Goal: Information Seeking & Learning: Check status

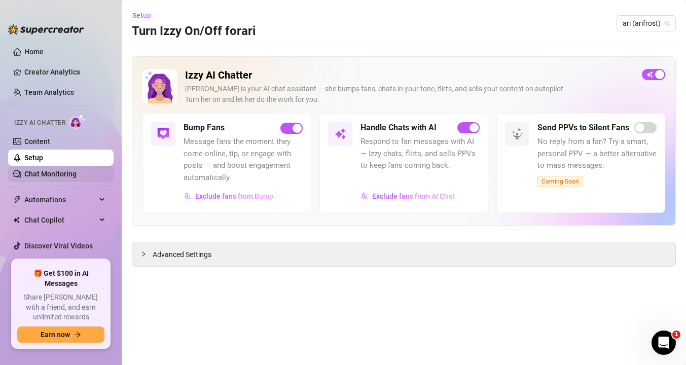
click at [51, 170] on link "Chat Monitoring" at bounding box center [50, 174] width 52 height 8
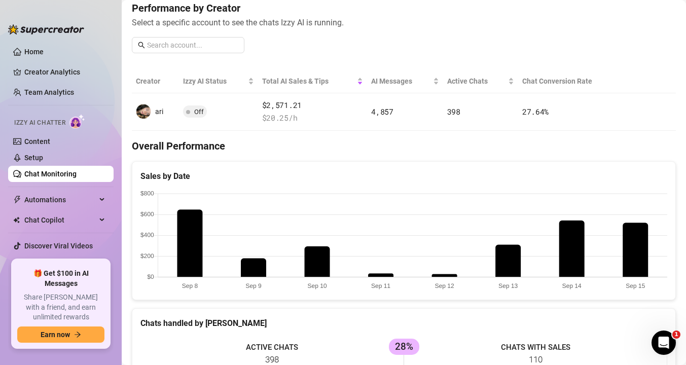
scroll to position [156, 0]
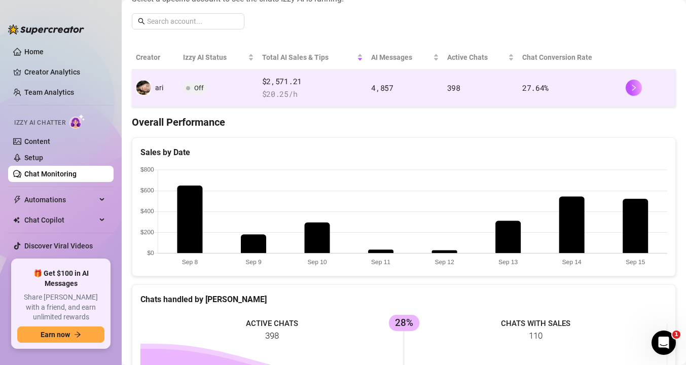
click at [205, 87] on span "Off" at bounding box center [195, 88] width 24 height 12
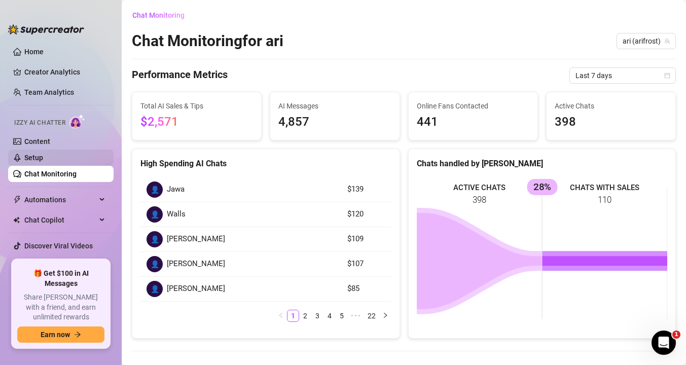
click at [42, 155] on link "Setup" at bounding box center [33, 158] width 19 height 8
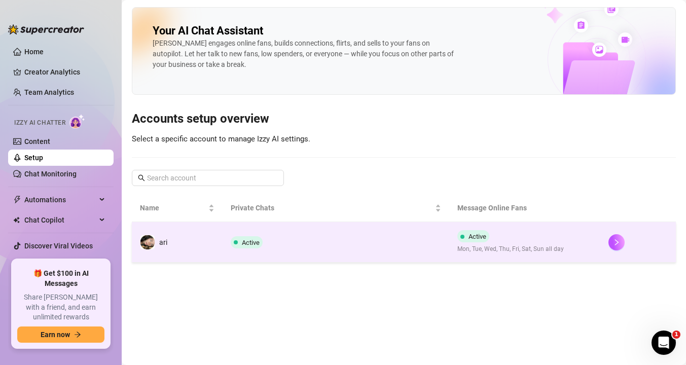
click at [231, 240] on span "Active" at bounding box center [247, 242] width 32 height 12
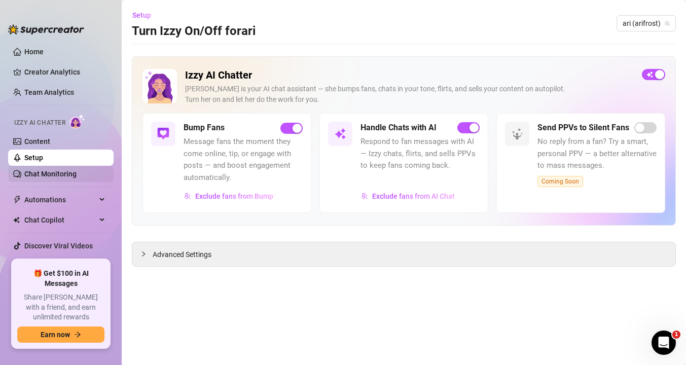
click at [63, 178] on link "Chat Monitoring" at bounding box center [50, 174] width 52 height 8
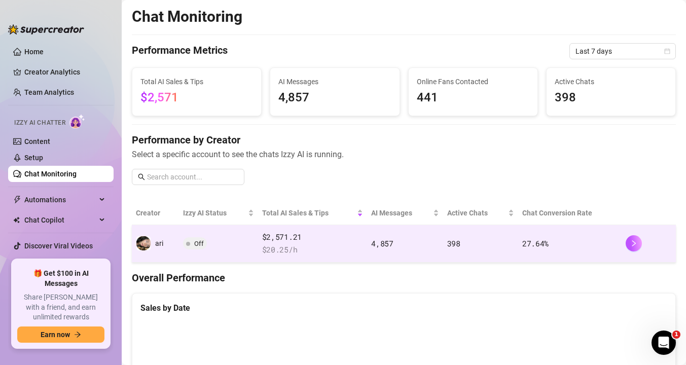
click at [194, 241] on span "Off" at bounding box center [199, 244] width 10 height 8
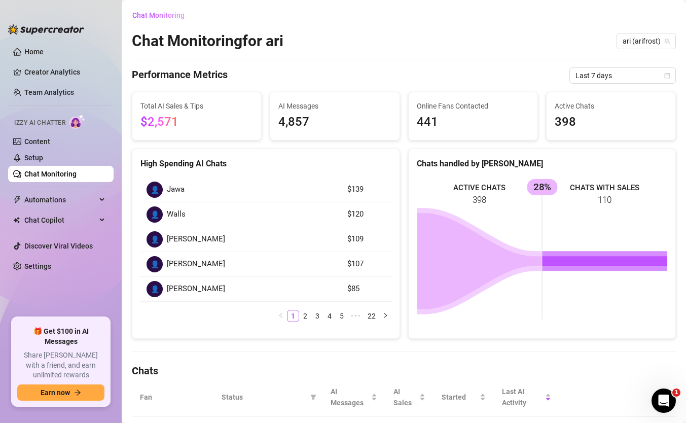
click at [187, 106] on span "Total AI Sales & Tips" at bounding box center [197, 105] width 113 height 11
click at [43, 154] on link "Setup" at bounding box center [33, 158] width 19 height 8
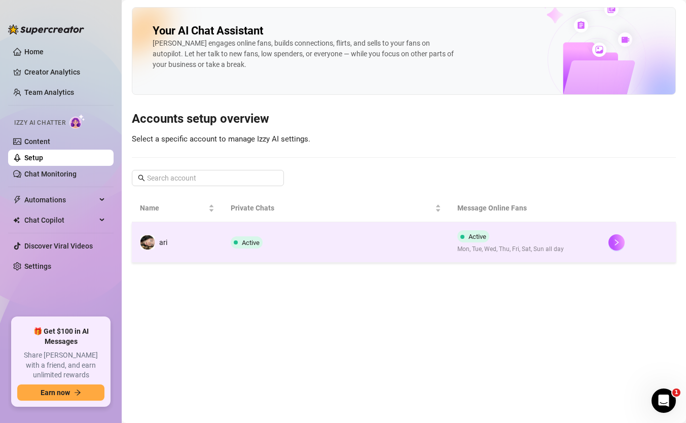
click at [206, 232] on td "ari" at bounding box center [177, 242] width 91 height 41
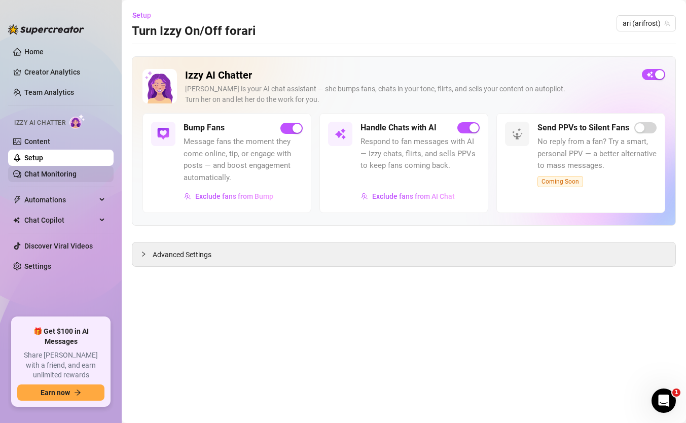
click at [53, 170] on link "Chat Monitoring" at bounding box center [50, 174] width 52 height 8
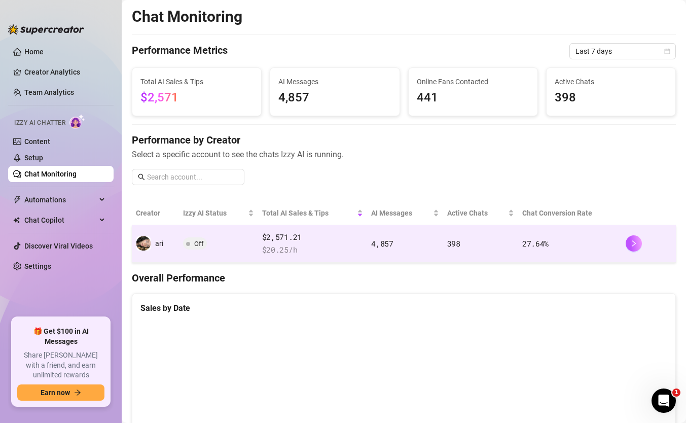
click at [192, 240] on span "Off" at bounding box center [195, 243] width 24 height 12
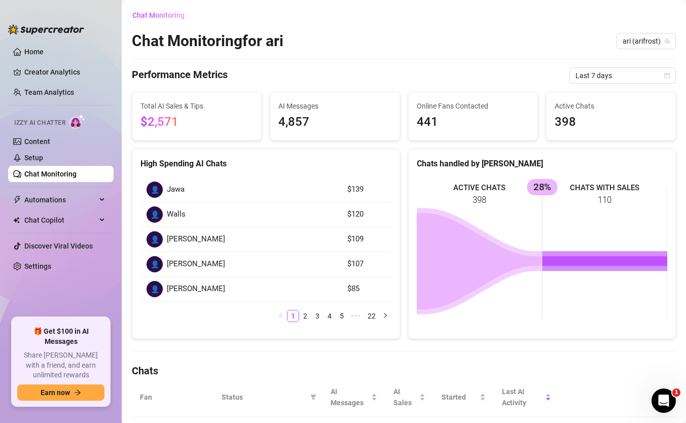
click at [187, 100] on div "Total AI Sales & Tips $2,571" at bounding box center [196, 116] width 129 height 48
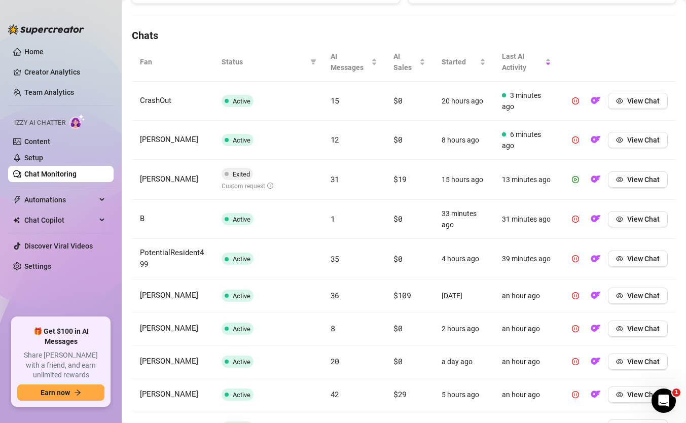
scroll to position [336, 0]
click at [643, 176] on span "View Chat" at bounding box center [644, 179] width 32 height 8
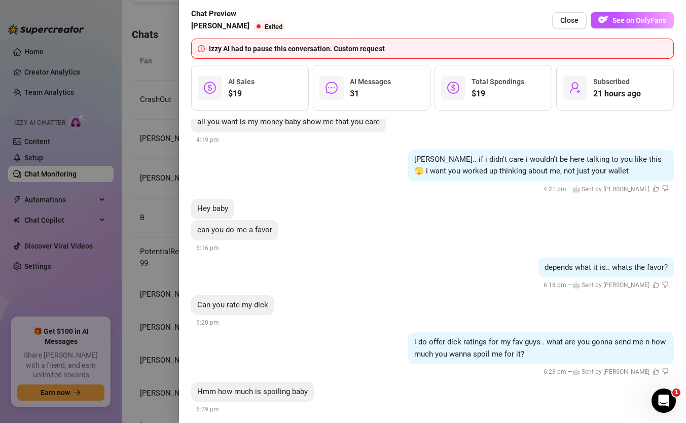
scroll to position [2834, 0]
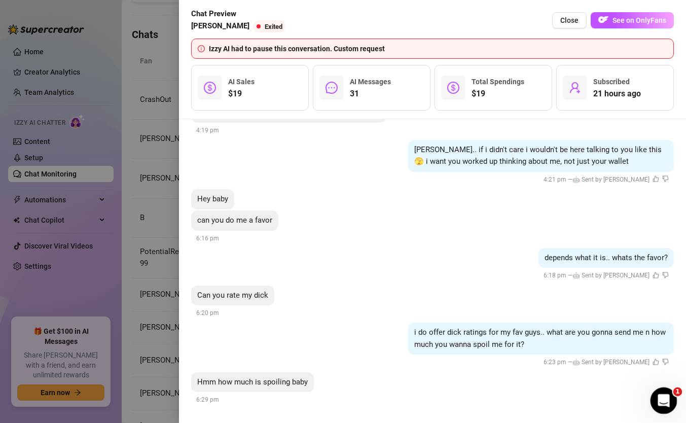
click at [671, 365] on div "Open Intercom Messenger" at bounding box center [662, 398] width 33 height 33
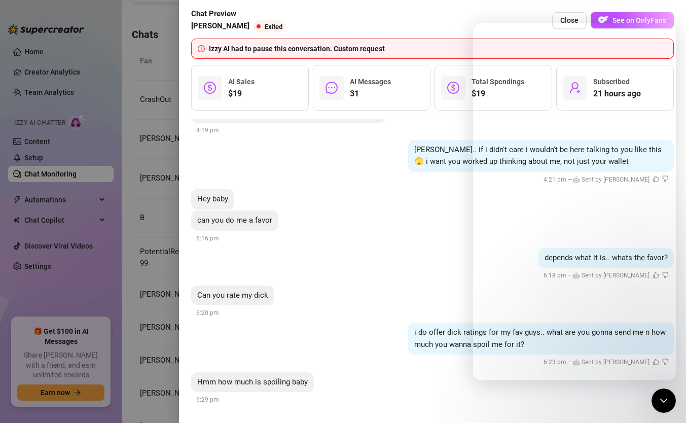
click at [398, 178] on div "tyler.. if i didn't care i wouldn't be here talking to you like this 🫣 i want y…" at bounding box center [432, 163] width 483 height 46
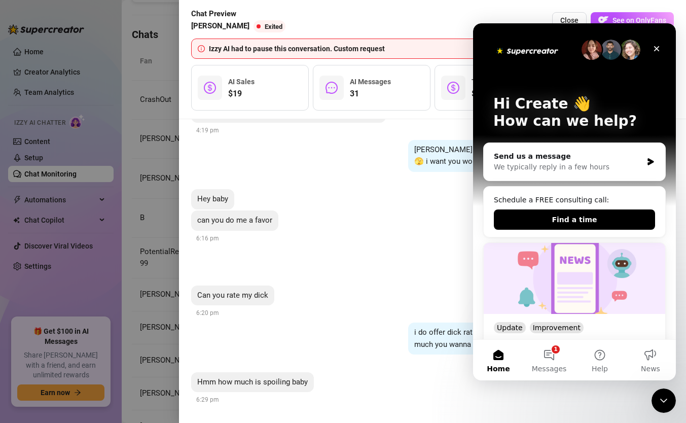
click at [398, 178] on div "tyler.. if i didn't care i wouldn't be here talking to you like this 🫣 i want y…" at bounding box center [432, 163] width 483 height 46
click at [144, 150] on div at bounding box center [343, 211] width 686 height 423
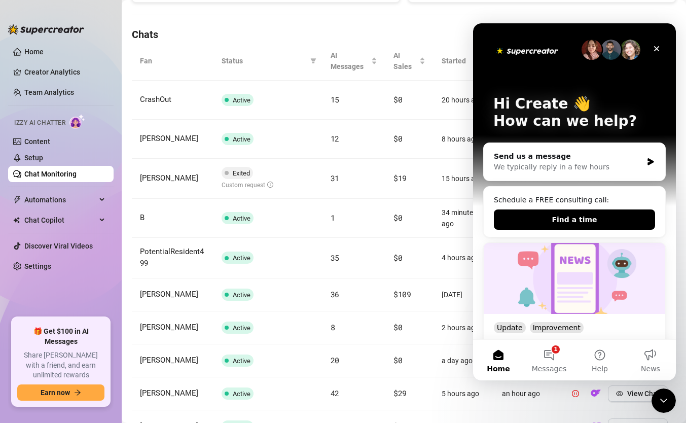
click at [255, 269] on td "Active" at bounding box center [268, 258] width 109 height 41
click at [657, 43] on div "Close" at bounding box center [657, 49] width 18 height 18
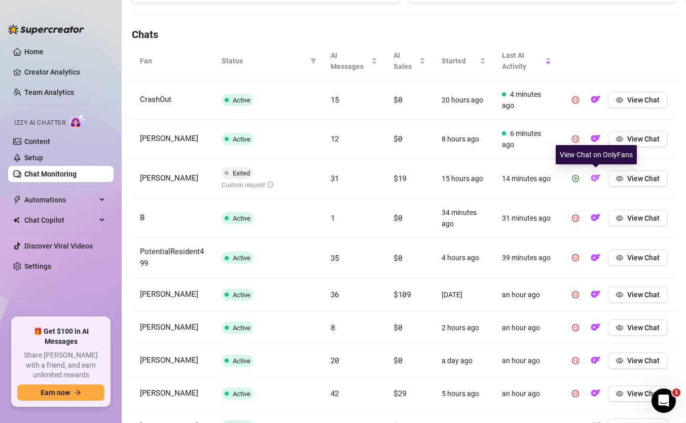
click at [592, 178] on img "button" at bounding box center [596, 178] width 10 height 10
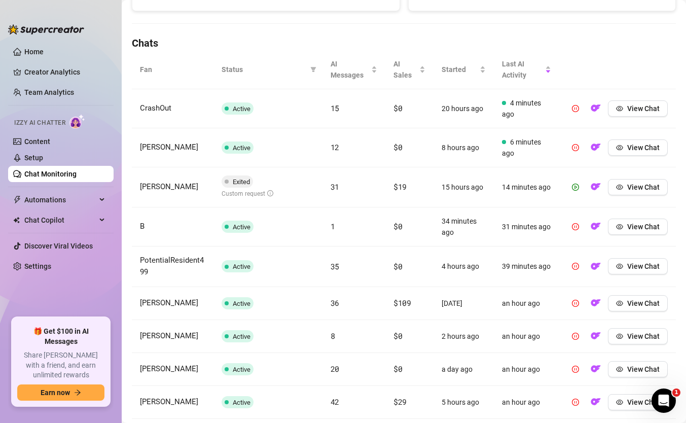
scroll to position [420, 0]
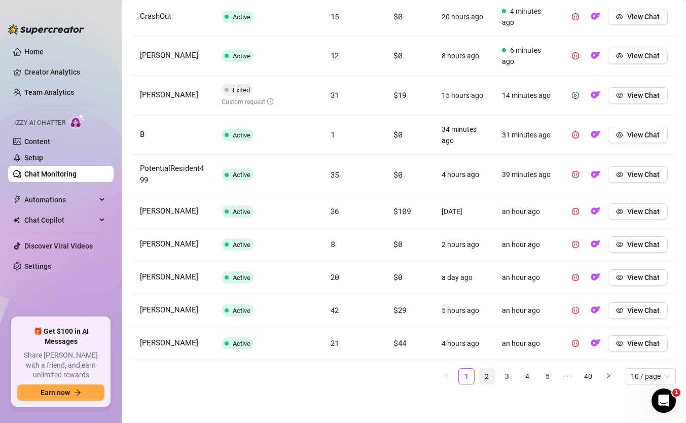
click at [486, 365] on link "2" at bounding box center [486, 376] width 15 height 15
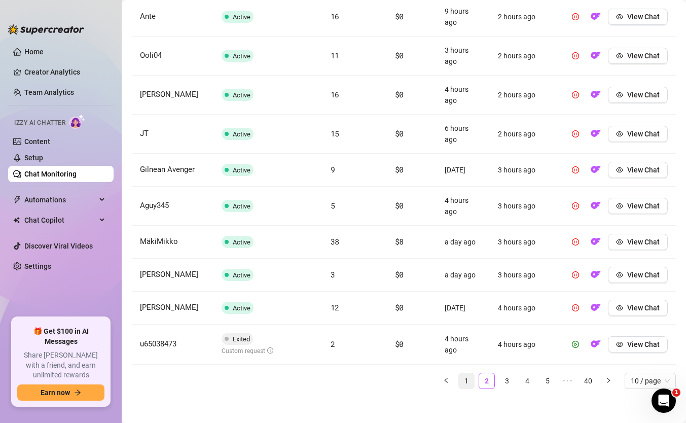
click at [471, 365] on link "1" at bounding box center [466, 380] width 15 height 15
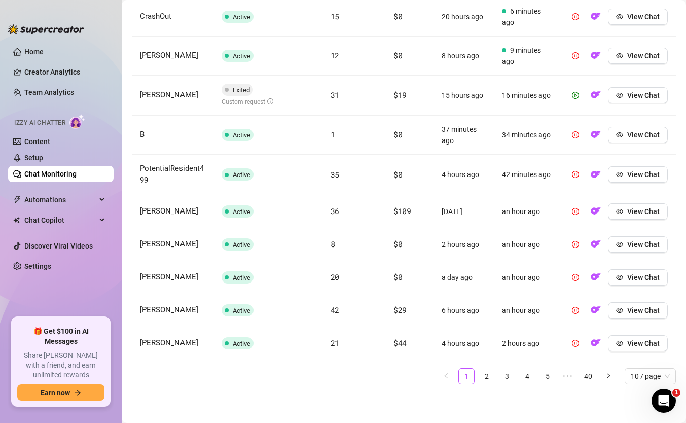
scroll to position [90, 0]
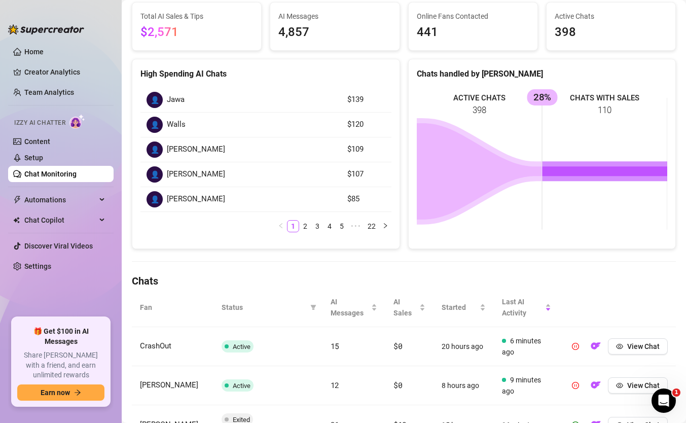
click at [228, 310] on span "Status" at bounding box center [264, 307] width 85 height 11
click at [316, 303] on span at bounding box center [313, 307] width 10 height 15
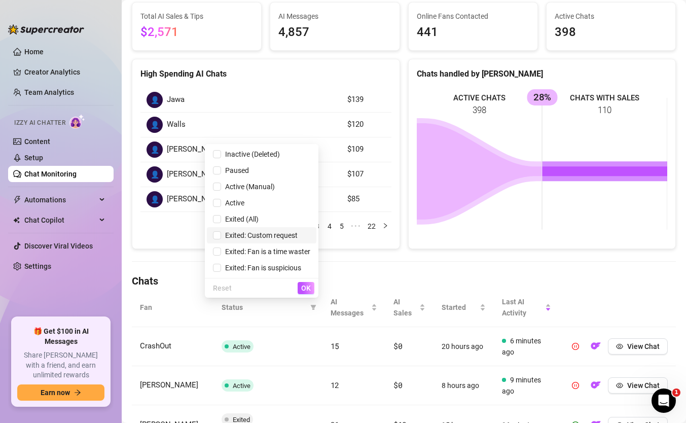
click at [221, 234] on span "Exited: Custom request" at bounding box center [259, 235] width 77 height 8
checkbox input "true"
click at [308, 289] on span "OK" at bounding box center [306, 288] width 10 height 8
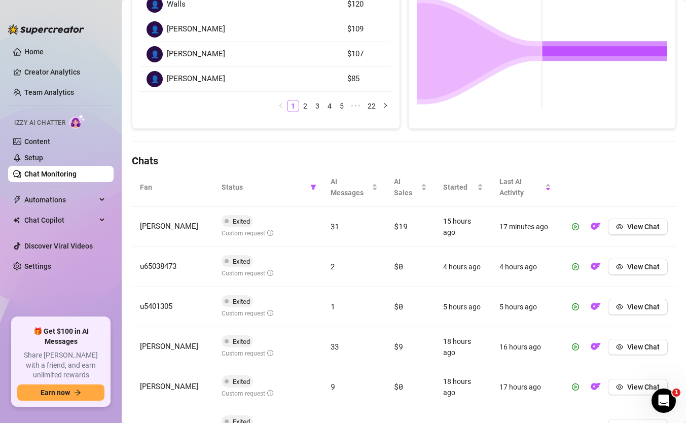
scroll to position [250, 0]
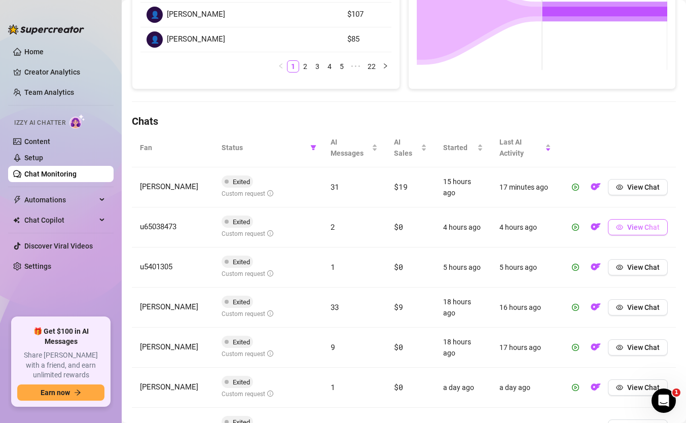
click at [624, 232] on button "View Chat" at bounding box center [638, 227] width 60 height 16
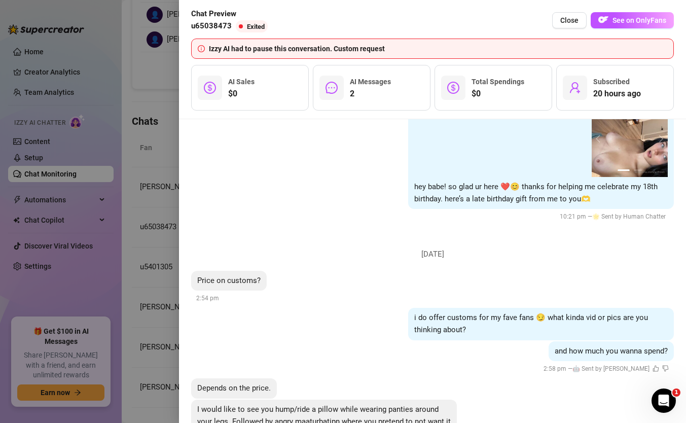
scroll to position [129, 0]
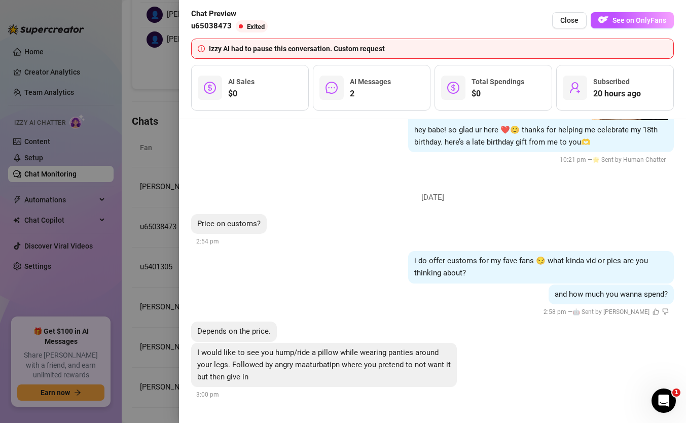
click at [141, 234] on div at bounding box center [343, 211] width 686 height 423
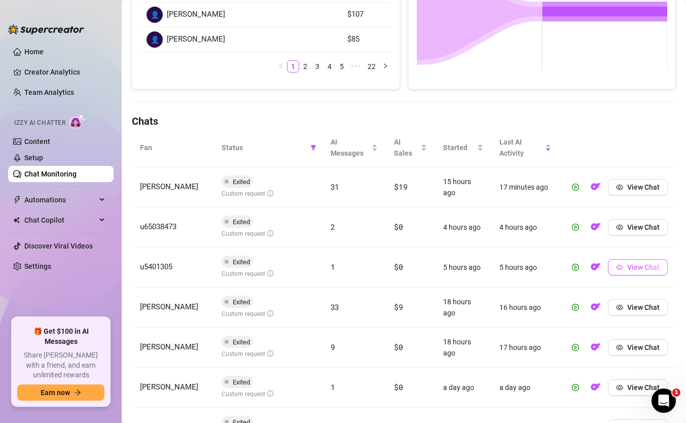
click at [623, 267] on icon "eye" at bounding box center [619, 267] width 7 height 7
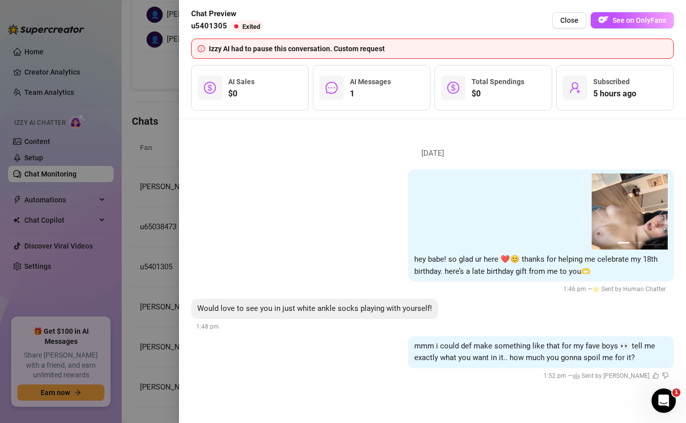
click at [166, 221] on div at bounding box center [343, 211] width 686 height 423
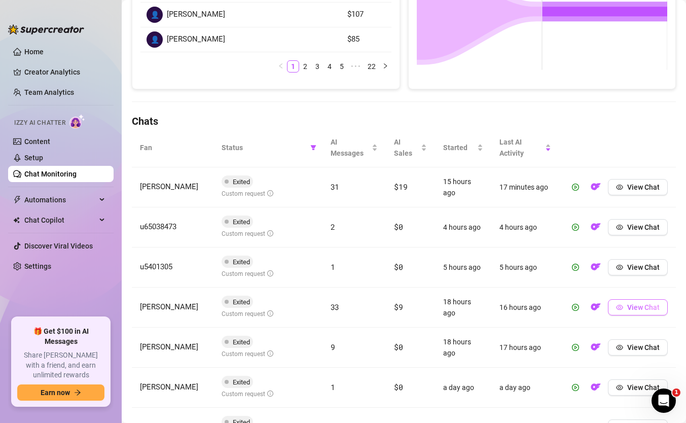
click at [621, 306] on icon "eye" at bounding box center [619, 307] width 7 height 5
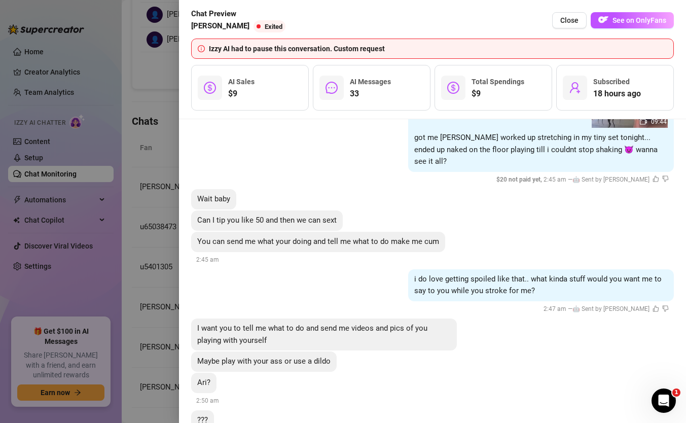
scroll to position [3114, 0]
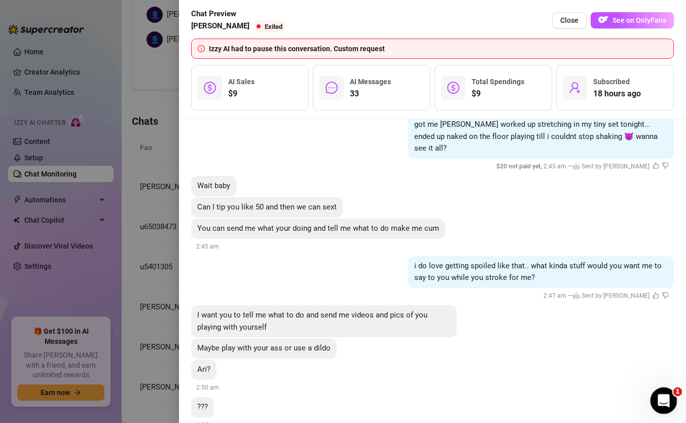
click at [662, 365] on icon "Open Intercom Messenger" at bounding box center [662, 399] width 17 height 17
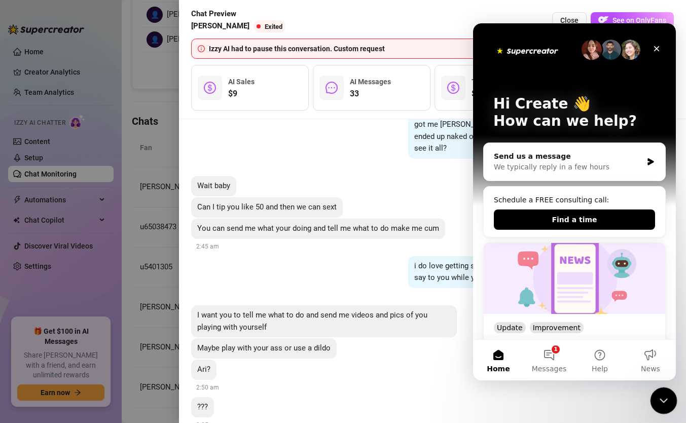
click at [661, 365] on icon "Close Intercom Messenger" at bounding box center [662, 399] width 12 height 12
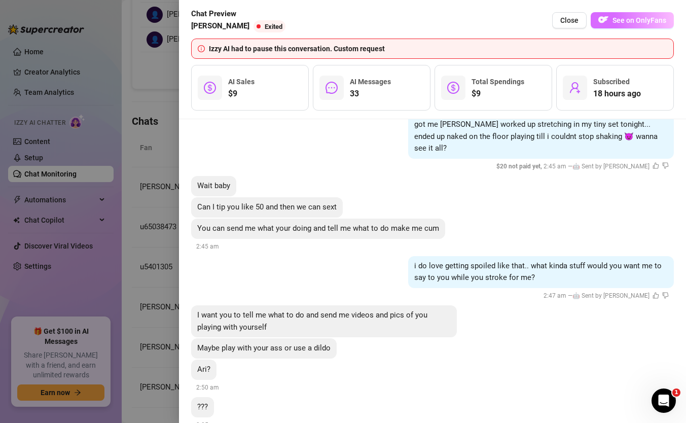
click at [603, 23] on img "button" at bounding box center [604, 20] width 10 height 10
click at [155, 194] on div at bounding box center [343, 211] width 686 height 423
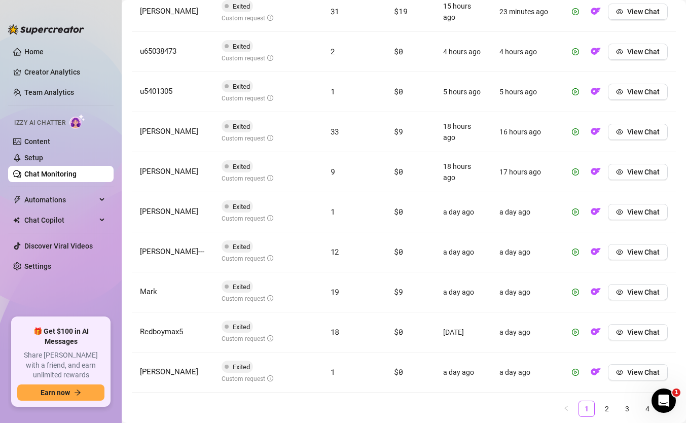
scroll to position [422, 0]
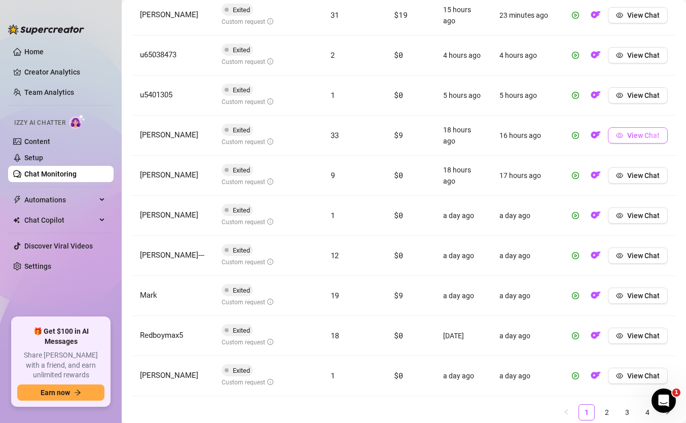
click at [634, 136] on span "View Chat" at bounding box center [644, 135] width 32 height 8
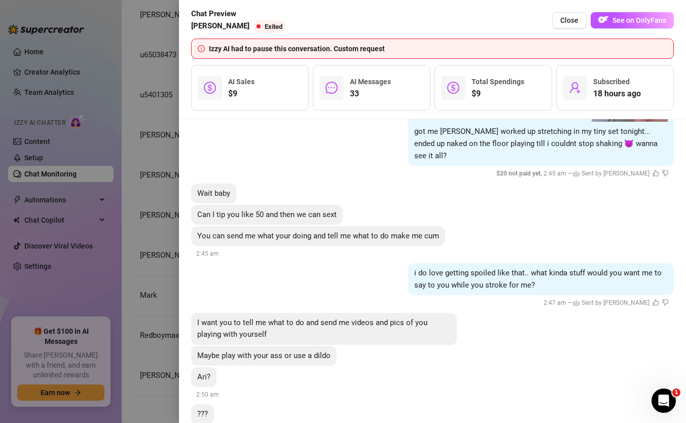
scroll to position [2832, 0]
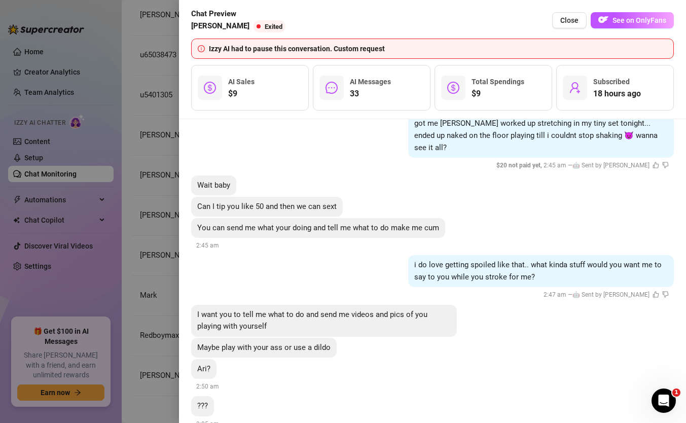
click at [113, 208] on div at bounding box center [343, 211] width 686 height 423
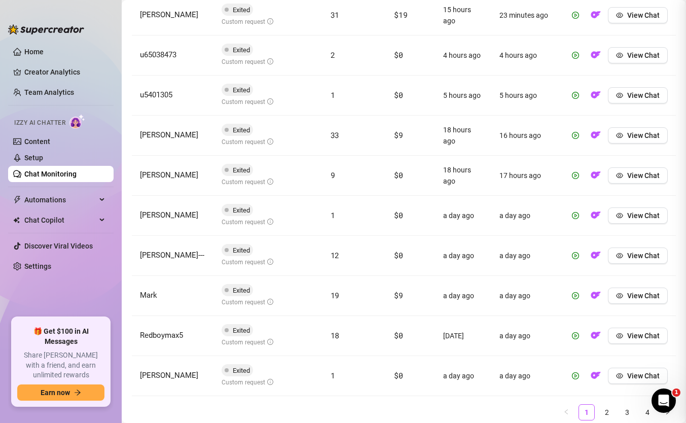
scroll to position [0, 0]
click at [642, 178] on span "View Chat" at bounding box center [644, 175] width 32 height 8
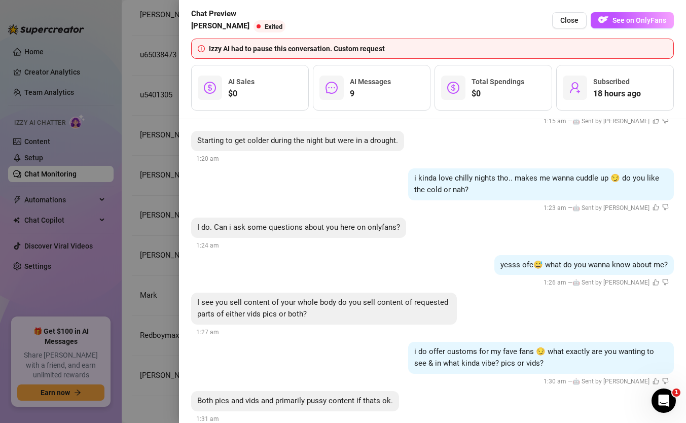
scroll to position [782, 0]
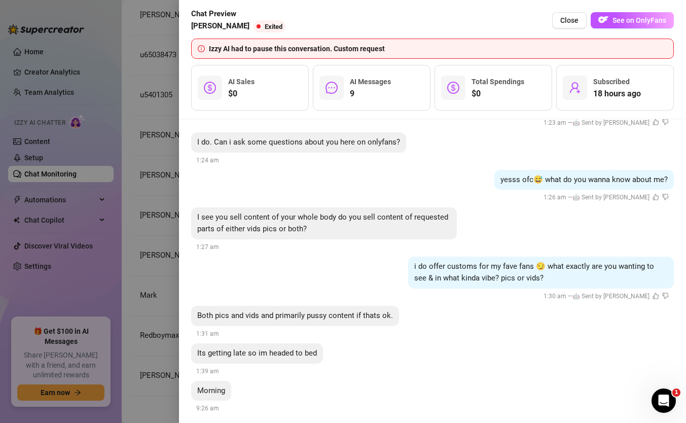
click at [153, 239] on div at bounding box center [343, 211] width 686 height 423
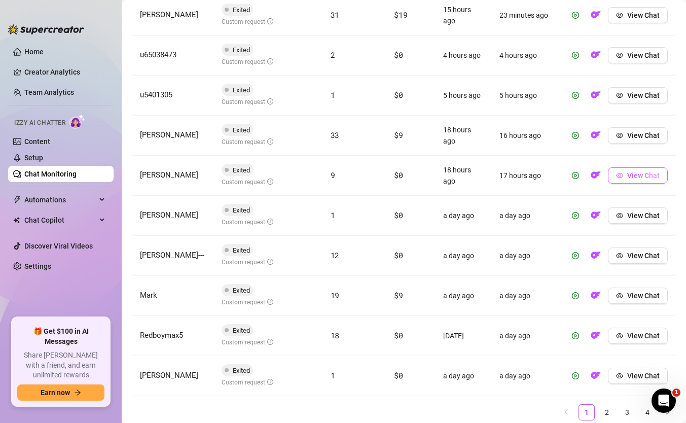
click at [627, 178] on button "View Chat" at bounding box center [638, 175] width 60 height 16
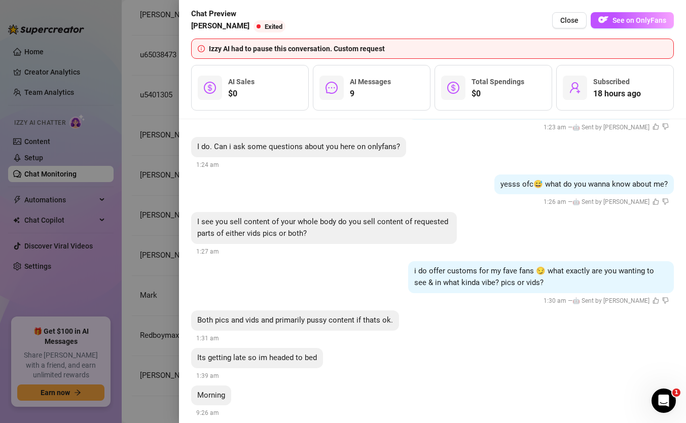
scroll to position [782, 0]
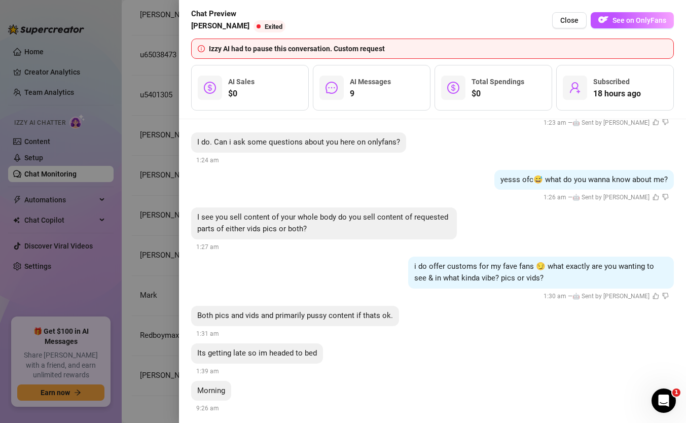
click at [161, 215] on div at bounding box center [343, 211] width 686 height 423
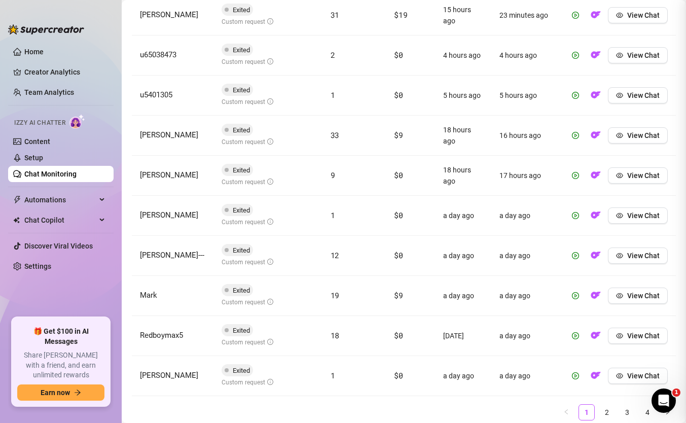
scroll to position [0, 0]
click at [622, 256] on icon "eye" at bounding box center [619, 255] width 7 height 7
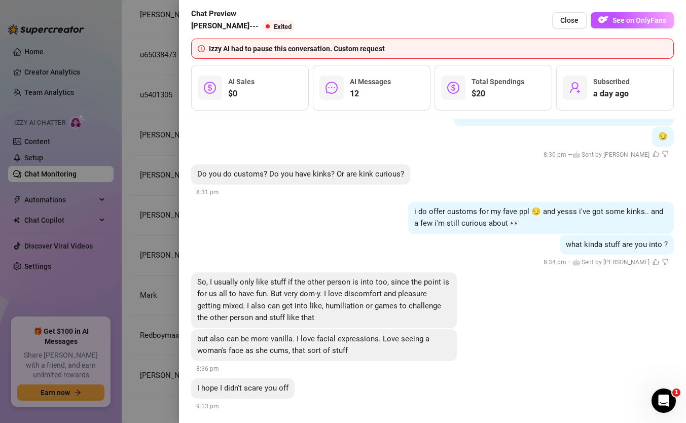
scroll to position [920, 0]
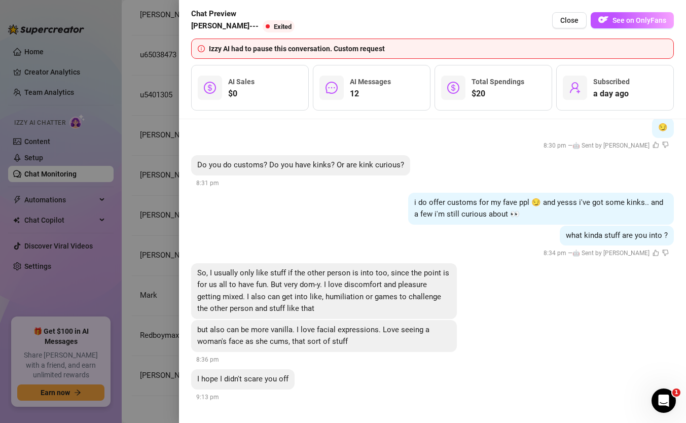
click at [148, 236] on div at bounding box center [343, 211] width 686 height 423
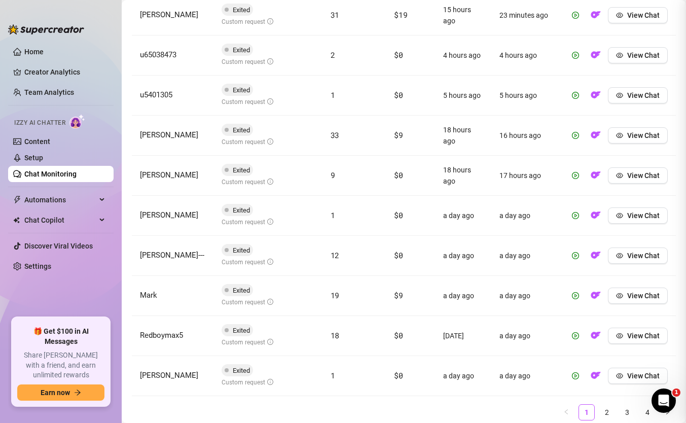
scroll to position [0, 0]
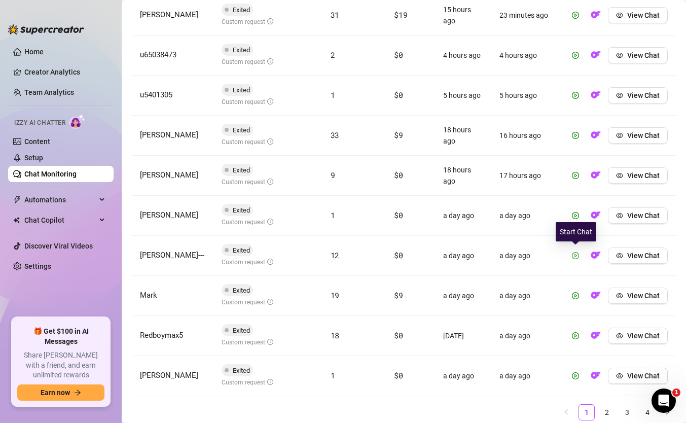
click at [578, 255] on icon "play-circle" at bounding box center [575, 255] width 7 height 7
click at [575, 256] on icon "play-circle" at bounding box center [576, 256] width 3 height 4
click at [628, 216] on span "View Chat" at bounding box center [644, 216] width 32 height 8
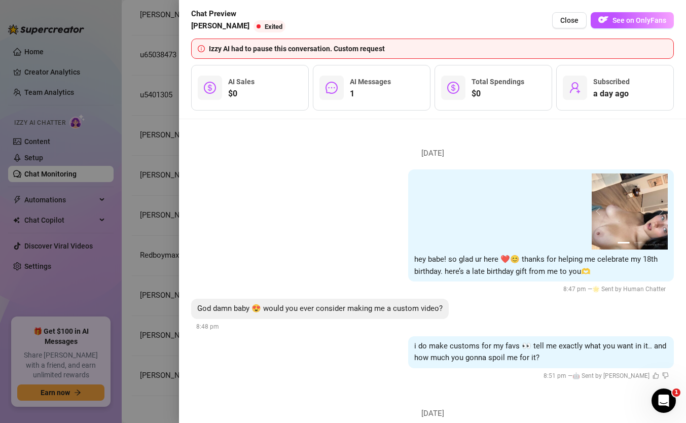
scroll to position [108, 0]
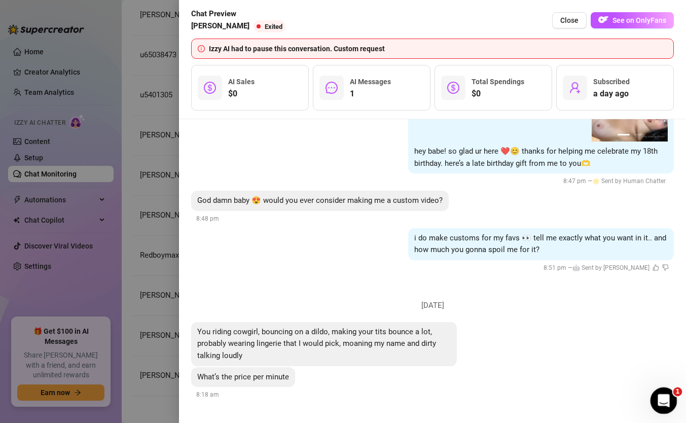
click at [663, 365] on div "Open Intercom Messenger" at bounding box center [662, 398] width 33 height 33
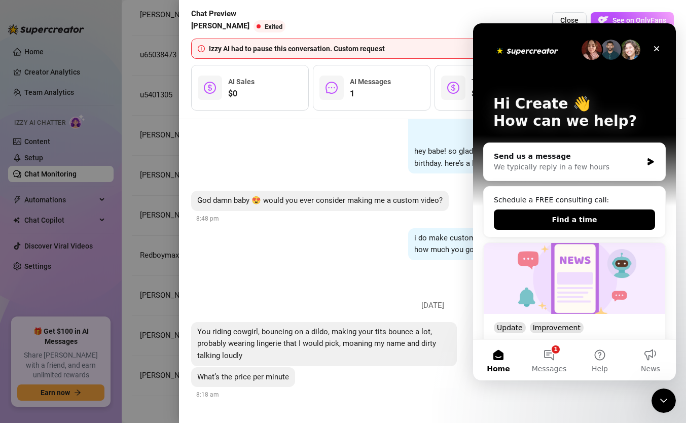
click at [395, 279] on li "Sunday, September 14 1 2 hey babe! so glad ur here ❤️😊 thanks for helping me ce…" at bounding box center [432, 153] width 483 height 261
click at [414, 131] on div "1 2 hey babe! so glad ur here ❤️😊 thanks for helping me celebrate my 18th birth…" at bounding box center [541, 117] width 266 height 112
drag, startPoint x: 655, startPoint y: 47, endPoint x: 1127, endPoint y: 68, distance: 472.3
click at [655, 47] on icon "Close" at bounding box center [657, 49] width 6 height 6
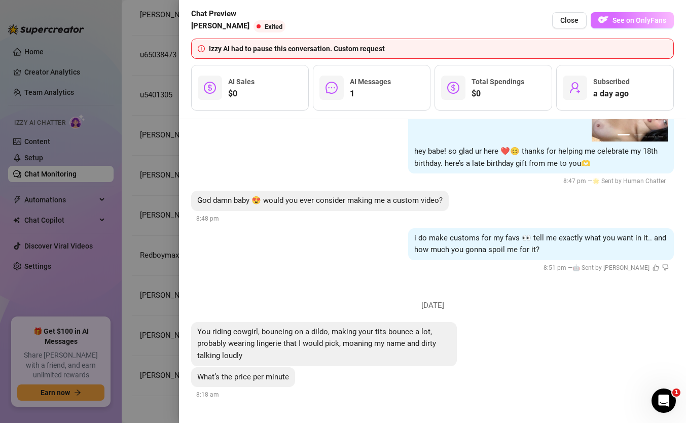
click at [636, 21] on span "See on OnlyFans" at bounding box center [640, 20] width 54 height 8
click at [150, 229] on div at bounding box center [343, 211] width 686 height 423
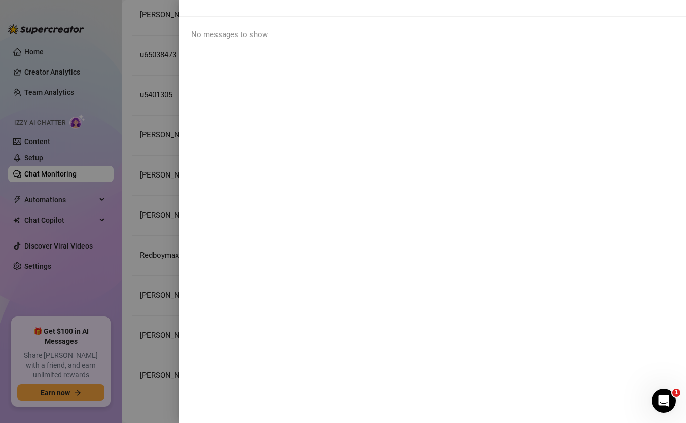
scroll to position [0, 0]
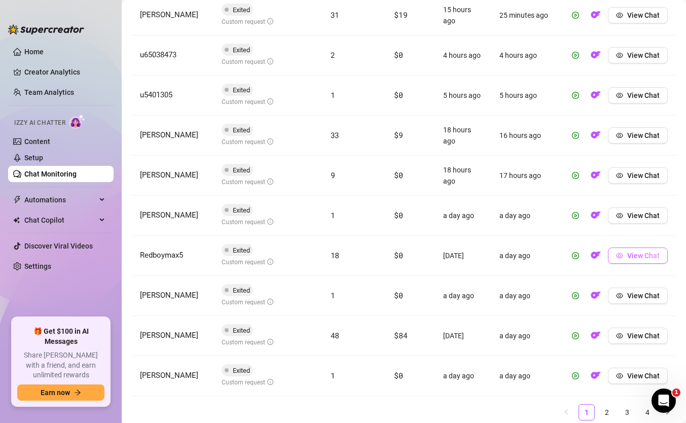
click at [618, 252] on icon "eye" at bounding box center [619, 255] width 7 height 7
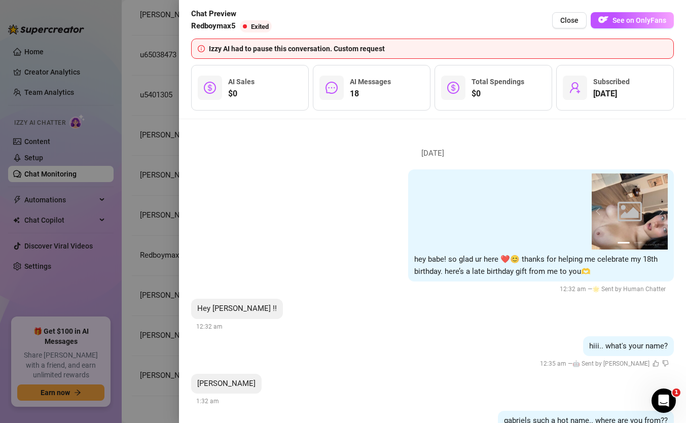
click at [618, 252] on div "Image placeholder Image placeholder Image placeholder Image placeholder Image p…" at bounding box center [541, 225] width 266 height 112
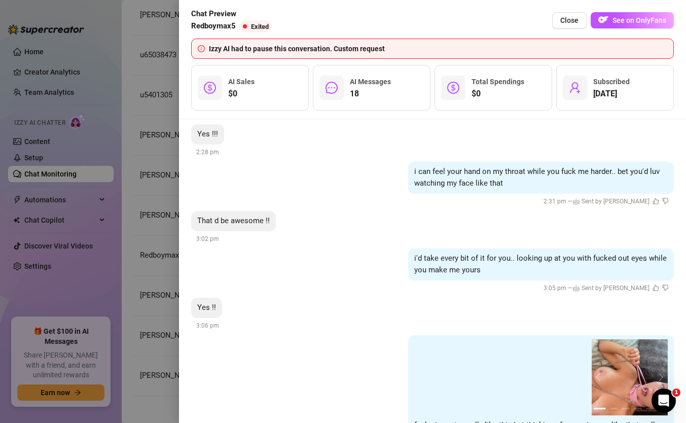
scroll to position [1063, 0]
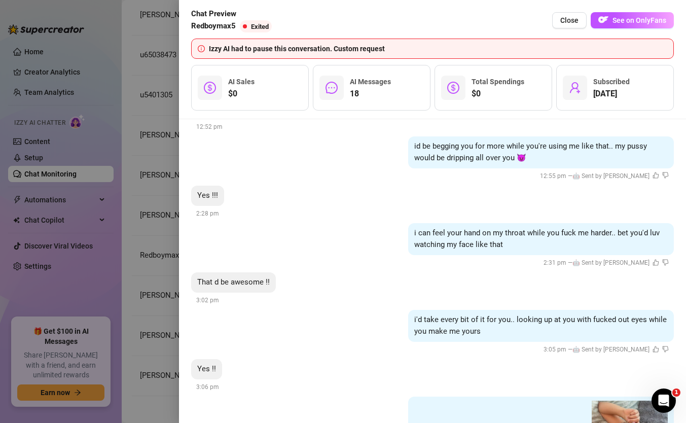
click at [137, 168] on div at bounding box center [343, 211] width 686 height 423
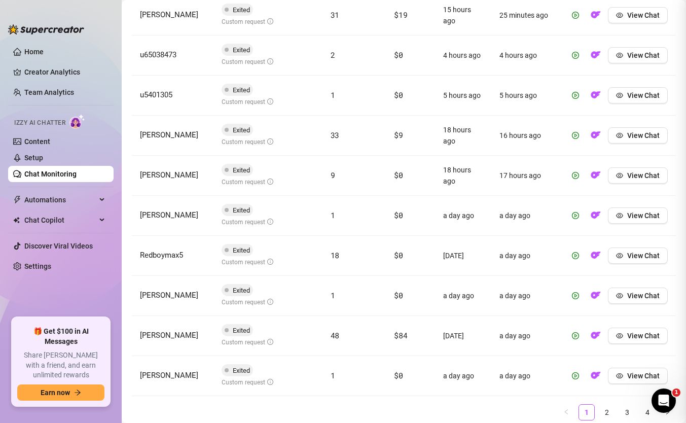
scroll to position [0, 0]
click at [578, 257] on icon "play-circle" at bounding box center [575, 255] width 7 height 7
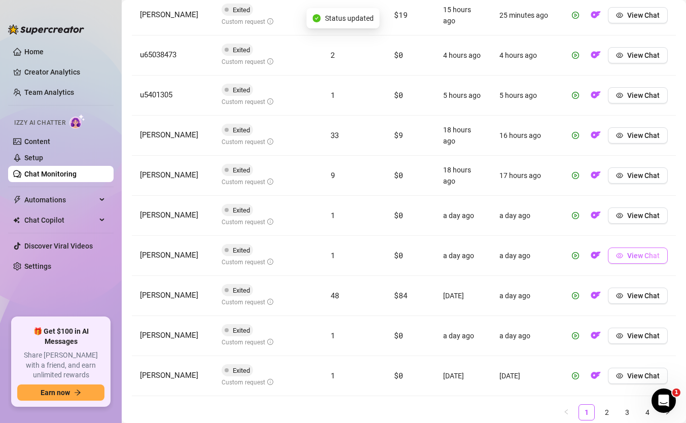
click at [631, 253] on span "View Chat" at bounding box center [644, 256] width 32 height 8
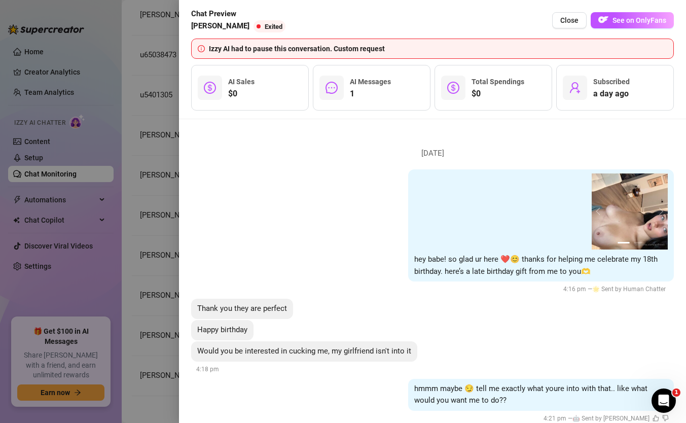
scroll to position [110, 0]
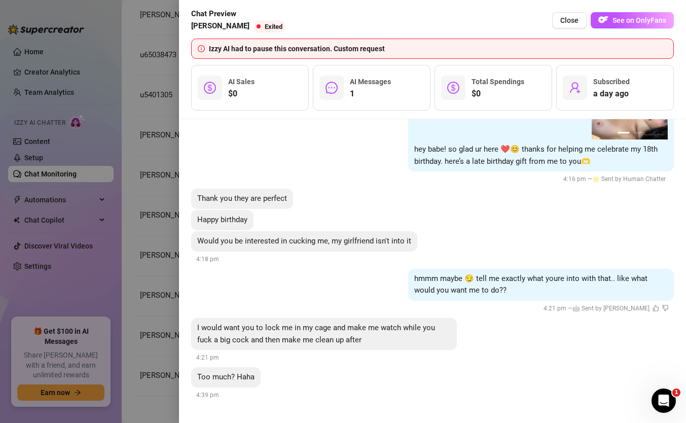
click at [529, 279] on span "hmmm maybe 😏 tell me exactly what youre into with that.. like what would you wa…" at bounding box center [530, 284] width 233 height 21
click at [156, 178] on div at bounding box center [343, 211] width 686 height 423
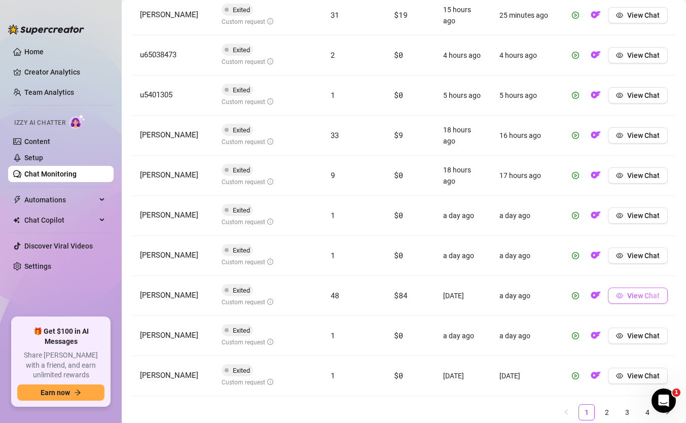
click at [622, 295] on icon "eye" at bounding box center [619, 295] width 7 height 7
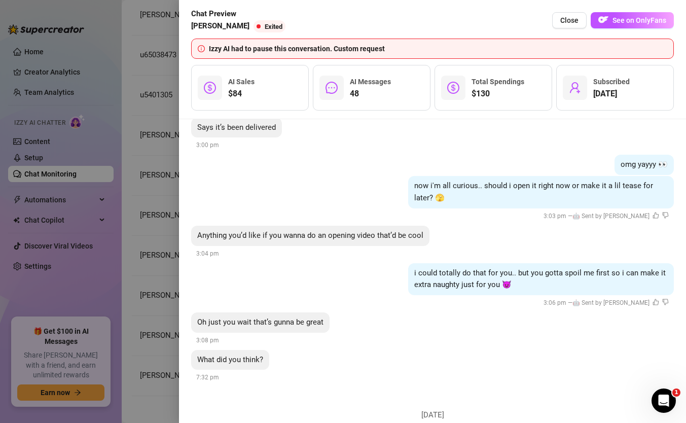
scroll to position [4772, 0]
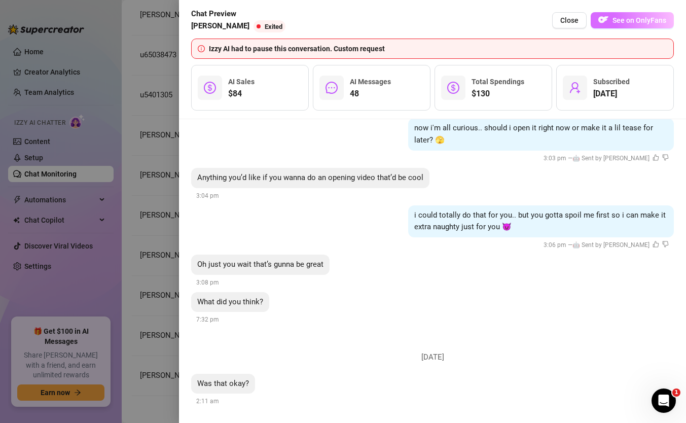
click at [640, 24] on span "See on OnlyFans" at bounding box center [640, 20] width 54 height 8
click at [126, 143] on div at bounding box center [343, 211] width 686 height 423
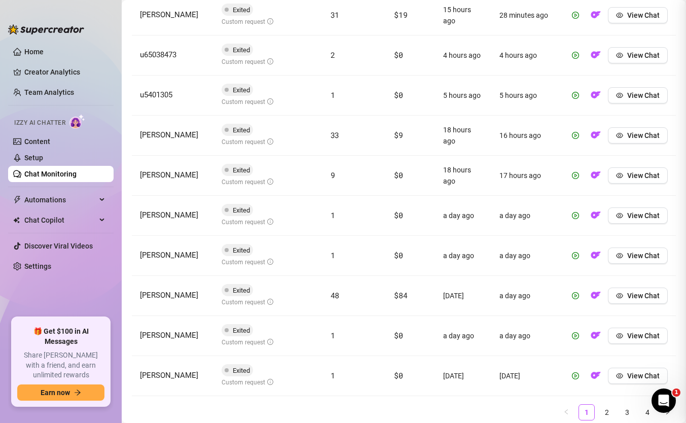
scroll to position [0, 0]
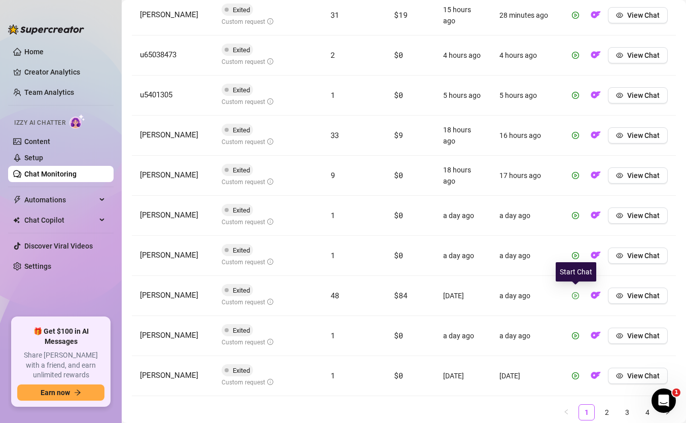
click at [577, 294] on icon "play-circle" at bounding box center [575, 295] width 7 height 7
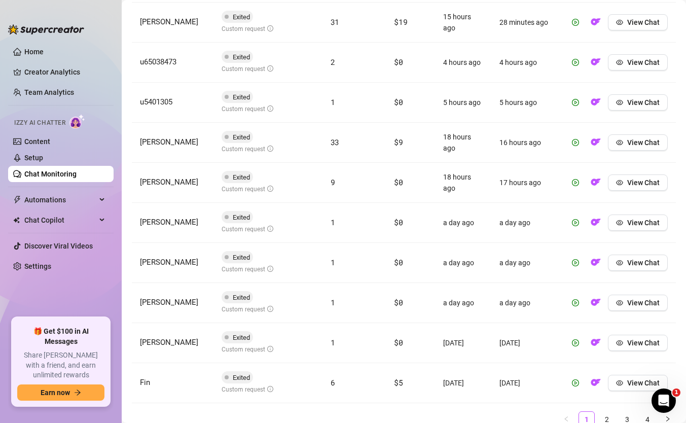
scroll to position [458, 0]
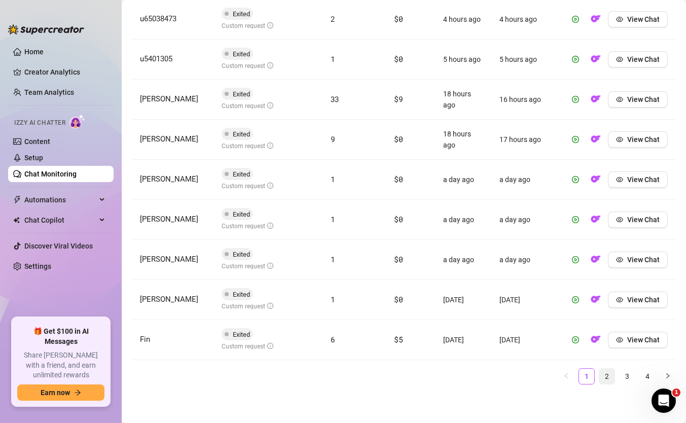
click at [608, 365] on link "2" at bounding box center [607, 376] width 15 height 15
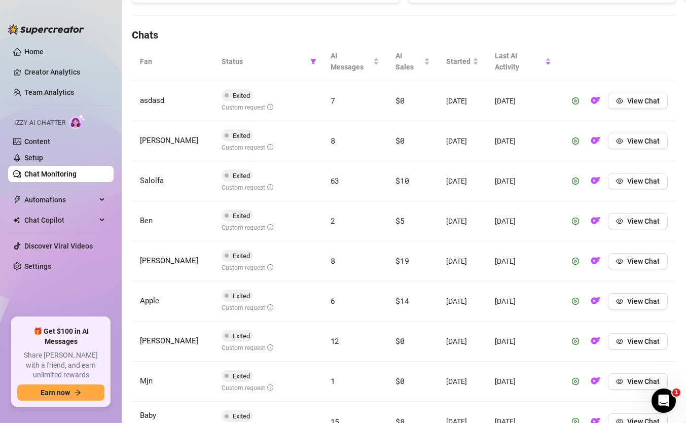
scroll to position [337, 0]
click at [626, 183] on button "View Chat" at bounding box center [638, 180] width 60 height 16
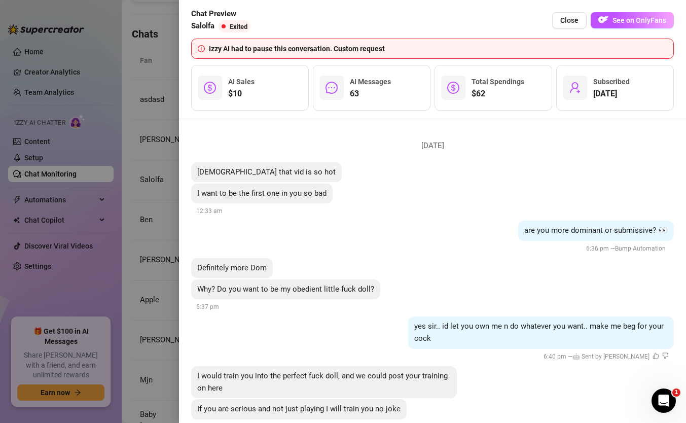
scroll to position [2955, 0]
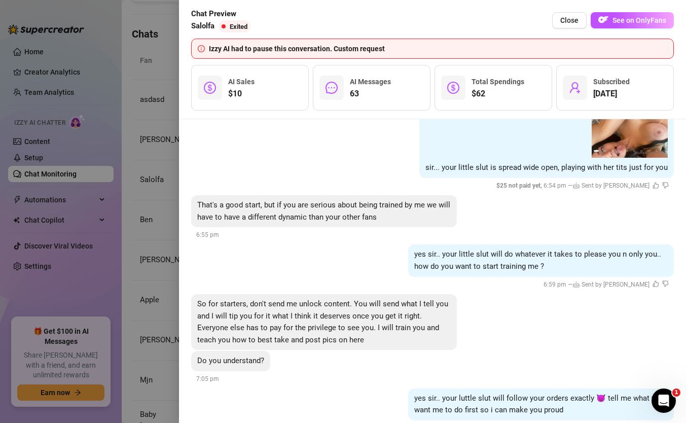
click at [164, 177] on div at bounding box center [343, 211] width 686 height 423
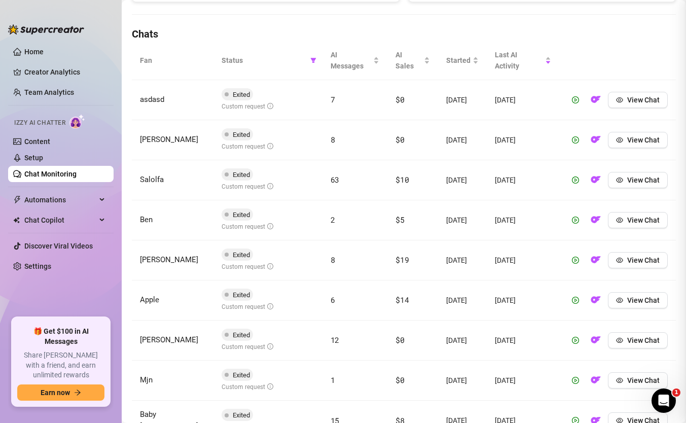
scroll to position [0, 0]
click at [630, 220] on span "View Chat" at bounding box center [644, 220] width 32 height 8
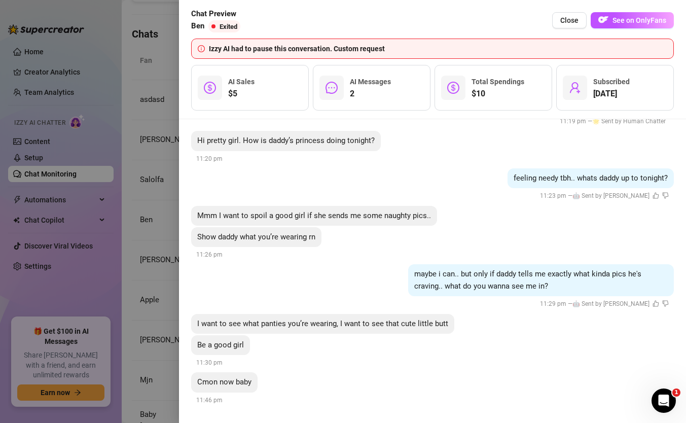
scroll to position [173, 0]
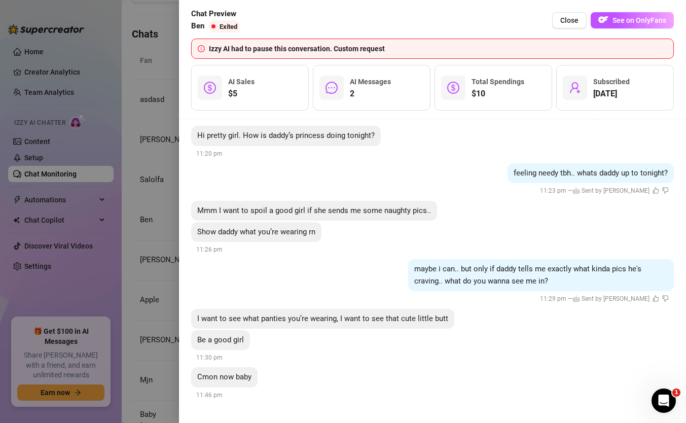
click at [144, 149] on div at bounding box center [343, 211] width 686 height 423
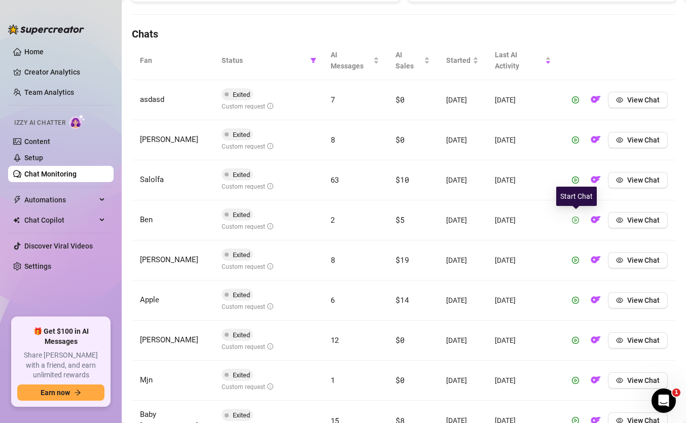
click at [579, 221] on icon "play-circle" at bounding box center [575, 220] width 7 height 7
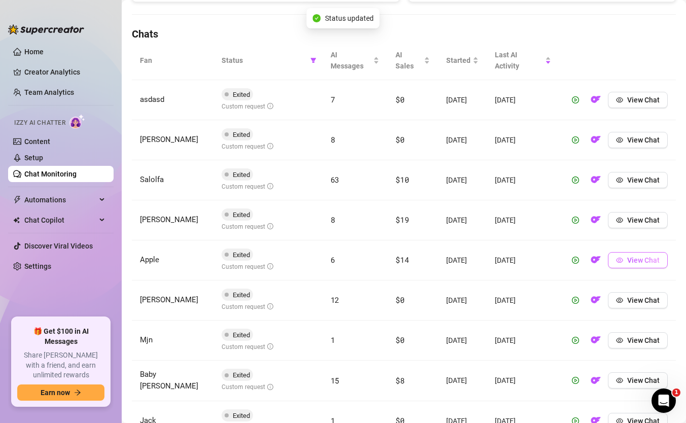
click at [627, 264] on button "View Chat" at bounding box center [638, 260] width 60 height 16
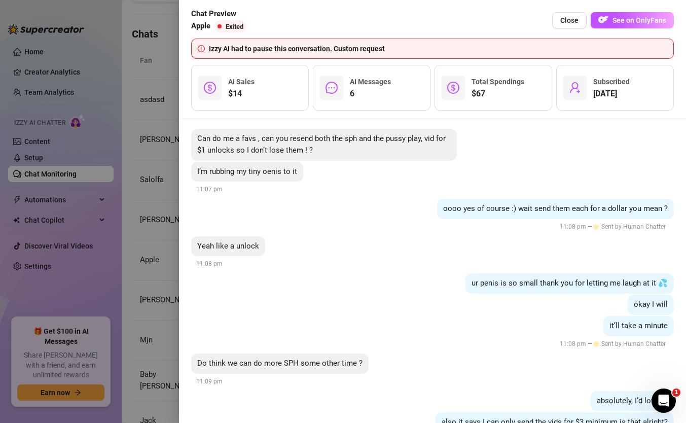
scroll to position [3579, 0]
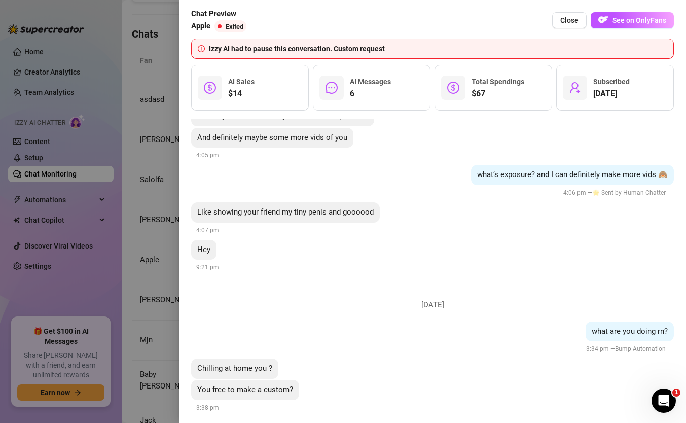
click at [143, 144] on div at bounding box center [343, 211] width 686 height 423
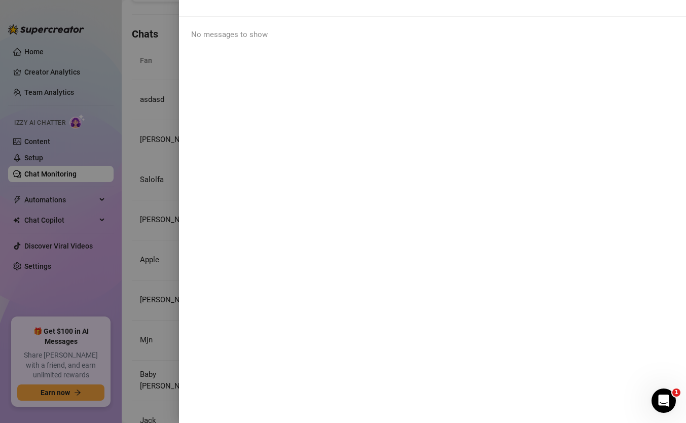
scroll to position [0, 0]
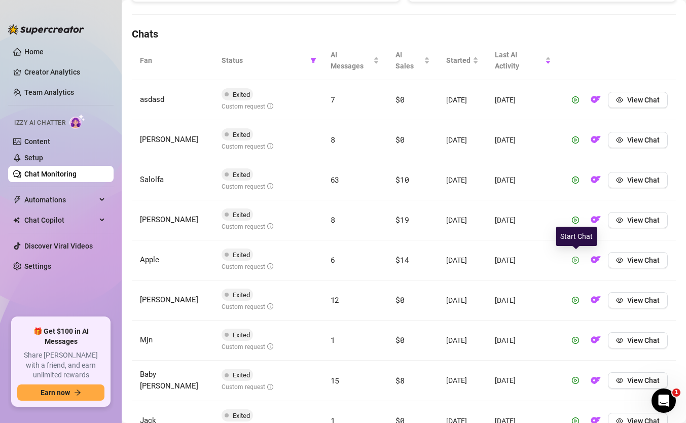
click at [579, 261] on icon "play-circle" at bounding box center [575, 260] width 7 height 7
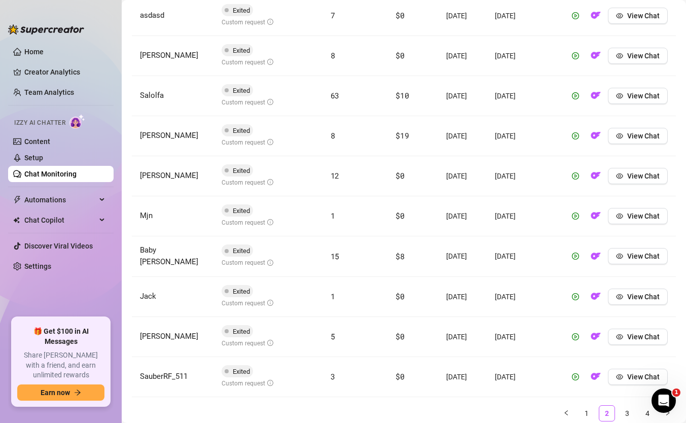
scroll to position [458, 0]
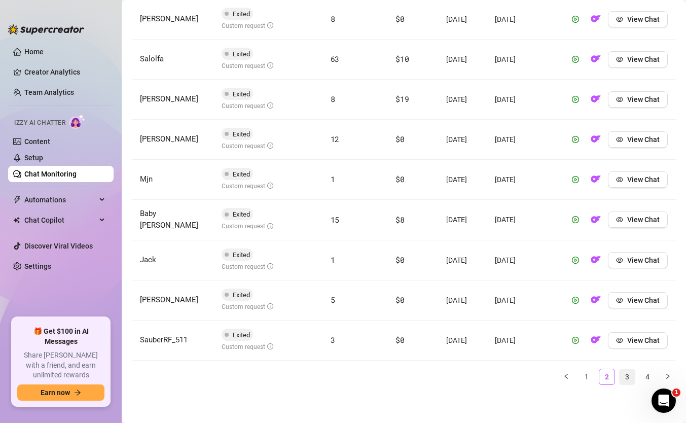
click at [631, 365] on link "3" at bounding box center [627, 376] width 15 height 15
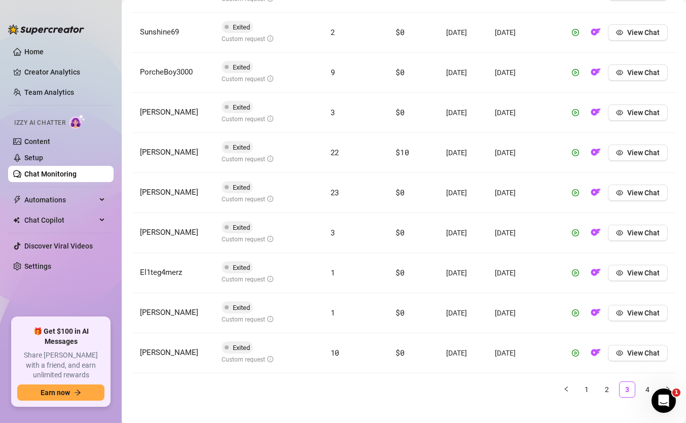
scroll to position [449, 0]
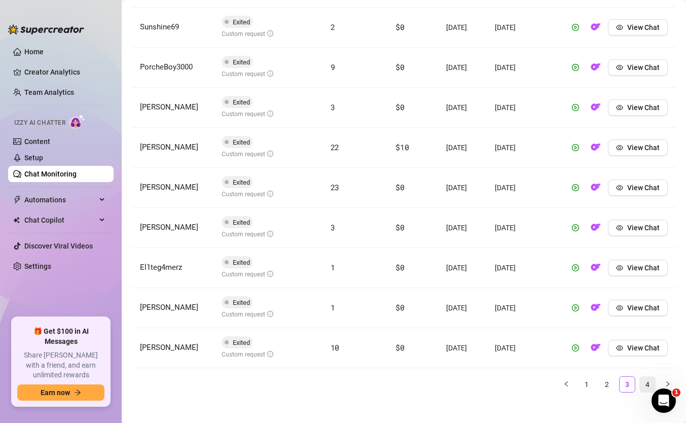
click at [647, 365] on link "4" at bounding box center [647, 384] width 15 height 15
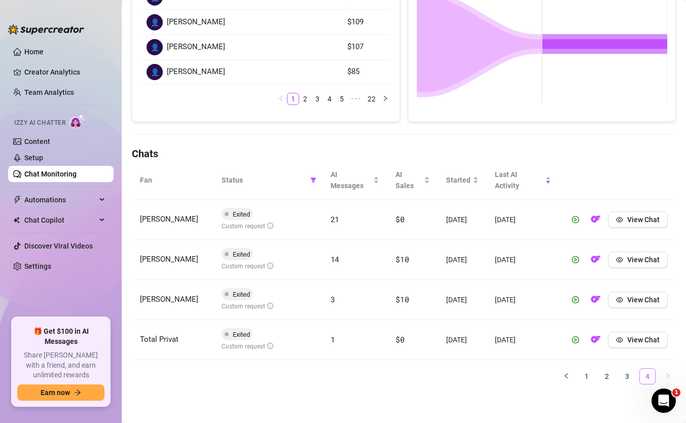
scroll to position [217, 0]
click at [621, 299] on icon "eye" at bounding box center [619, 299] width 7 height 7
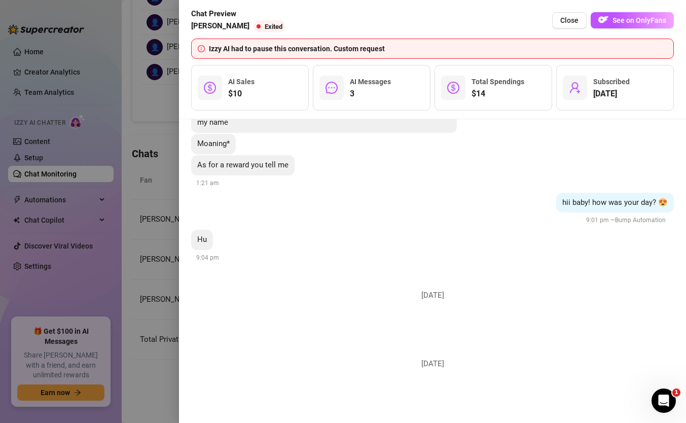
scroll to position [456, 0]
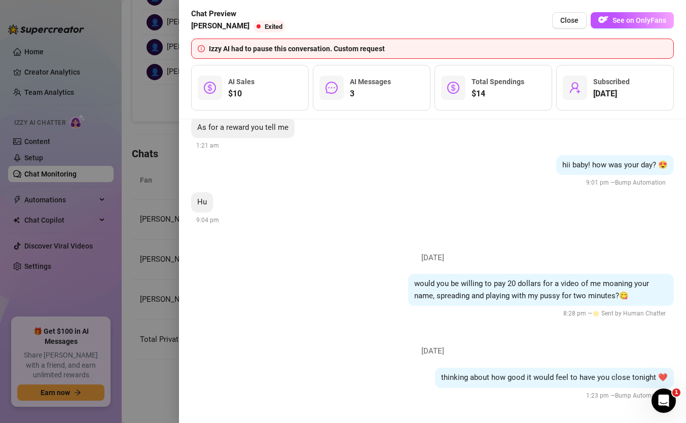
click at [153, 222] on div at bounding box center [343, 211] width 686 height 423
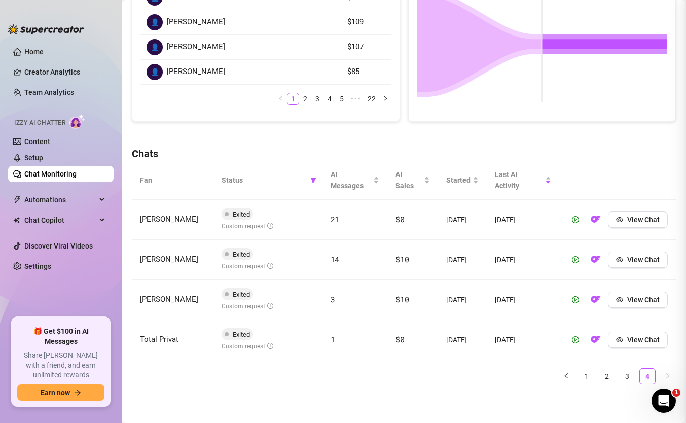
scroll to position [0, 0]
click at [589, 365] on link "1" at bounding box center [586, 376] width 15 height 15
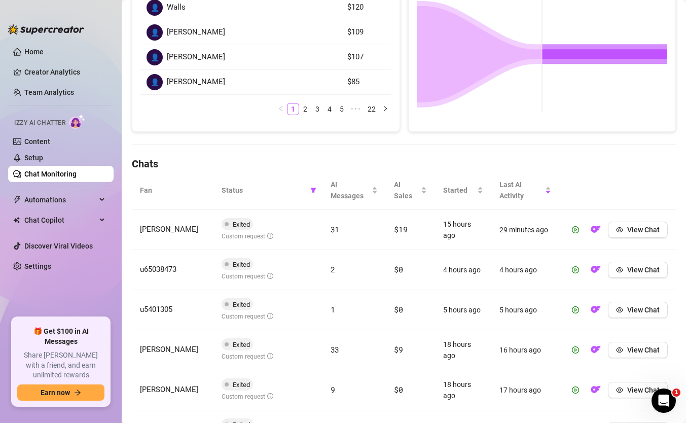
scroll to position [153, 0]
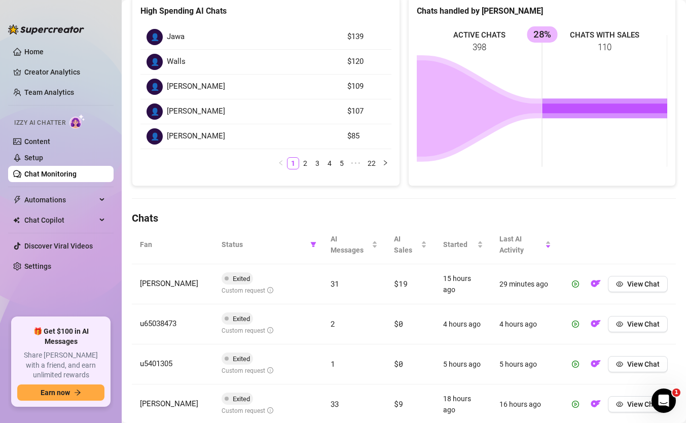
click at [41, 177] on link "Chat Monitoring" at bounding box center [50, 174] width 52 height 8
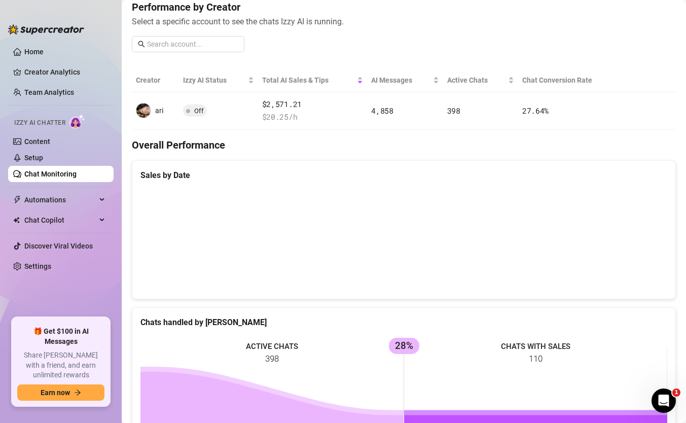
scroll to position [119, 0]
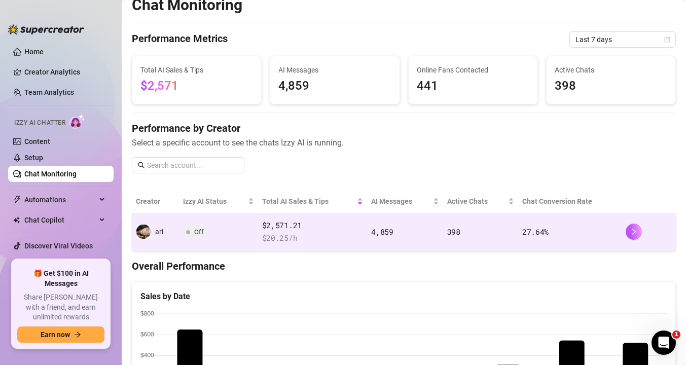
scroll to position [14, 0]
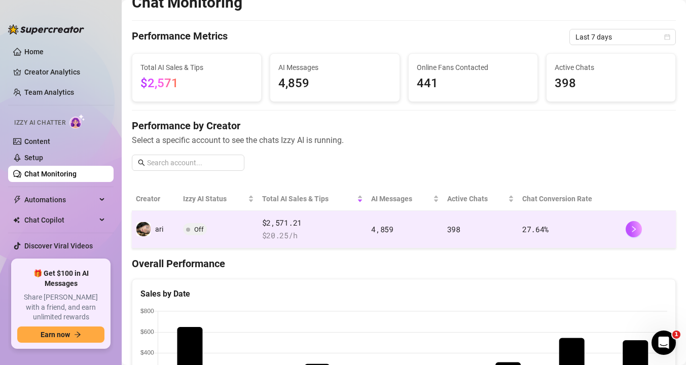
click at [198, 229] on span "Off" at bounding box center [199, 230] width 10 height 8
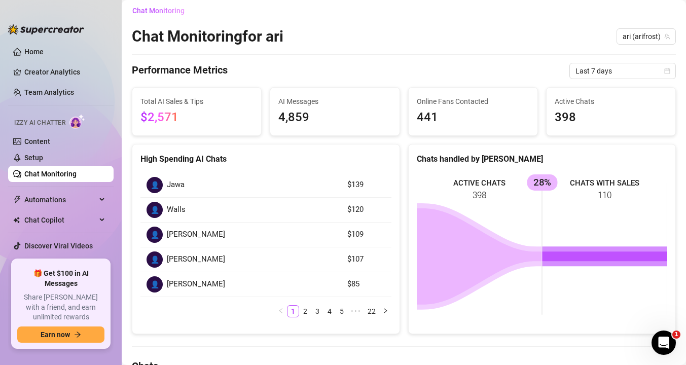
scroll to position [4, 0]
click at [163, 109] on span "$2,571" at bounding box center [197, 118] width 113 height 19
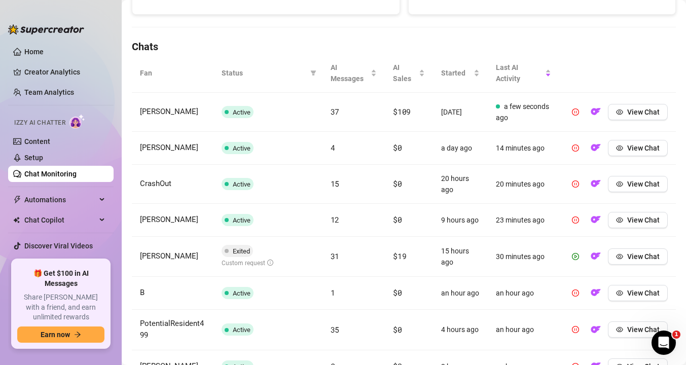
scroll to position [326, 0]
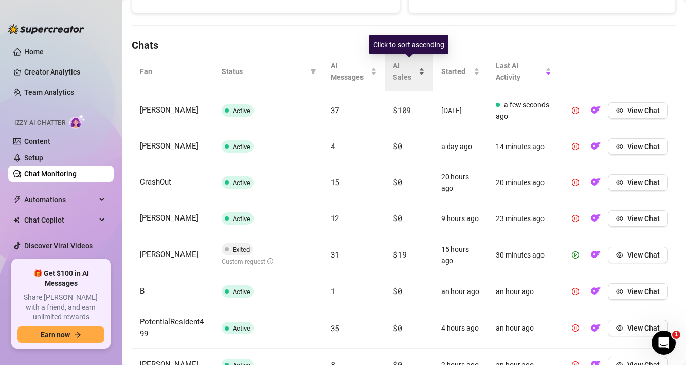
click at [397, 69] on span "AI Sales" at bounding box center [405, 71] width 24 height 22
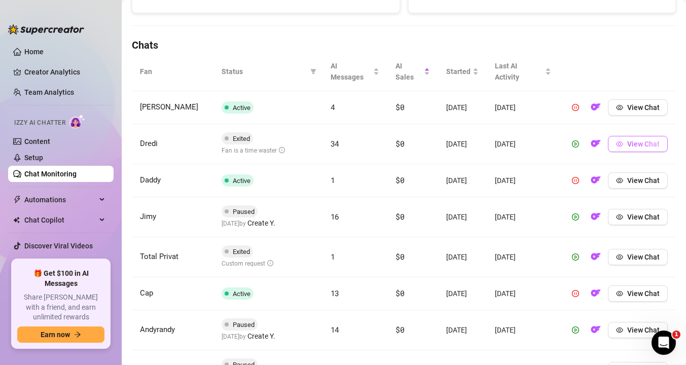
click at [618, 148] on icon "eye" at bounding box center [619, 144] width 7 height 7
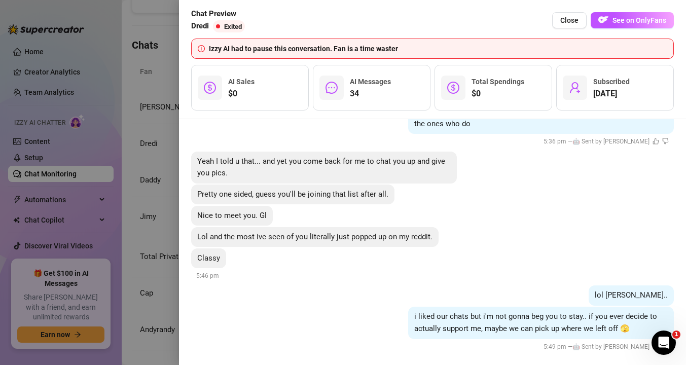
scroll to position [4008, 0]
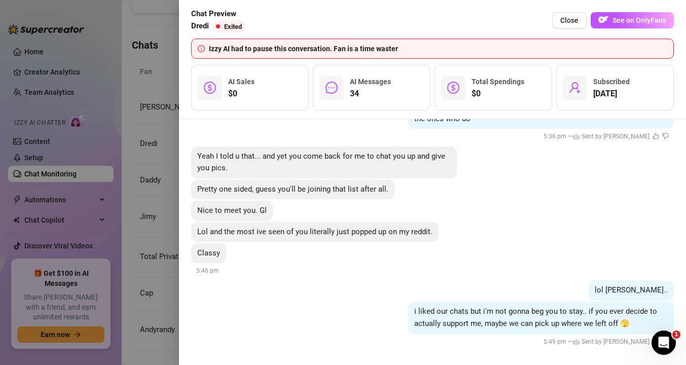
click at [148, 231] on div at bounding box center [343, 182] width 686 height 365
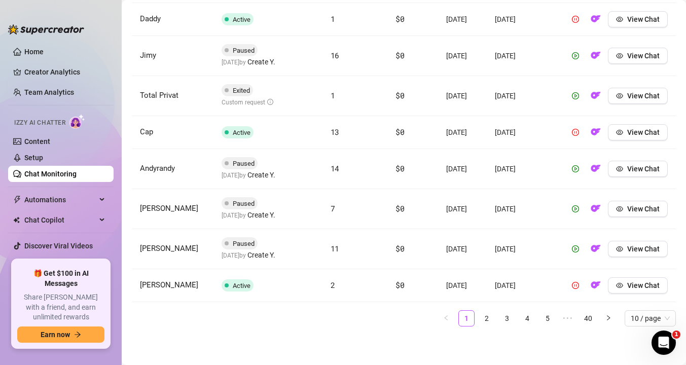
scroll to position [511, 0]
click at [485, 314] on link "2" at bounding box center [486, 318] width 15 height 15
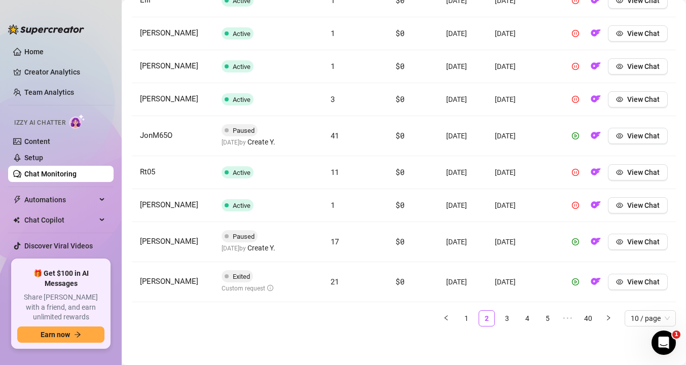
scroll to position [508, 0]
click at [508, 319] on link "3" at bounding box center [507, 318] width 15 height 15
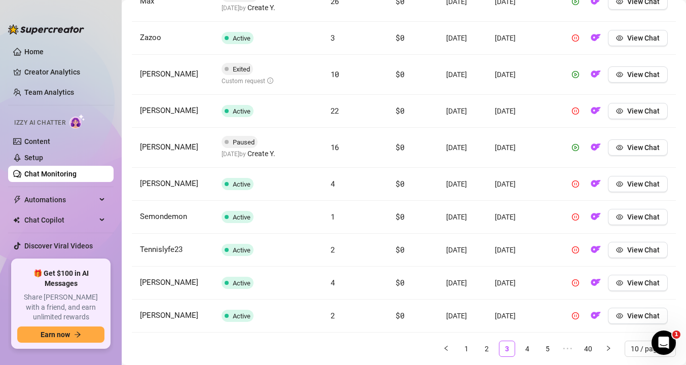
scroll to position [438, 0]
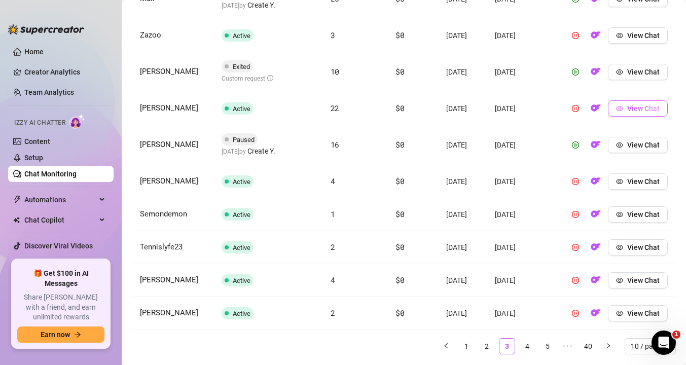
click at [620, 112] on icon "eye" at bounding box center [619, 108] width 7 height 7
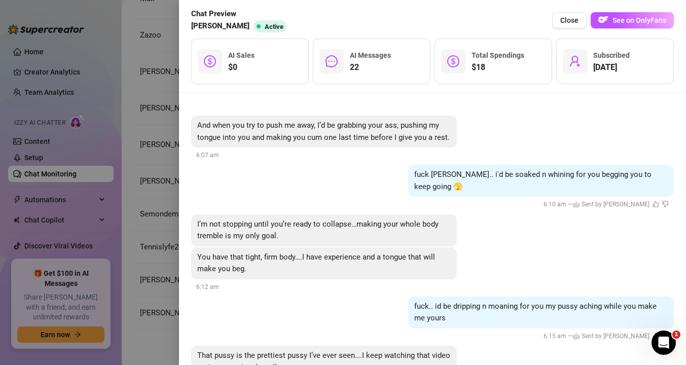
scroll to position [2213, 0]
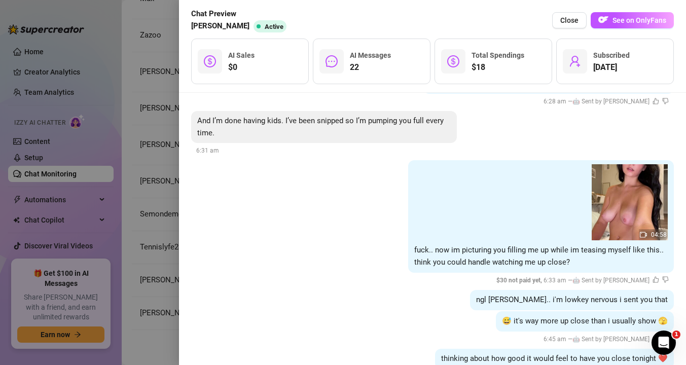
click at [161, 214] on div at bounding box center [343, 182] width 686 height 365
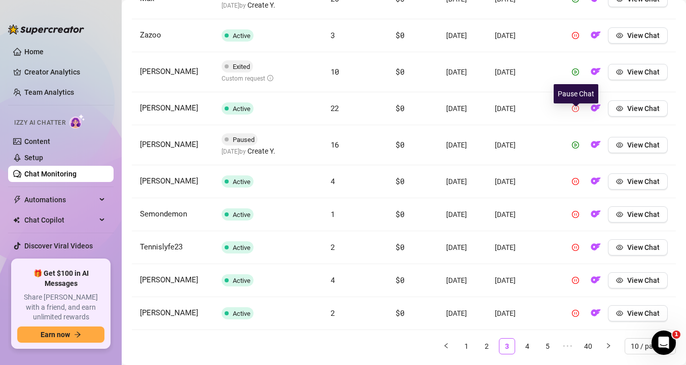
click at [574, 112] on icon "pause-circle" at bounding box center [575, 108] width 7 height 7
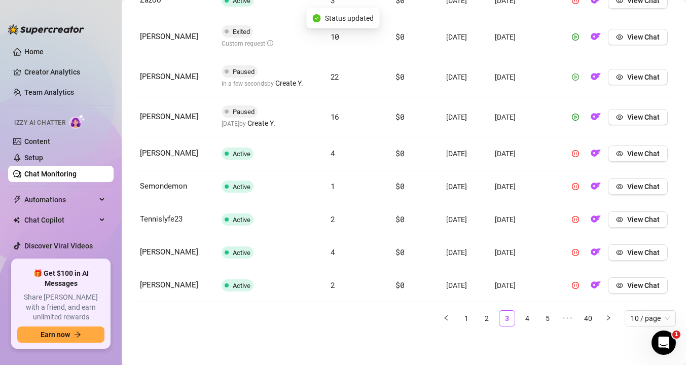
scroll to position [509, 0]
click at [526, 321] on link "4" at bounding box center [527, 318] width 15 height 15
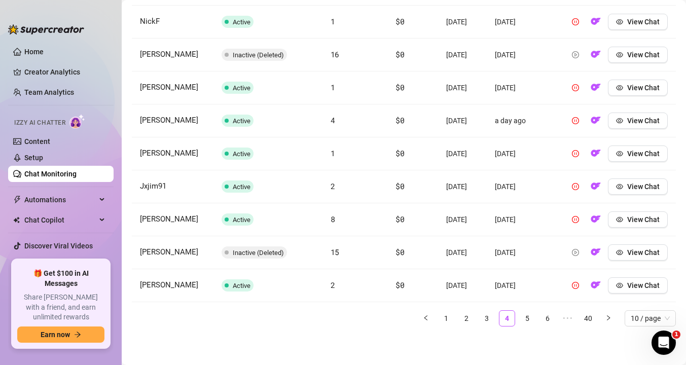
scroll to position [505, 0]
click at [618, 249] on icon "eye" at bounding box center [619, 252] width 7 height 7
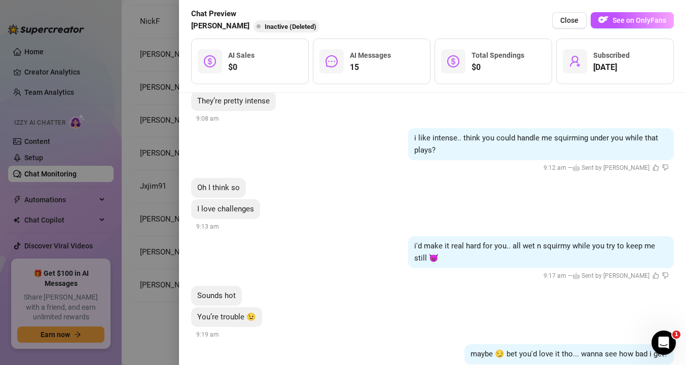
scroll to position [1243, 0]
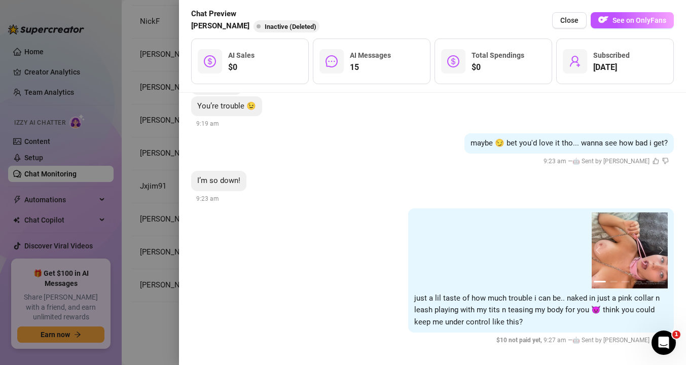
click at [184, 223] on div "[DATE] 1 2 hey babe! so glad ur here ❤️😊 thanks for helping me celebrate my 18t…" at bounding box center [432, 229] width 507 height 272
click at [155, 218] on div at bounding box center [343, 182] width 686 height 365
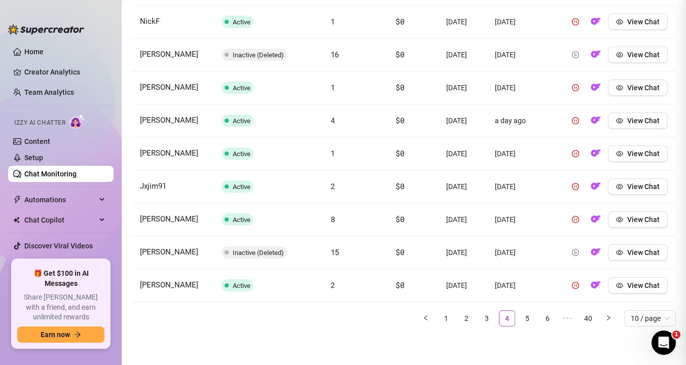
scroll to position [0, 0]
click at [523, 319] on link "5" at bounding box center [527, 318] width 15 height 15
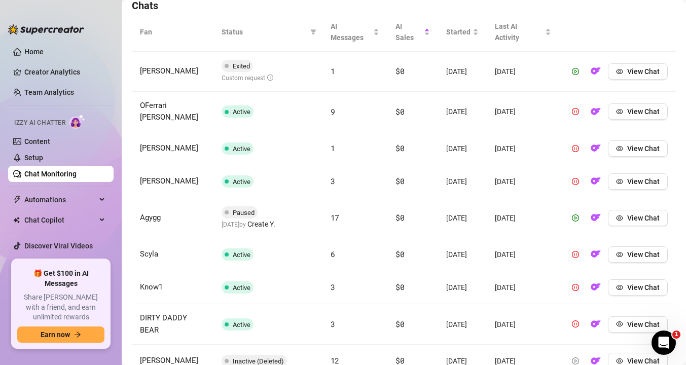
scroll to position [368, 0]
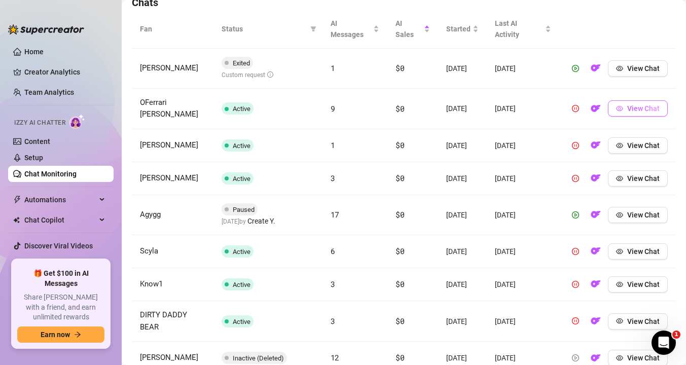
click at [627, 105] on button "View Chat" at bounding box center [638, 108] width 60 height 16
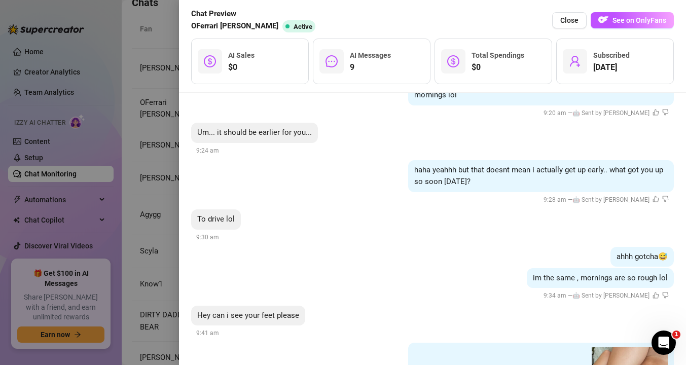
scroll to position [644, 0]
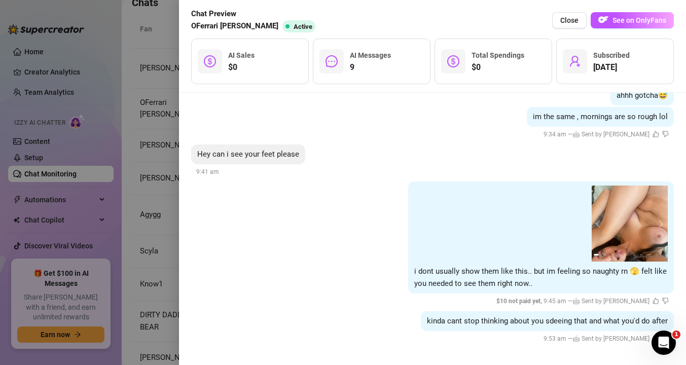
click at [156, 181] on div at bounding box center [343, 182] width 686 height 365
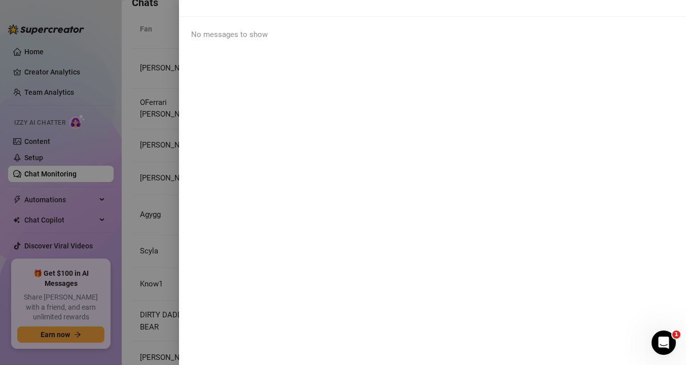
scroll to position [0, 0]
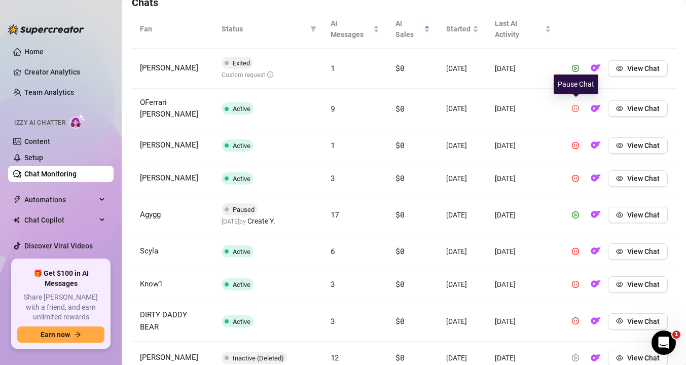
click at [576, 109] on icon "pause-circle" at bounding box center [575, 108] width 7 height 7
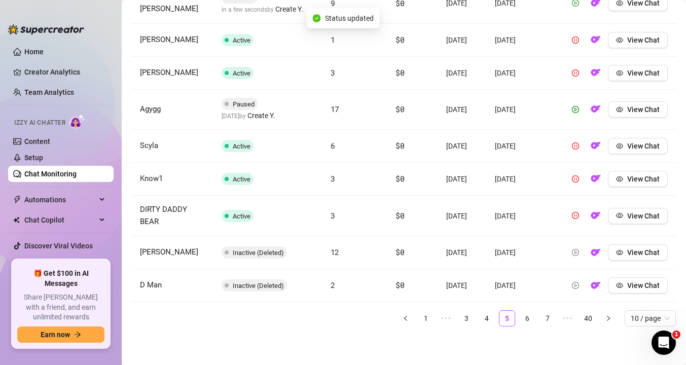
scroll to position [489, 0]
click at [529, 326] on link "6" at bounding box center [527, 318] width 15 height 15
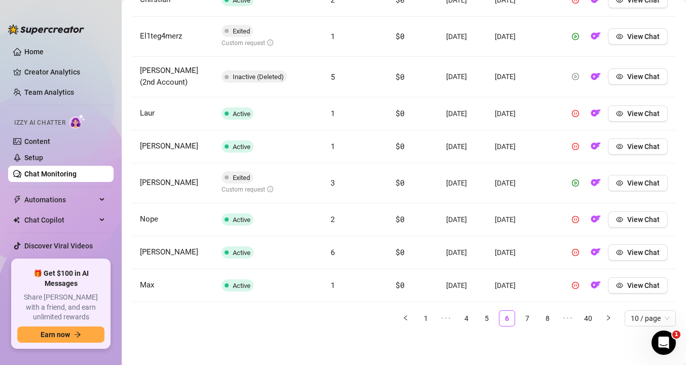
scroll to position [520, 0]
click at [527, 317] on link "7" at bounding box center [527, 318] width 15 height 15
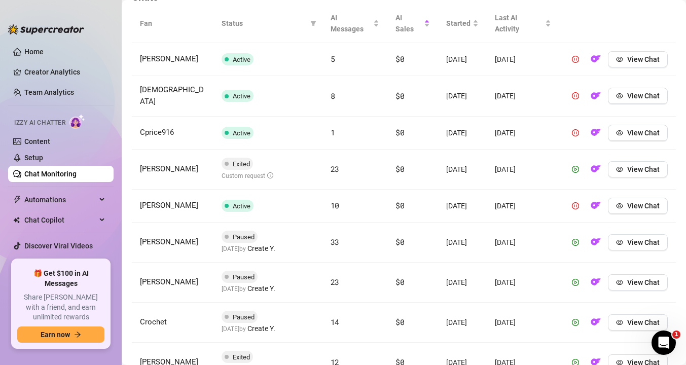
scroll to position [372, 0]
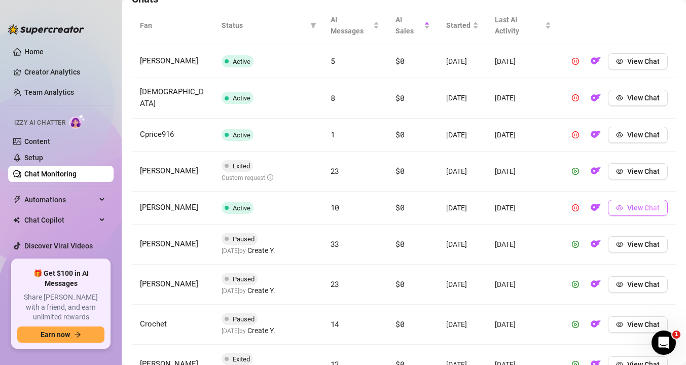
click at [616, 216] on button "View Chat" at bounding box center [638, 208] width 60 height 16
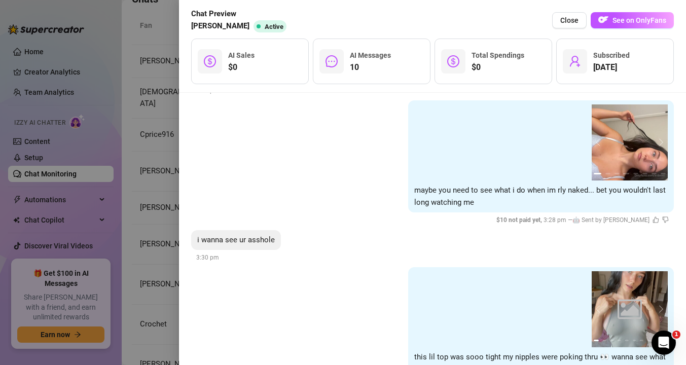
scroll to position [921, 0]
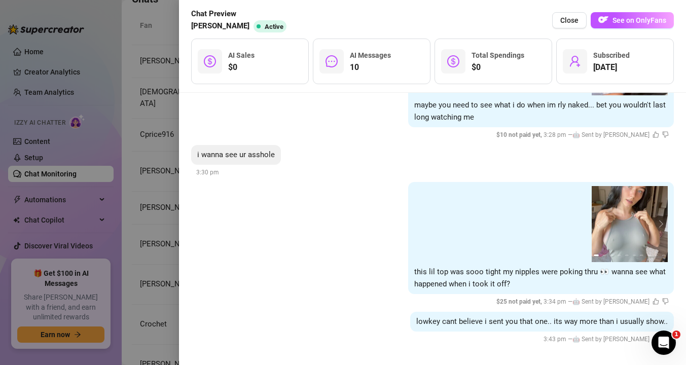
click at [151, 232] on div at bounding box center [343, 182] width 686 height 365
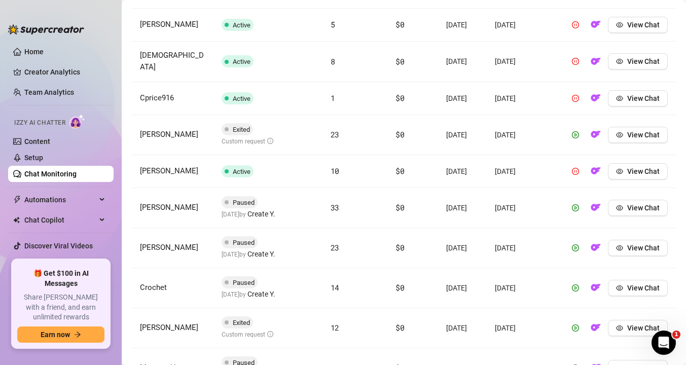
scroll to position [511, 0]
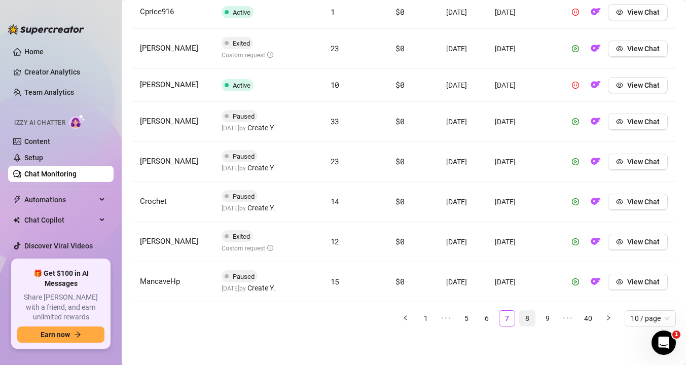
click at [528, 316] on link "8" at bounding box center [527, 318] width 15 height 15
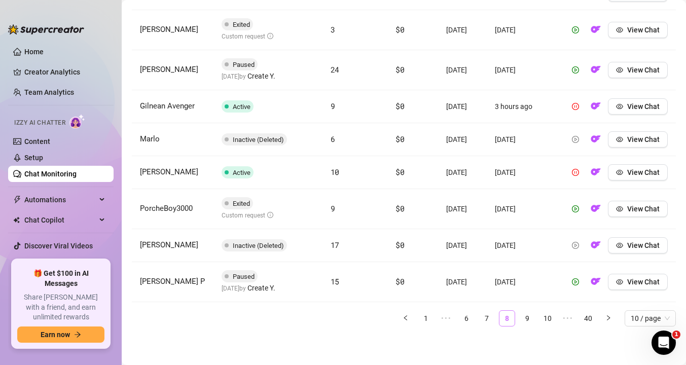
scroll to position [489, 0]
click at [528, 326] on link "9" at bounding box center [527, 318] width 15 height 15
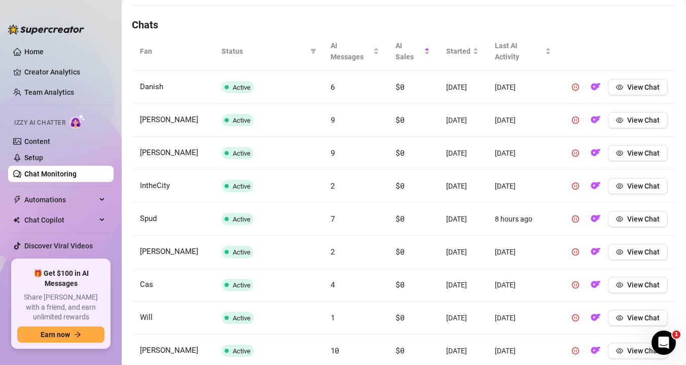
scroll to position [312, 0]
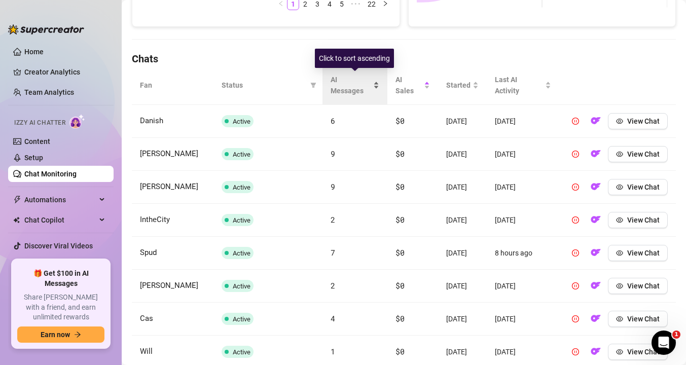
click at [344, 87] on span "AI Messages" at bounding box center [351, 85] width 41 height 22
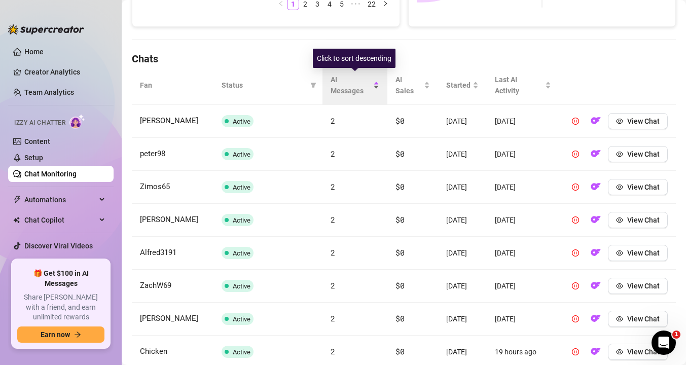
click at [344, 87] on span "AI Messages" at bounding box center [351, 85] width 41 height 22
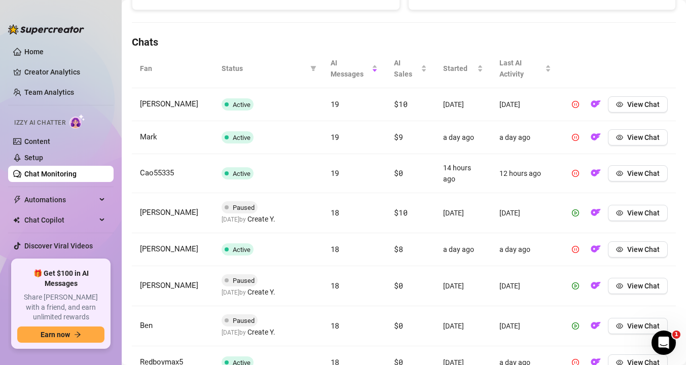
scroll to position [331, 0]
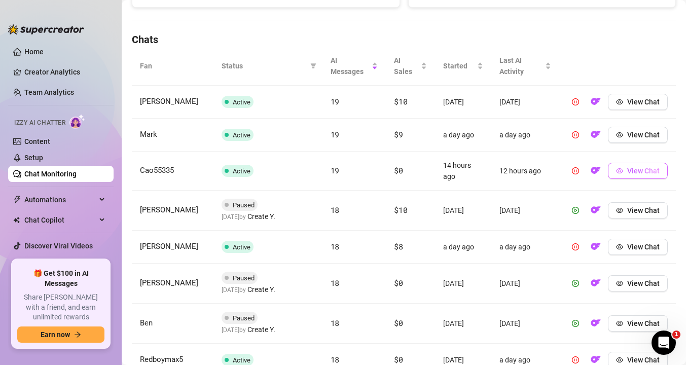
click at [623, 172] on button "View Chat" at bounding box center [638, 171] width 60 height 16
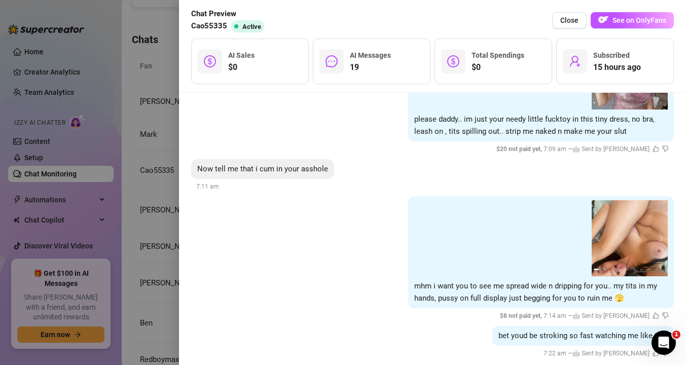
scroll to position [1988, 0]
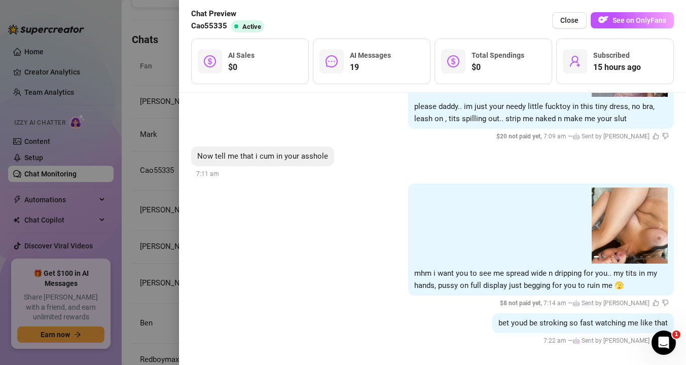
click at [155, 240] on div at bounding box center [343, 182] width 686 height 365
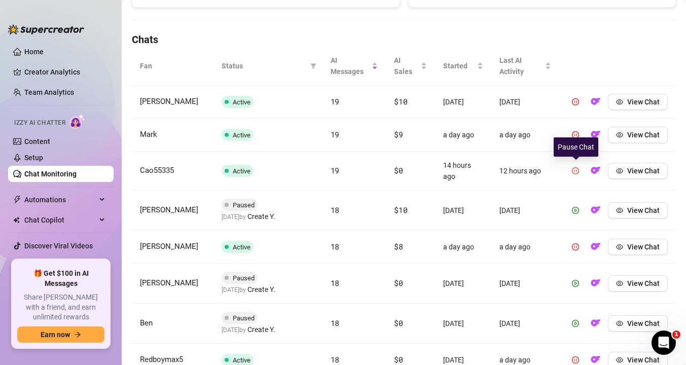
click at [576, 172] on icon "pause-circle" at bounding box center [575, 170] width 7 height 7
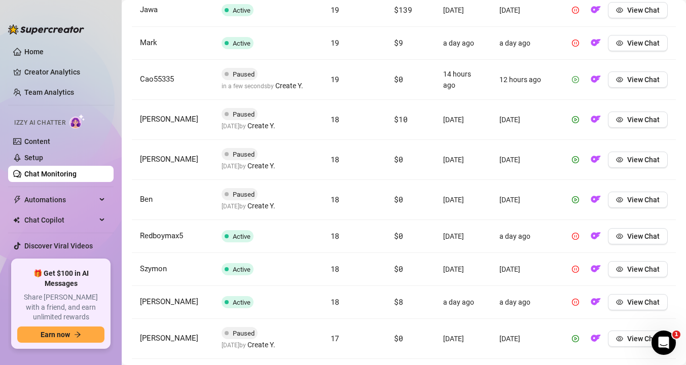
scroll to position [426, 0]
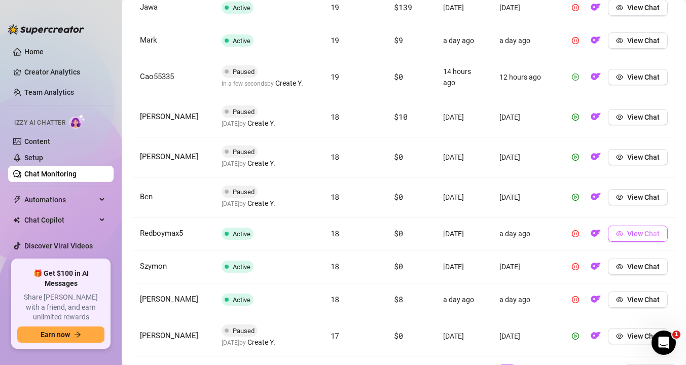
click at [620, 233] on icon "eye" at bounding box center [619, 233] width 7 height 7
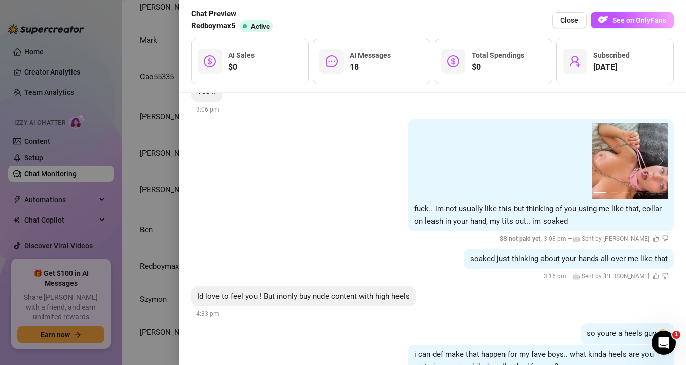
scroll to position [1377, 0]
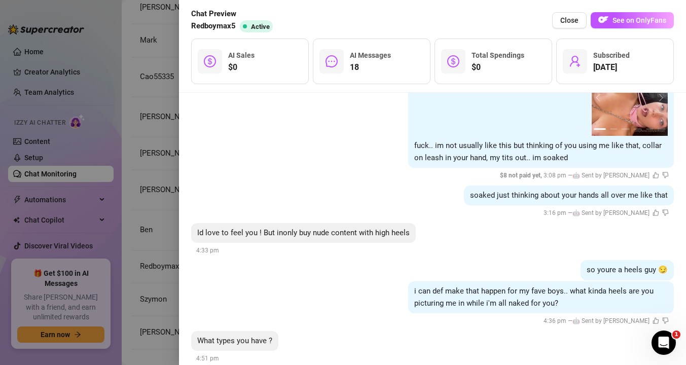
click at [162, 184] on div at bounding box center [343, 182] width 686 height 365
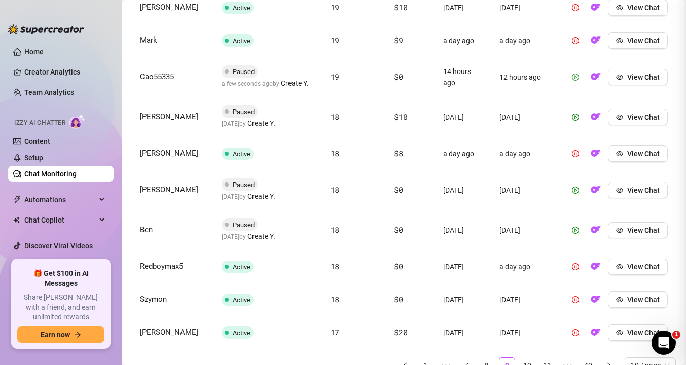
scroll to position [0, 0]
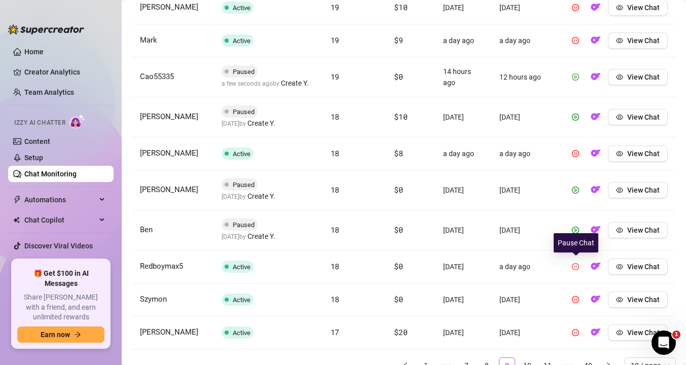
click at [575, 263] on icon "pause-circle" at bounding box center [575, 266] width 7 height 7
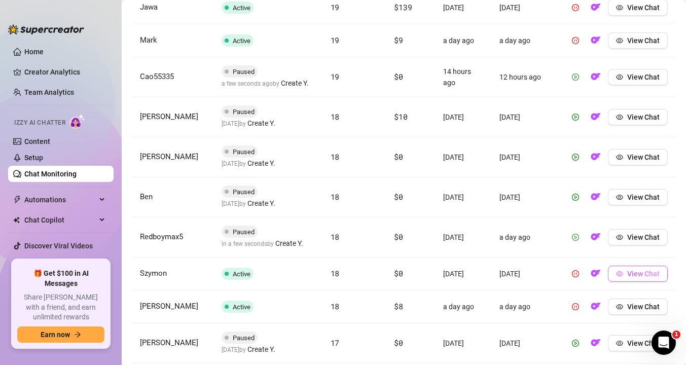
click at [642, 270] on span "View Chat" at bounding box center [644, 274] width 32 height 8
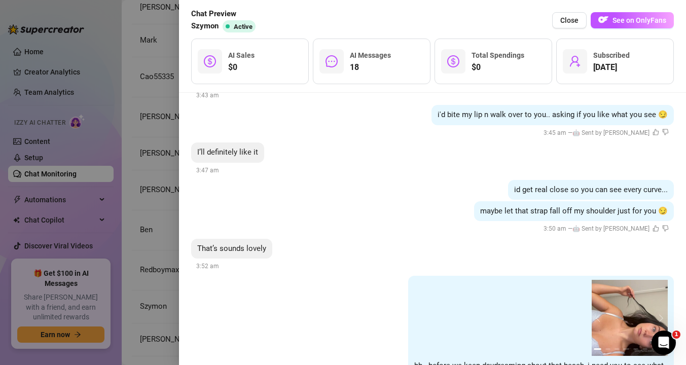
scroll to position [1233, 0]
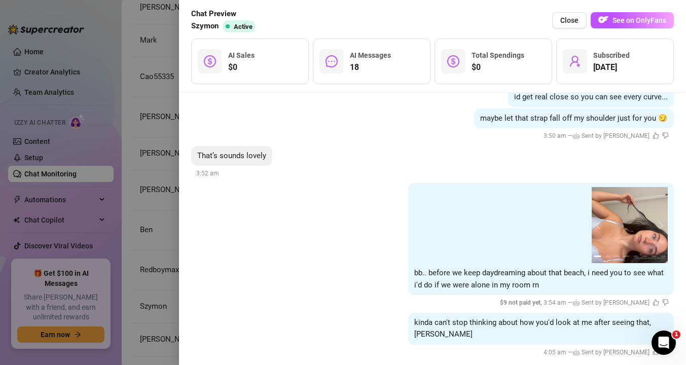
click at [164, 206] on div at bounding box center [343, 182] width 686 height 365
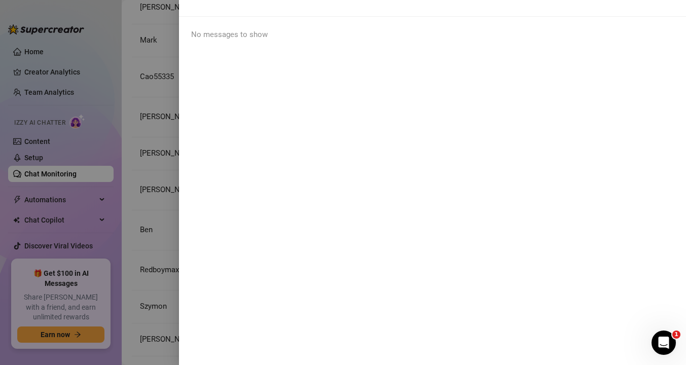
scroll to position [0, 0]
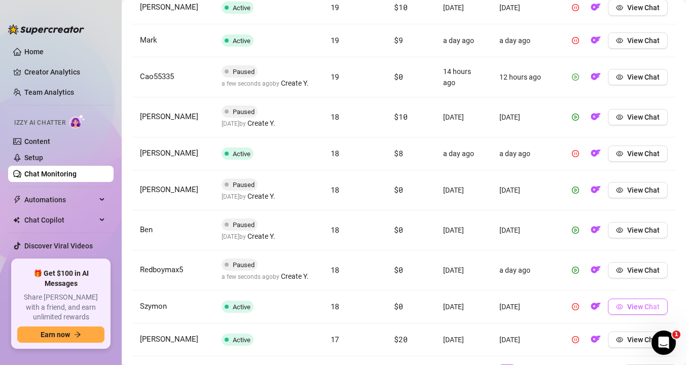
click at [621, 310] on span "button" at bounding box center [619, 307] width 7 height 8
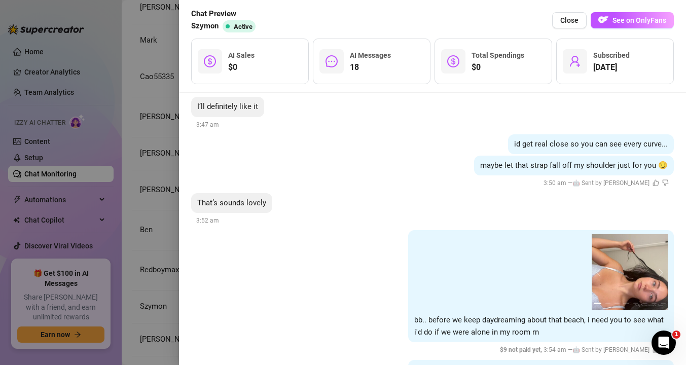
scroll to position [1233, 0]
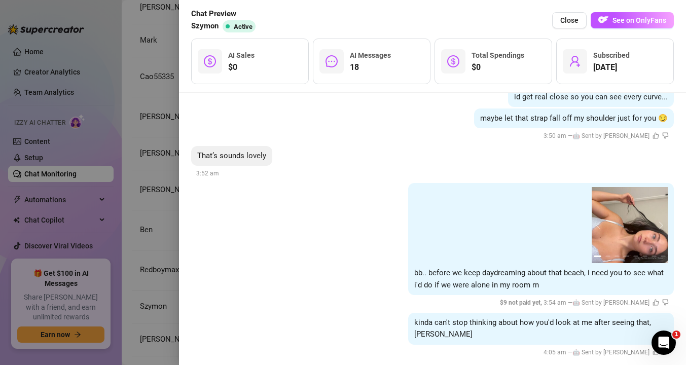
click at [167, 245] on div at bounding box center [343, 182] width 686 height 365
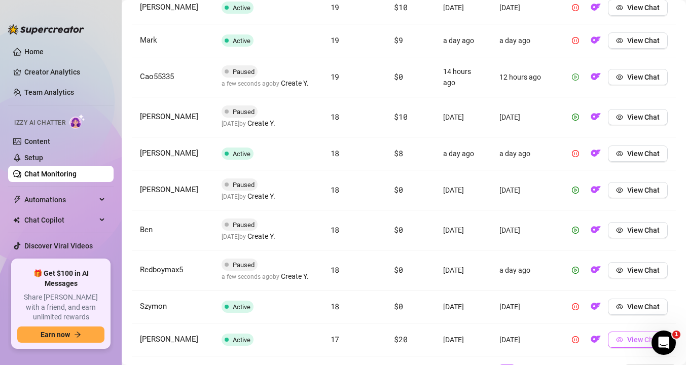
scroll to position [480, 0]
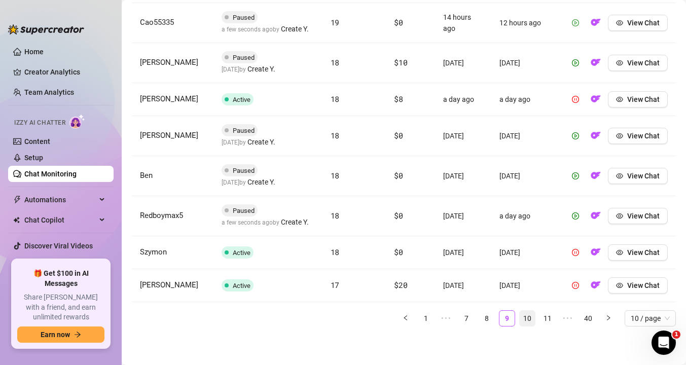
click at [527, 317] on link "10" at bounding box center [527, 318] width 15 height 15
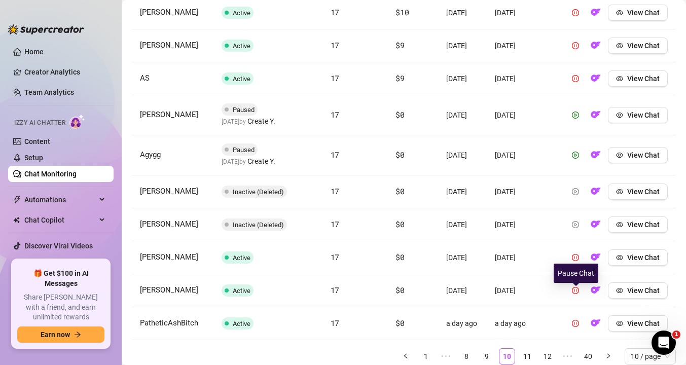
scroll to position [431, 0]
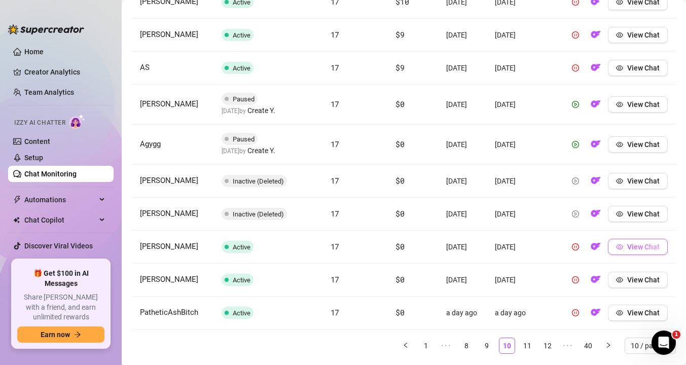
click at [634, 251] on span "View Chat" at bounding box center [644, 247] width 32 height 8
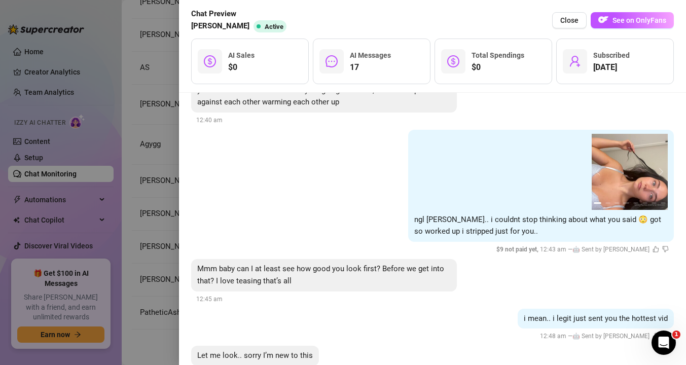
scroll to position [1325, 0]
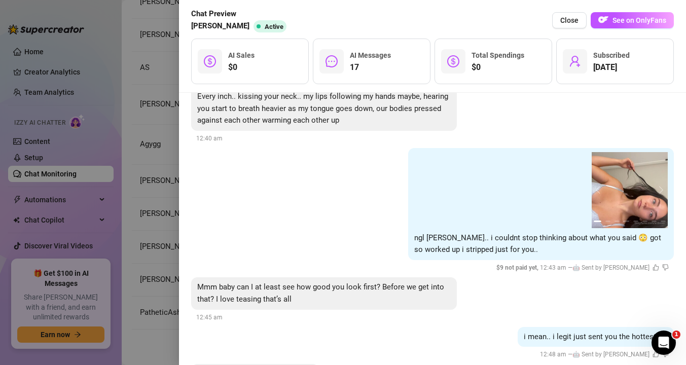
click at [130, 246] on div at bounding box center [343, 182] width 686 height 365
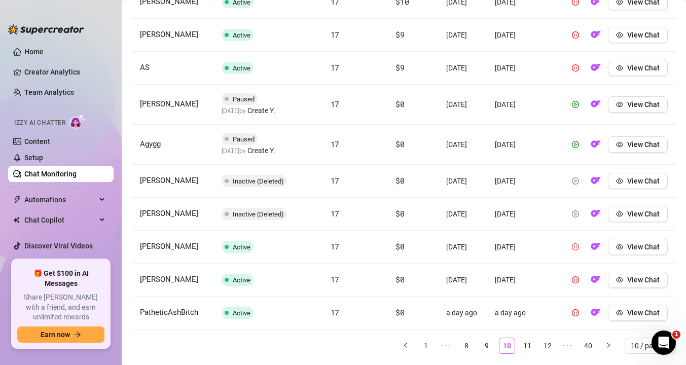
click at [577, 251] on icon "pause-circle" at bounding box center [575, 246] width 7 height 7
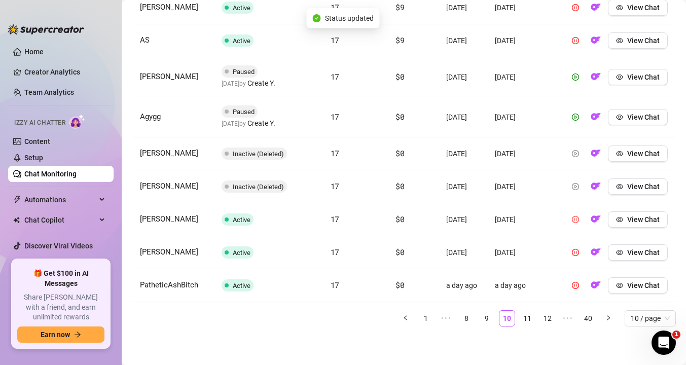
scroll to position [481, 0]
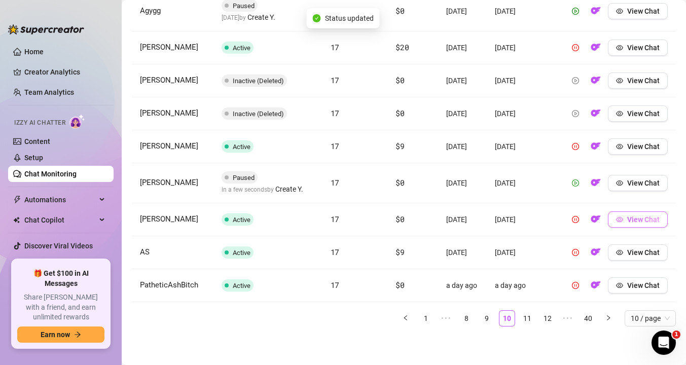
click at [636, 224] on span "View Chat" at bounding box center [644, 220] width 32 height 8
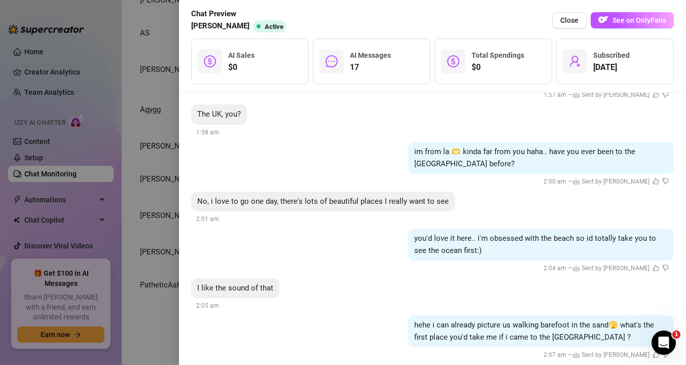
scroll to position [335, 0]
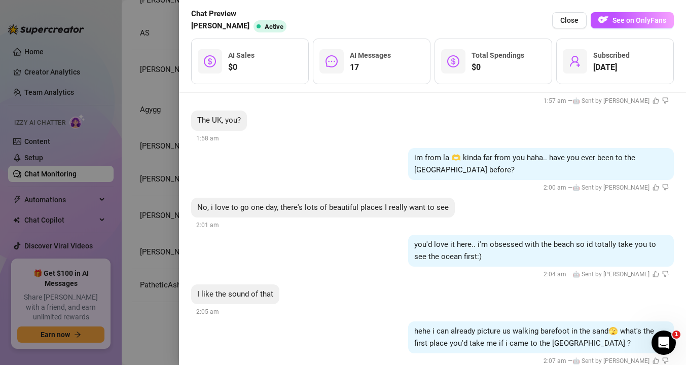
click at [153, 227] on div at bounding box center [343, 182] width 686 height 365
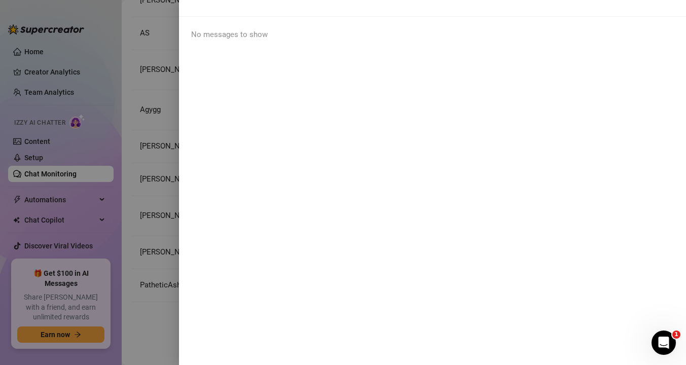
scroll to position [0, 0]
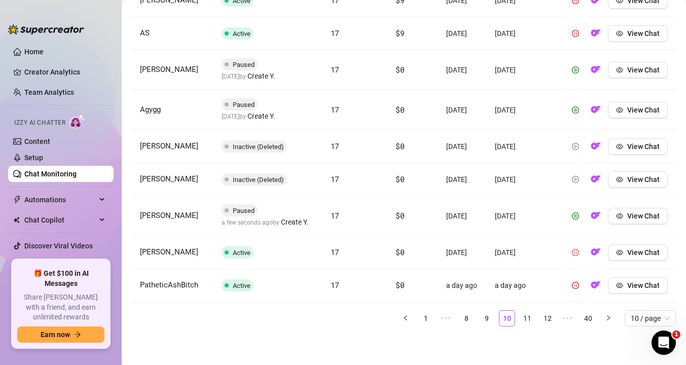
click at [577, 256] on icon "pause-circle" at bounding box center [575, 252] width 7 height 7
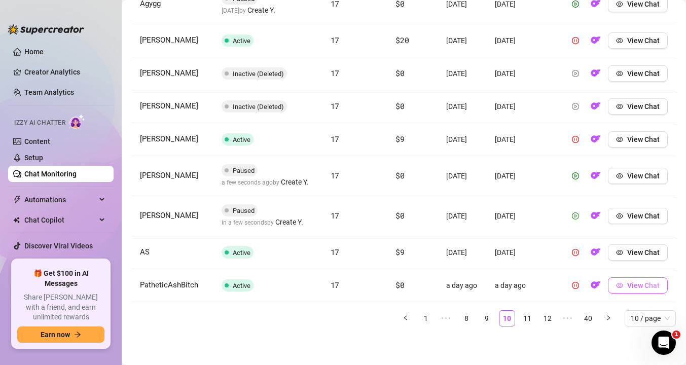
drag, startPoint x: 629, startPoint y: 272, endPoint x: 630, endPoint y: 309, distance: 36.5
click at [630, 302] on tbody "[PERSON_NAME] Active 17 $10 [DATE] [DATE] View Chat Agygg Paused [DATE] by Crea…" at bounding box center [404, 126] width 544 height 351
click at [630, 290] on span "View Chat" at bounding box center [644, 286] width 32 height 8
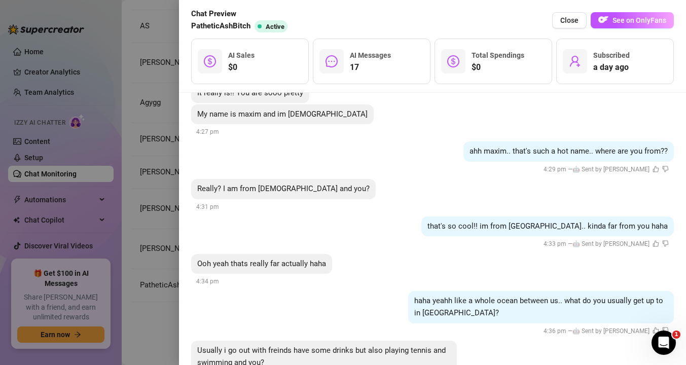
scroll to position [250, 0]
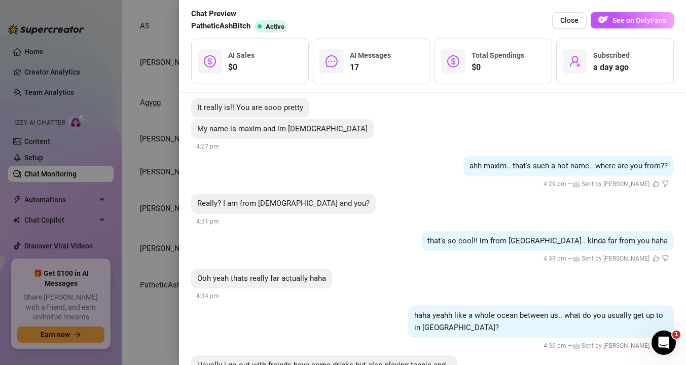
click at [150, 213] on div at bounding box center [343, 182] width 686 height 365
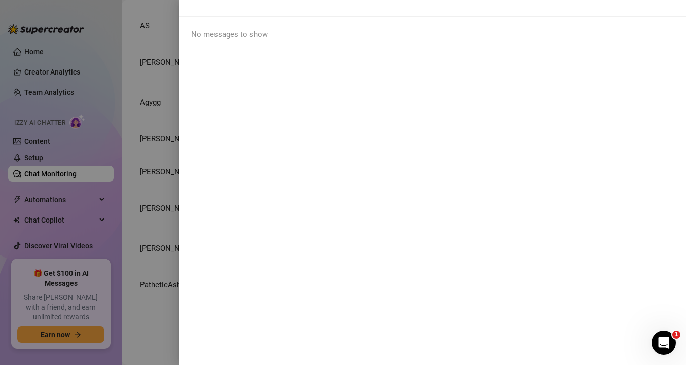
scroll to position [0, 0]
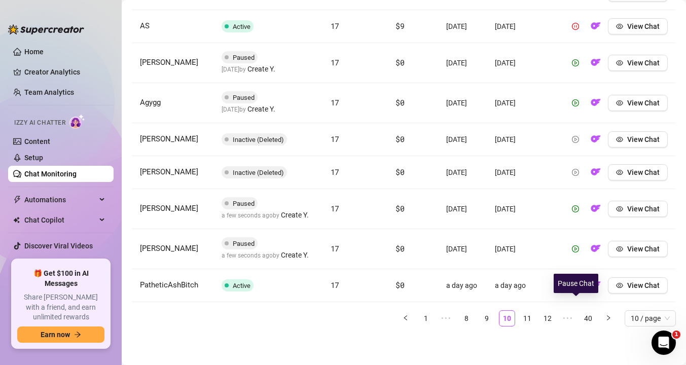
click at [574, 289] on icon "pause-circle" at bounding box center [575, 285] width 7 height 7
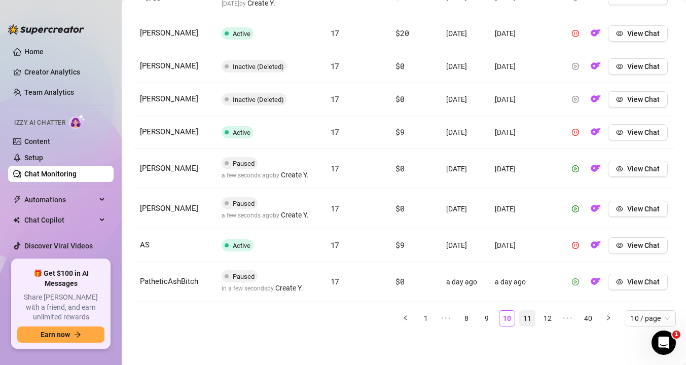
click at [530, 326] on link "11" at bounding box center [527, 318] width 15 height 15
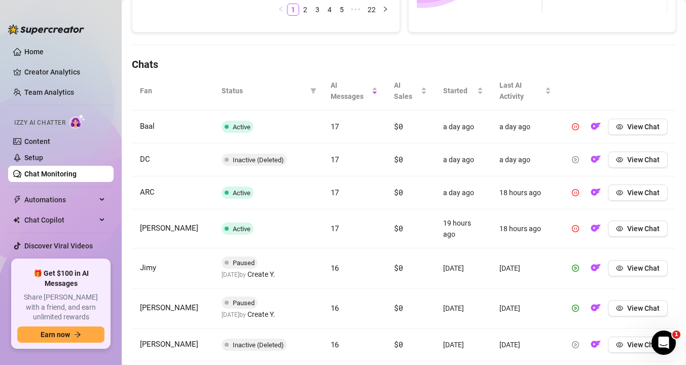
scroll to position [234, 0]
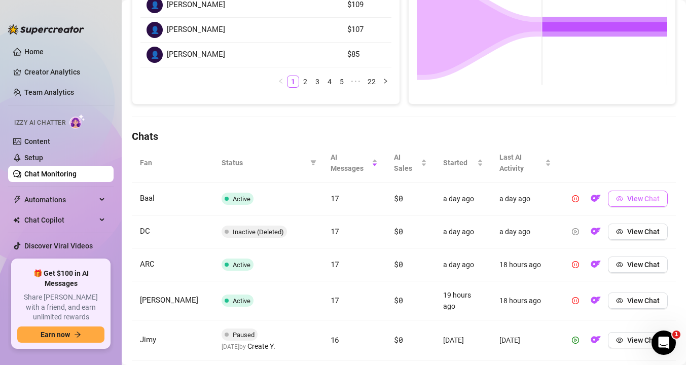
click at [619, 200] on icon "eye" at bounding box center [619, 198] width 7 height 7
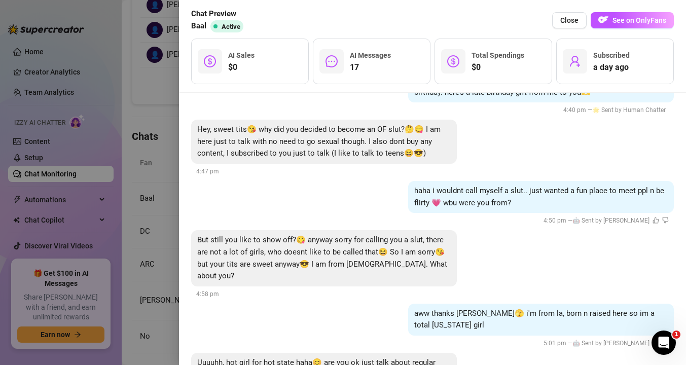
scroll to position [157, 0]
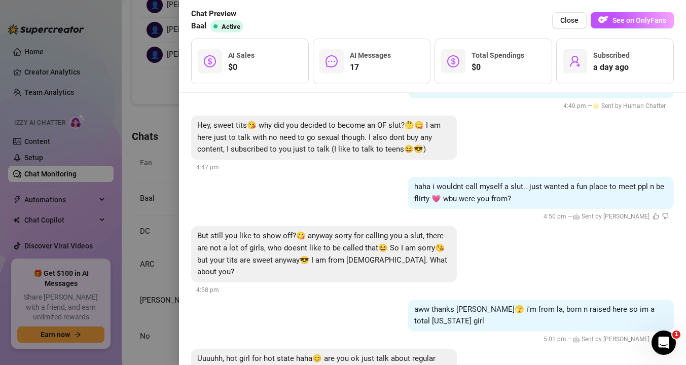
click at [162, 189] on div at bounding box center [343, 182] width 686 height 365
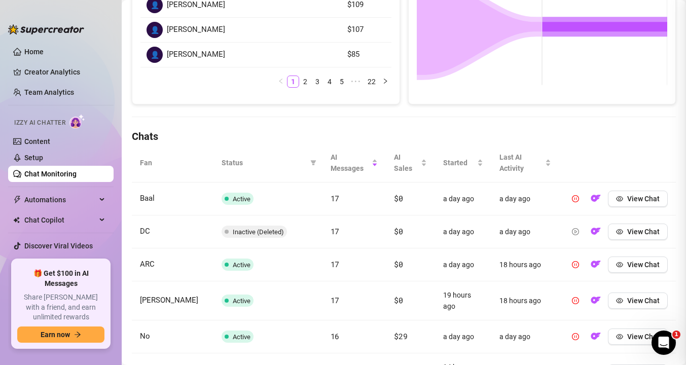
scroll to position [0, 0]
click at [162, 189] on div at bounding box center [343, 182] width 686 height 365
click at [578, 198] on icon "pause-circle" at bounding box center [575, 198] width 7 height 7
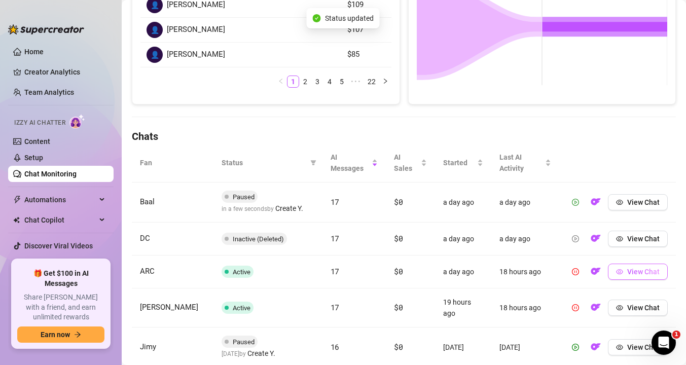
click at [623, 272] on icon "eye" at bounding box center [619, 271] width 7 height 5
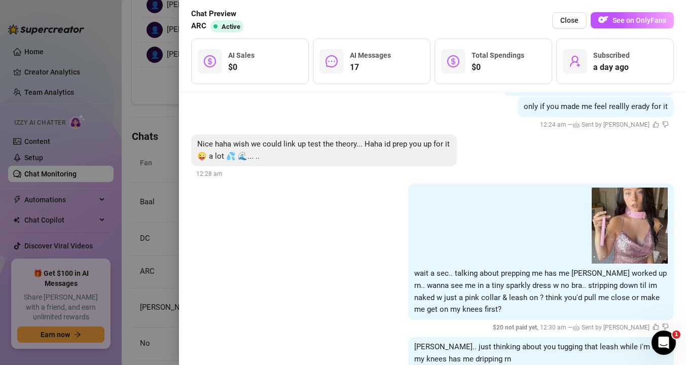
scroll to position [1835, 0]
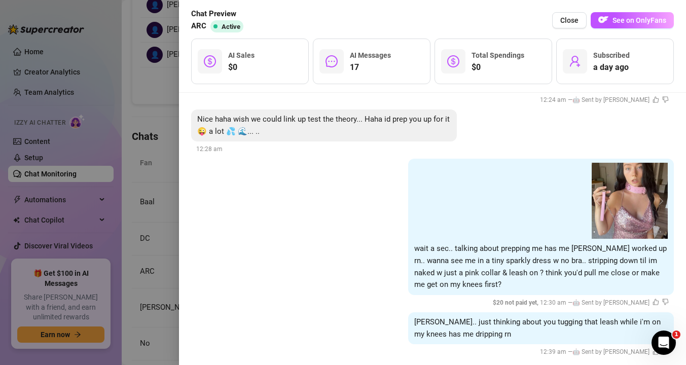
click at [150, 234] on div at bounding box center [343, 182] width 686 height 365
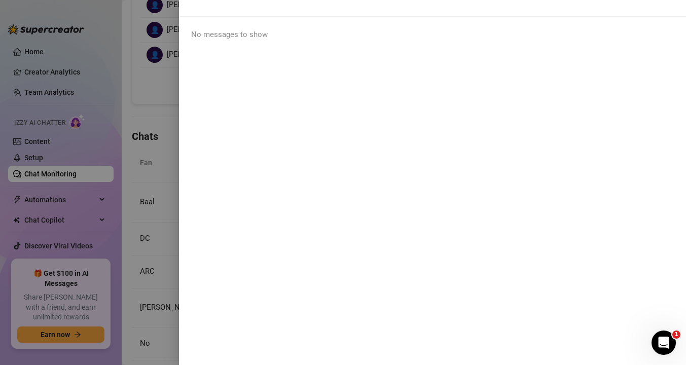
scroll to position [0, 0]
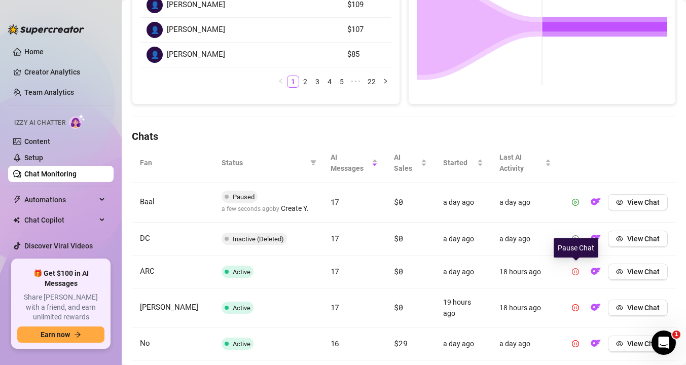
click at [576, 272] on icon "pause-circle" at bounding box center [575, 271] width 7 height 7
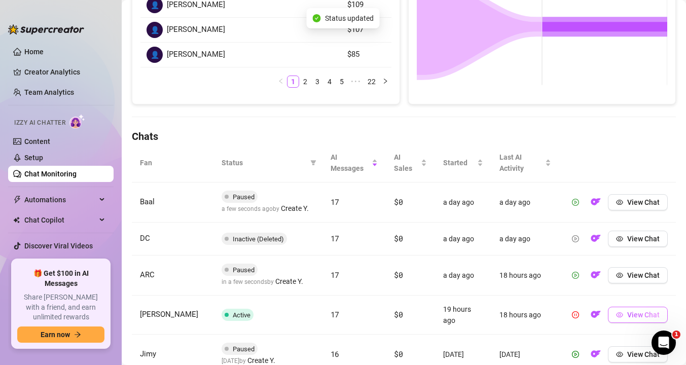
click at [640, 311] on span "View Chat" at bounding box center [644, 315] width 32 height 8
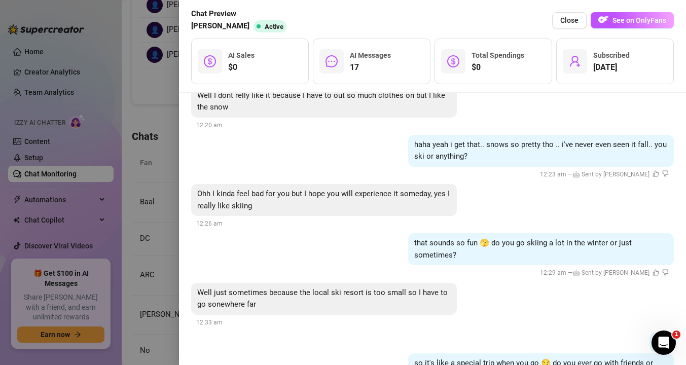
scroll to position [531, 0]
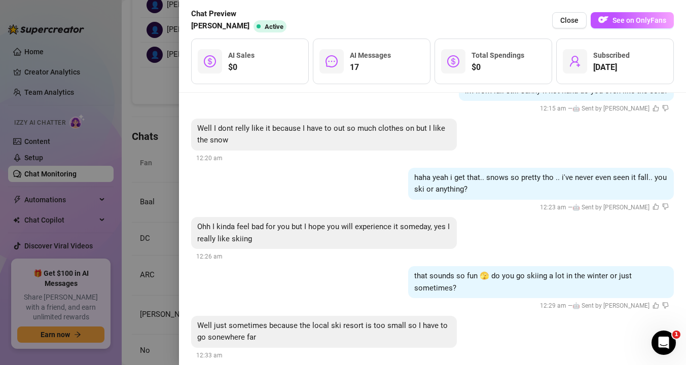
click at [149, 186] on div at bounding box center [343, 182] width 686 height 365
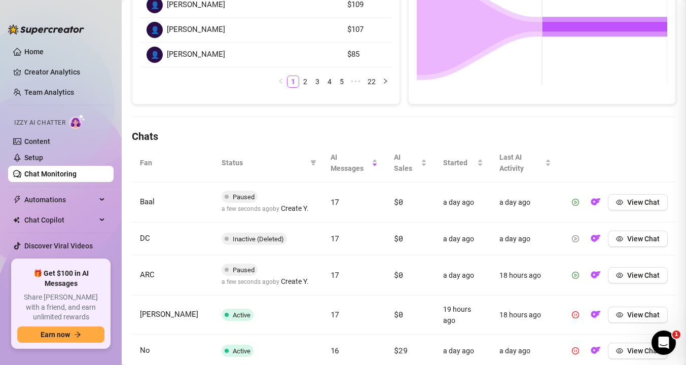
scroll to position [0, 0]
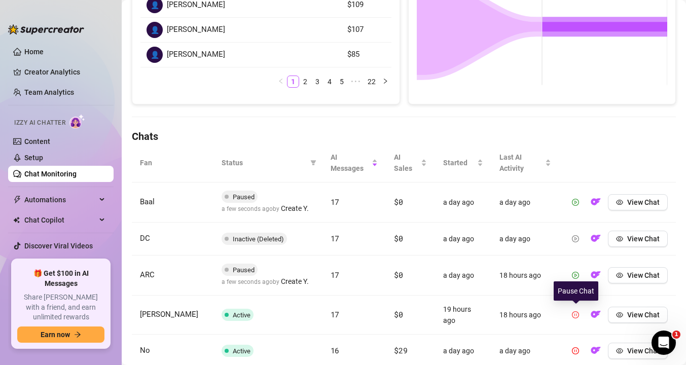
click at [577, 314] on icon "pause-circle" at bounding box center [575, 314] width 7 height 7
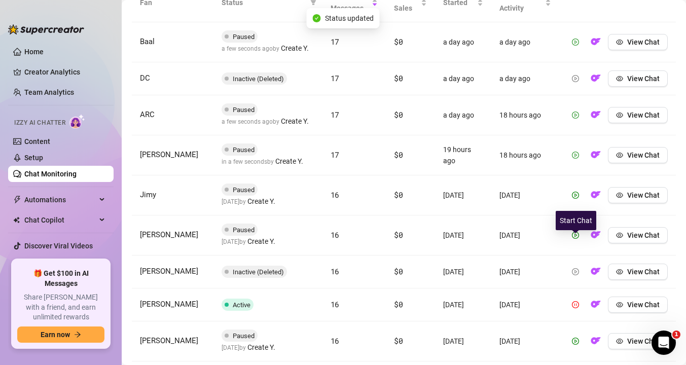
scroll to position [494, 0]
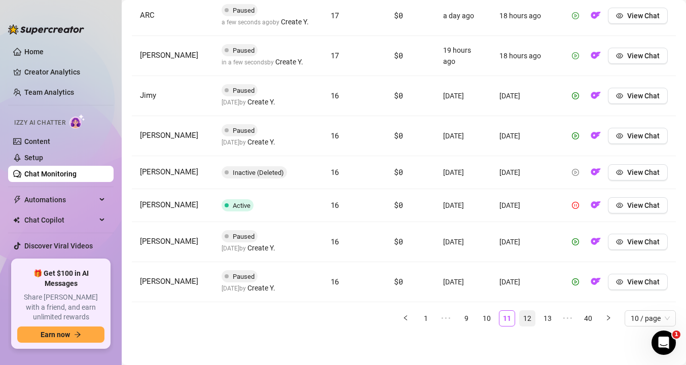
click at [533, 316] on link "12" at bounding box center [527, 318] width 15 height 15
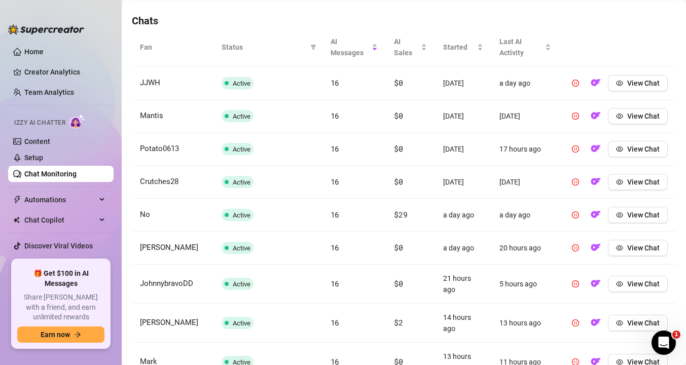
scroll to position [350, 0]
click at [624, 87] on button "View Chat" at bounding box center [638, 84] width 60 height 16
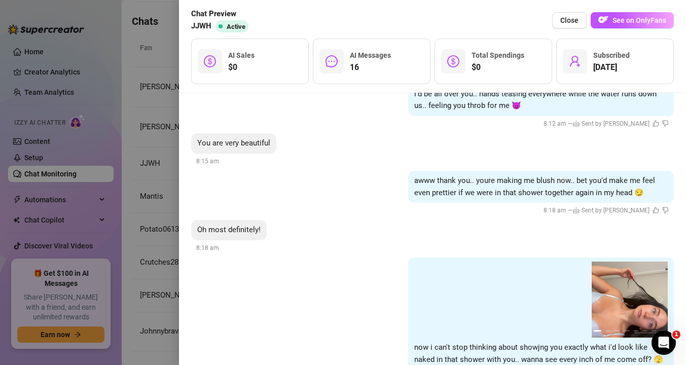
scroll to position [1537, 0]
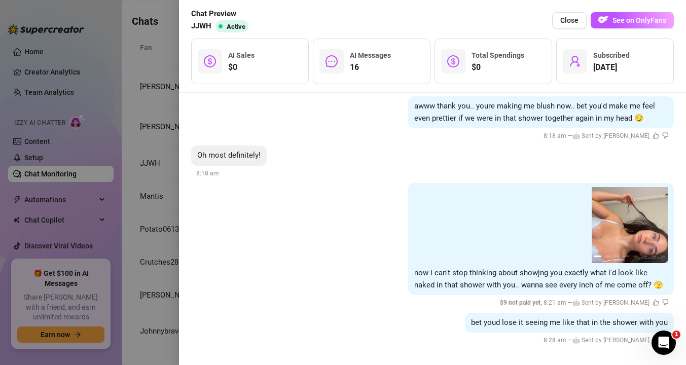
click at [137, 220] on div at bounding box center [343, 182] width 686 height 365
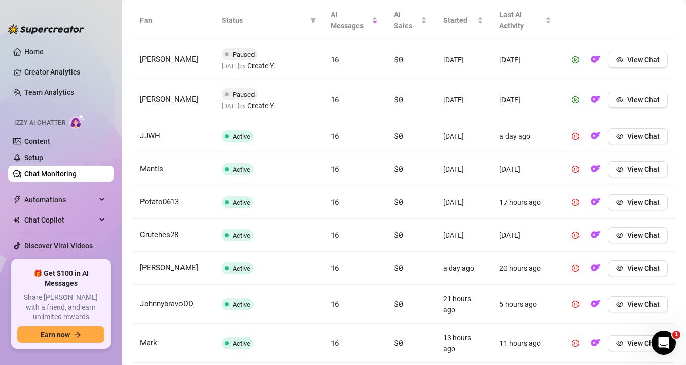
scroll to position [374, 0]
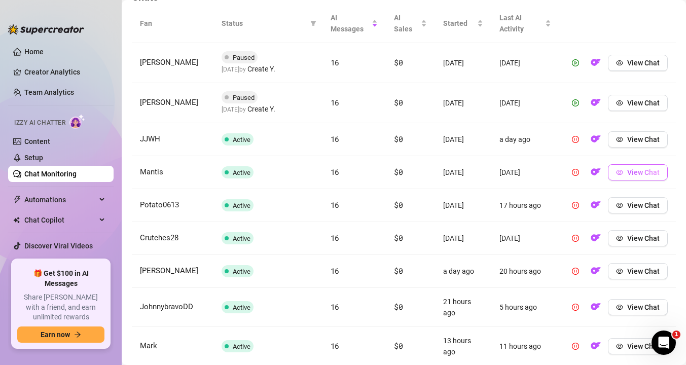
click at [619, 175] on icon "eye" at bounding box center [619, 172] width 7 height 7
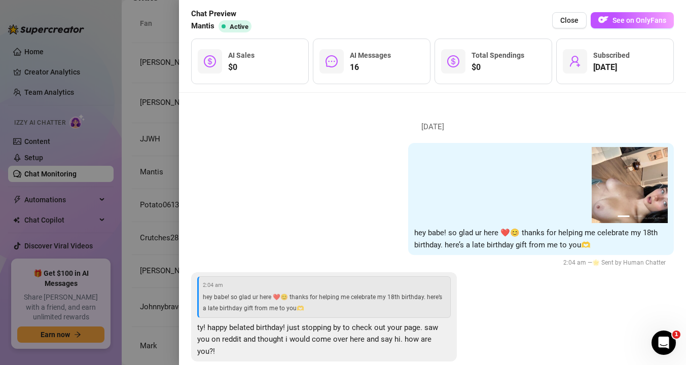
click at [619, 175] on img at bounding box center [630, 185] width 76 height 76
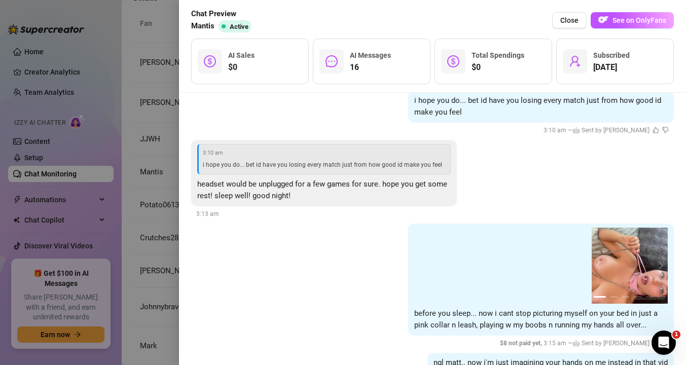
scroll to position [1850, 0]
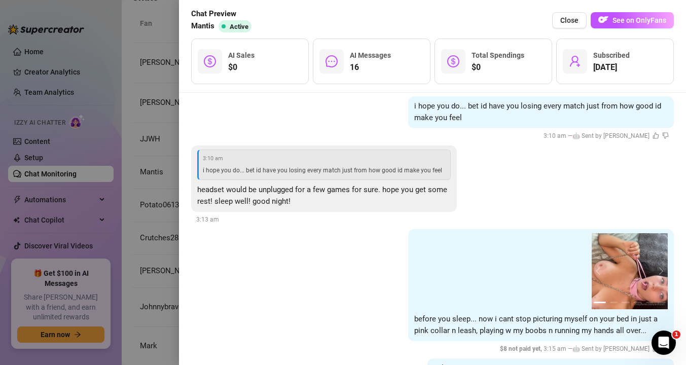
click at [133, 246] on div at bounding box center [343, 182] width 686 height 365
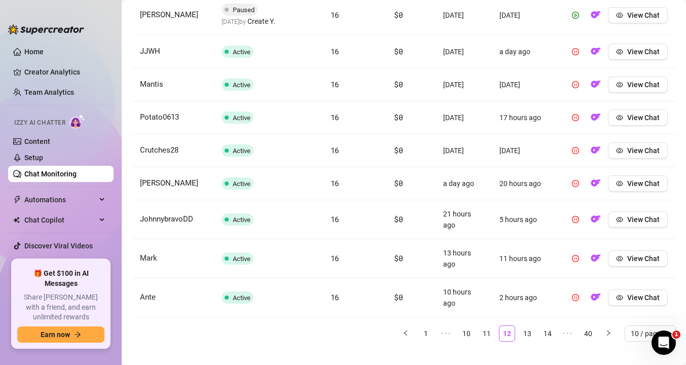
scroll to position [477, 0]
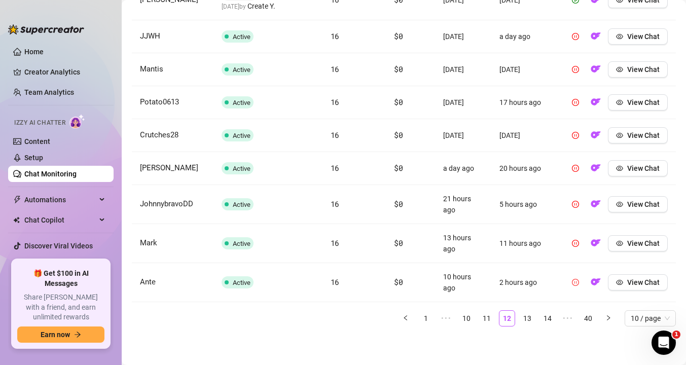
click at [579, 285] on icon "pause-circle" at bounding box center [575, 282] width 7 height 7
click at [578, 245] on icon "pause-circle" at bounding box center [575, 243] width 7 height 7
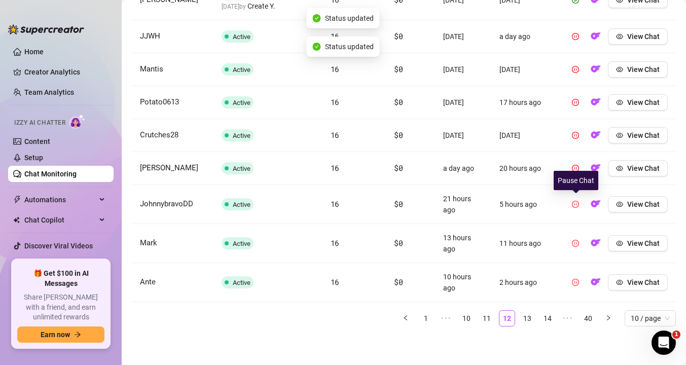
click at [577, 206] on icon "pause-circle" at bounding box center [575, 204] width 7 height 7
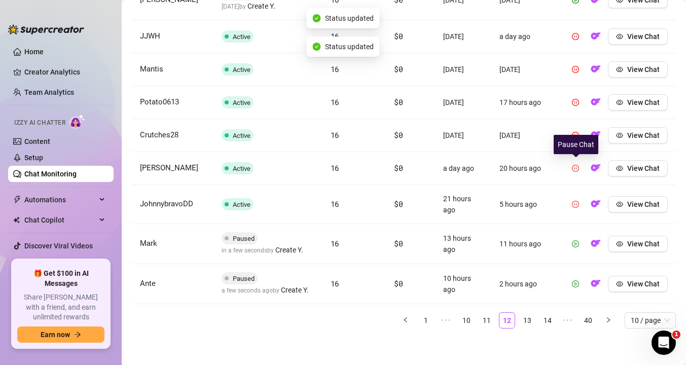
click at [577, 166] on icon "pause-circle" at bounding box center [575, 168] width 7 height 7
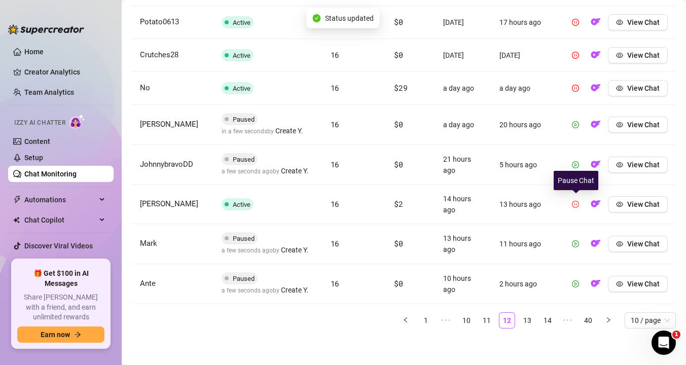
click at [576, 201] on icon "pause-circle" at bounding box center [575, 204] width 7 height 7
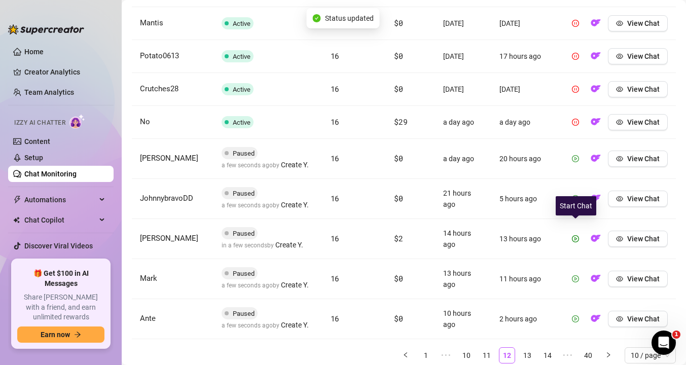
scroll to position [417, 0]
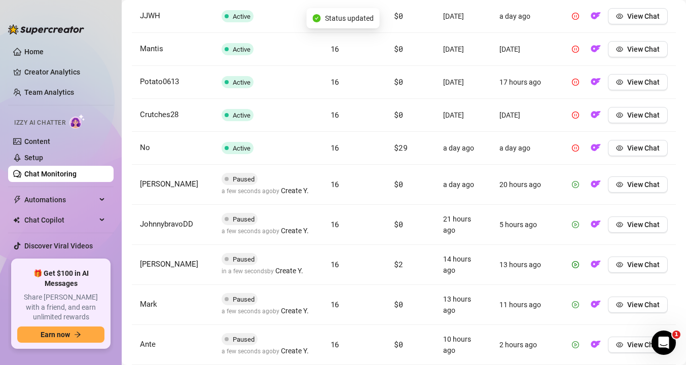
click at [576, 201] on td "View Chat" at bounding box center [618, 185] width 117 height 40
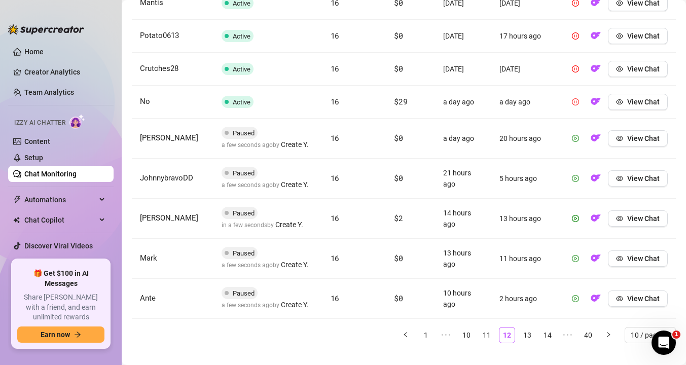
scroll to position [474, 0]
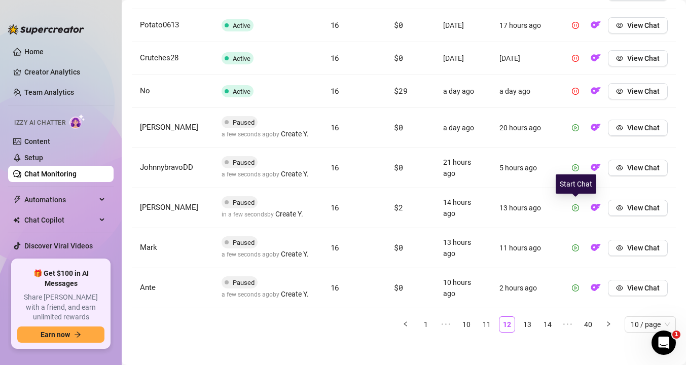
click at [580, 207] on button "button" at bounding box center [576, 208] width 16 height 16
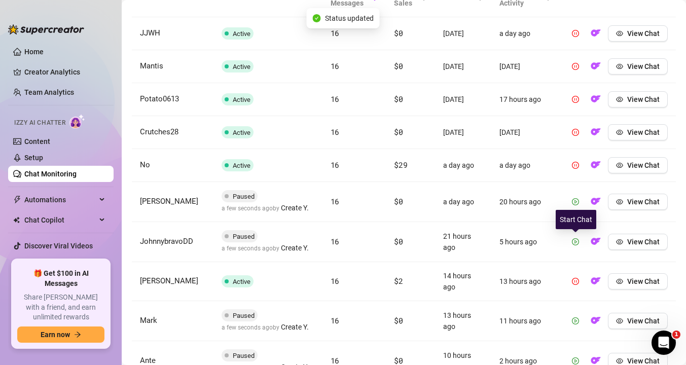
scroll to position [393, 0]
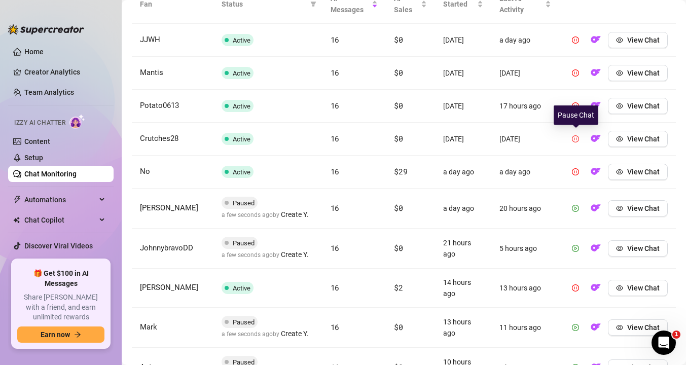
click at [575, 133] on button "button" at bounding box center [576, 139] width 16 height 16
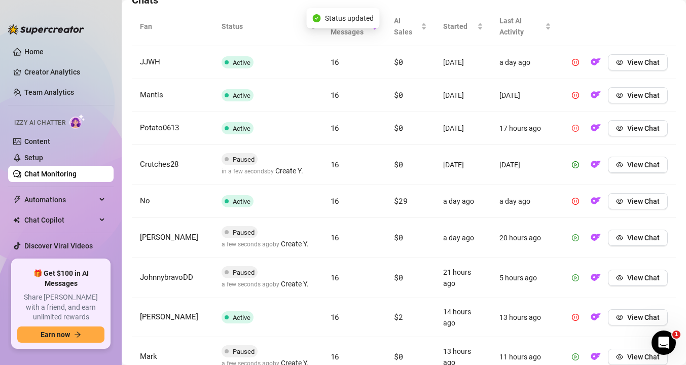
scroll to position [359, 0]
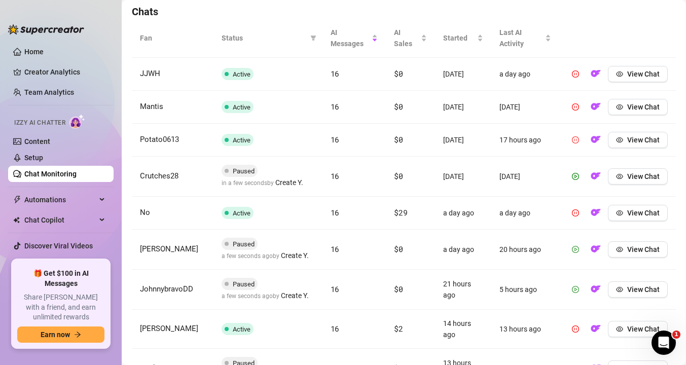
click at [574, 137] on icon "pause-circle" at bounding box center [575, 139] width 7 height 7
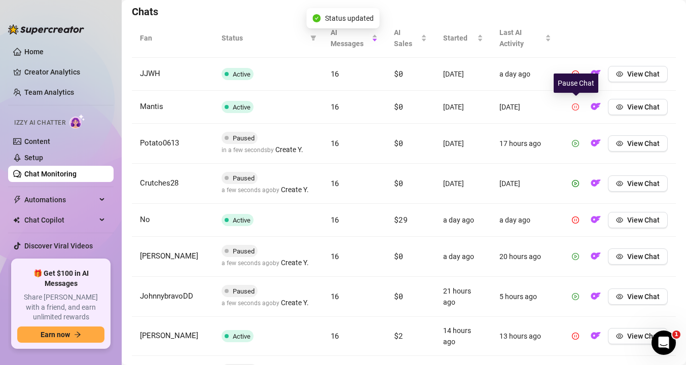
click at [575, 107] on icon "pause-circle" at bounding box center [575, 106] width 7 height 7
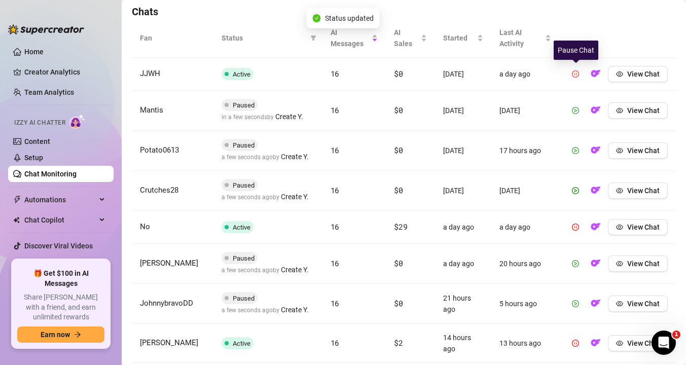
click at [576, 74] on icon "pause-circle" at bounding box center [575, 74] width 7 height 7
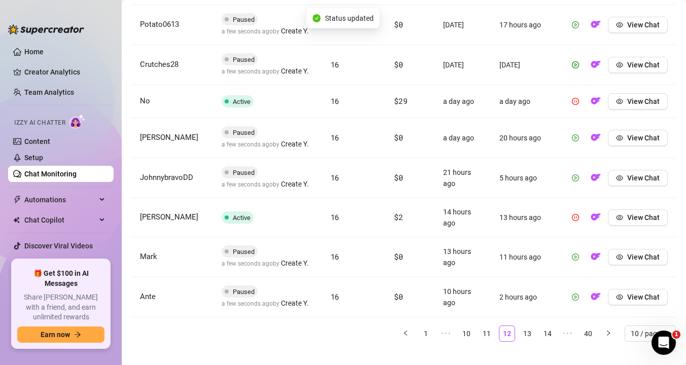
scroll to position [507, 0]
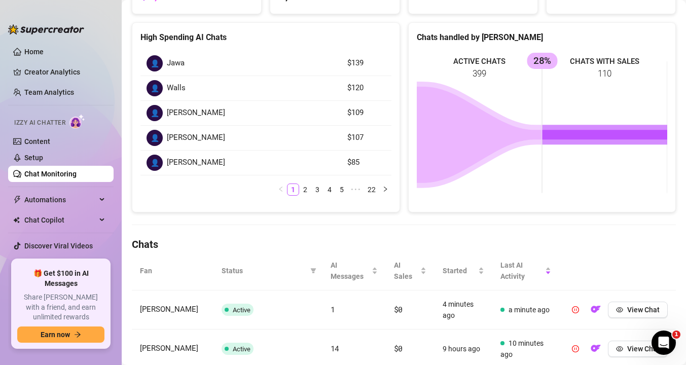
scroll to position [12, 0]
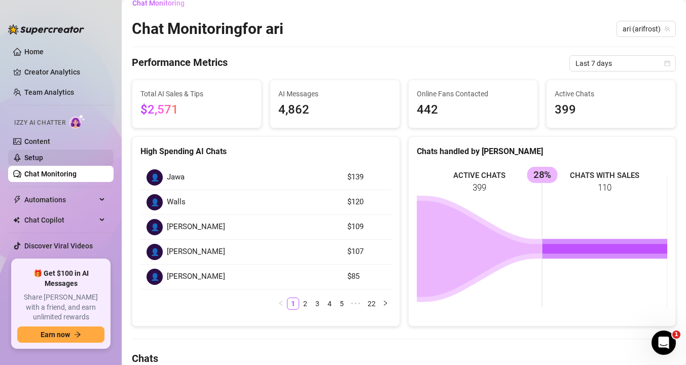
click at [43, 154] on link "Setup" at bounding box center [33, 158] width 19 height 8
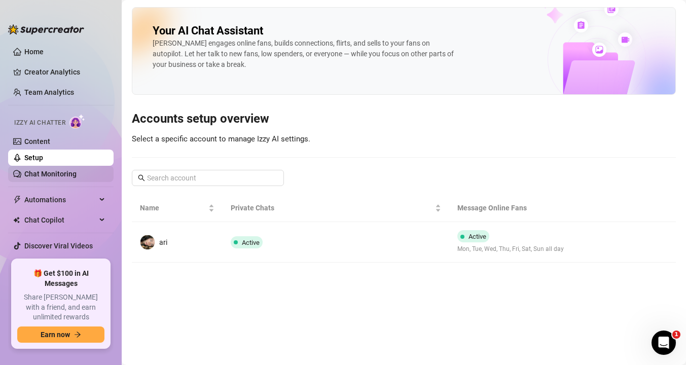
click at [60, 172] on link "Chat Monitoring" at bounding box center [50, 174] width 52 height 8
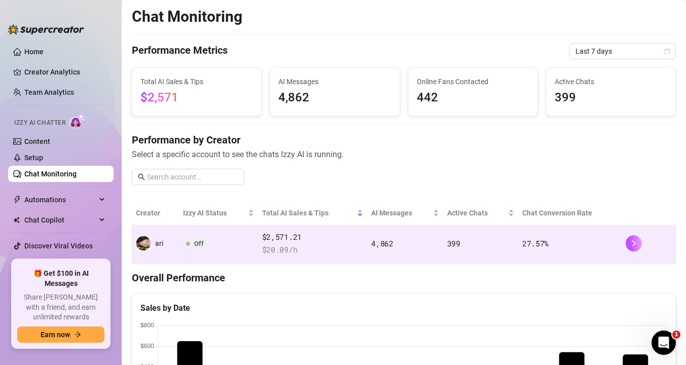
click at [188, 248] on span at bounding box center [188, 243] width 4 height 12
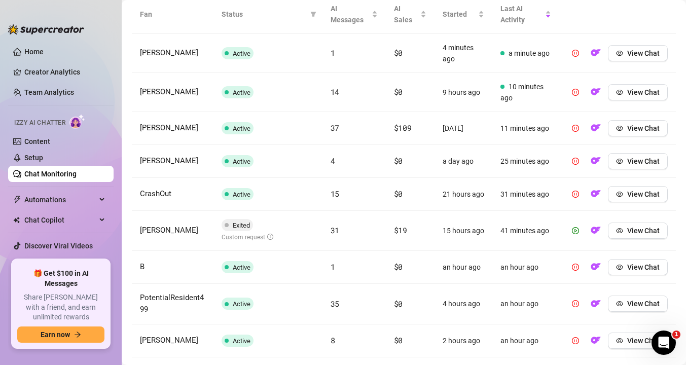
scroll to position [382, 0]
click at [622, 57] on span "button" at bounding box center [619, 54] width 7 height 8
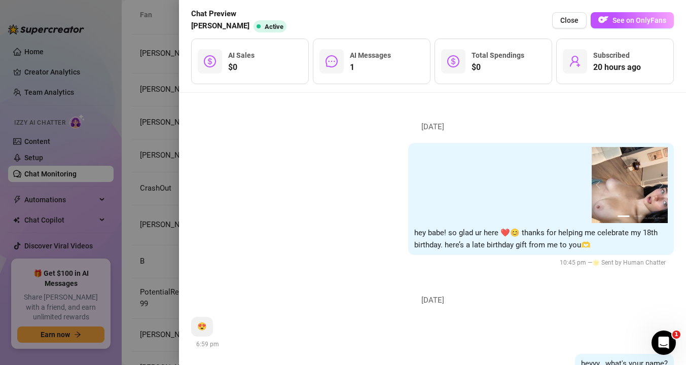
scroll to position [82, 0]
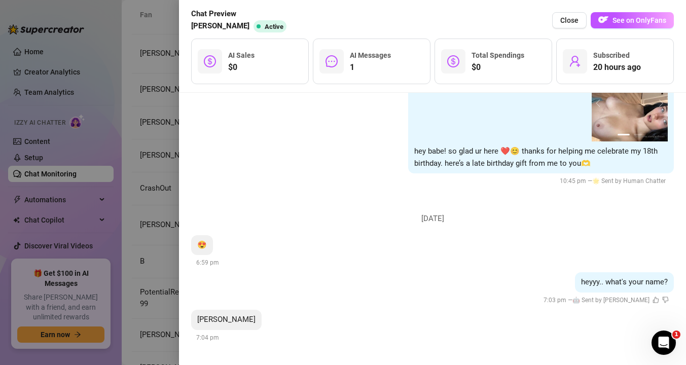
click at [151, 204] on div at bounding box center [343, 182] width 686 height 365
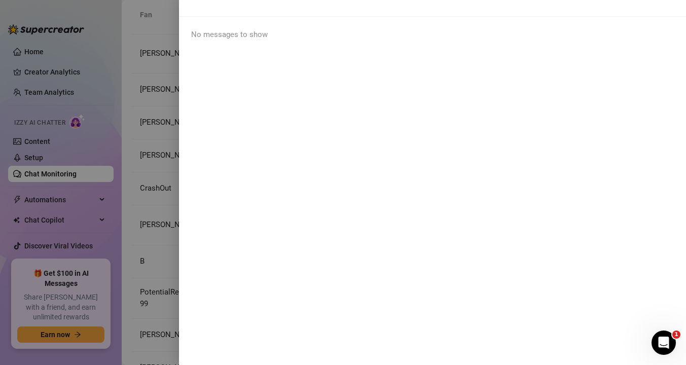
scroll to position [0, 0]
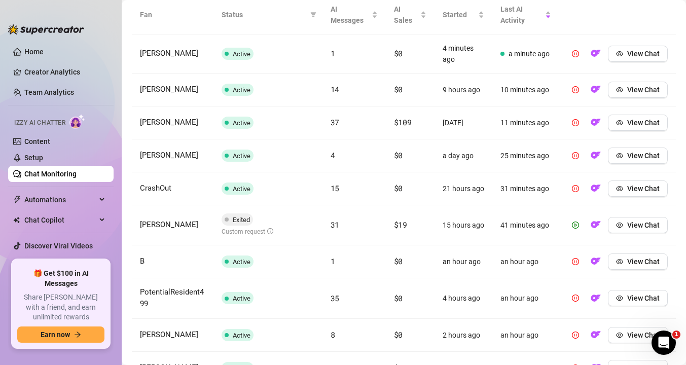
click at [151, 204] on td "CrashOut" at bounding box center [173, 188] width 82 height 33
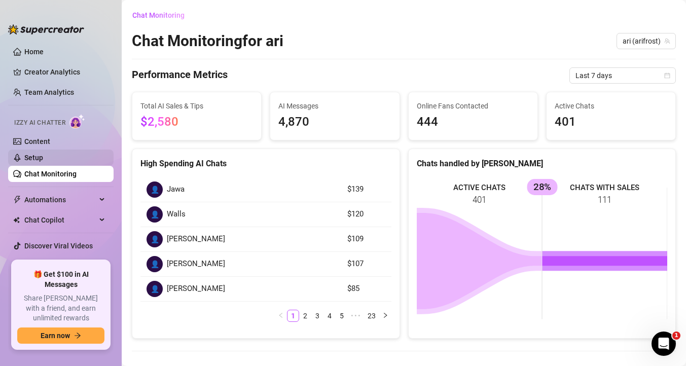
click at [43, 157] on link "Setup" at bounding box center [33, 158] width 19 height 8
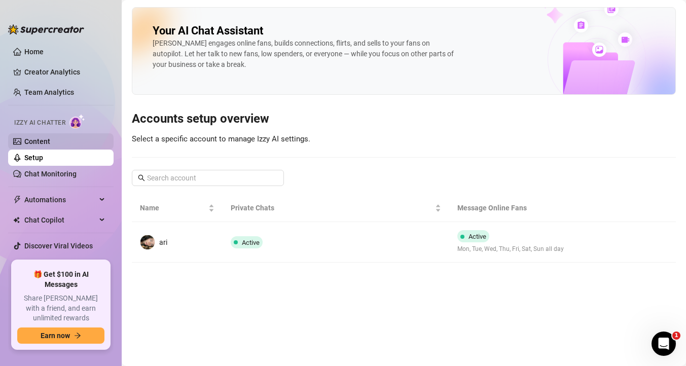
click at [30, 137] on link "Content" at bounding box center [37, 141] width 26 height 8
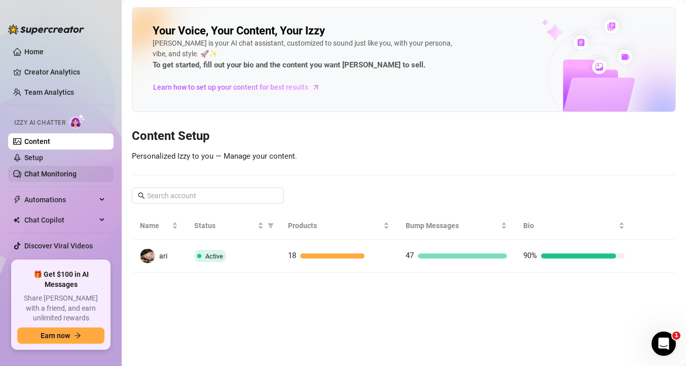
click at [42, 176] on link "Chat Monitoring" at bounding box center [50, 174] width 52 height 8
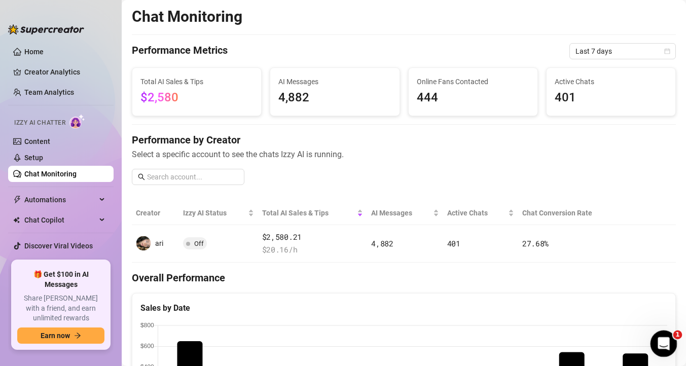
click at [658, 341] on icon "Open Intercom Messenger" at bounding box center [662, 342] width 17 height 17
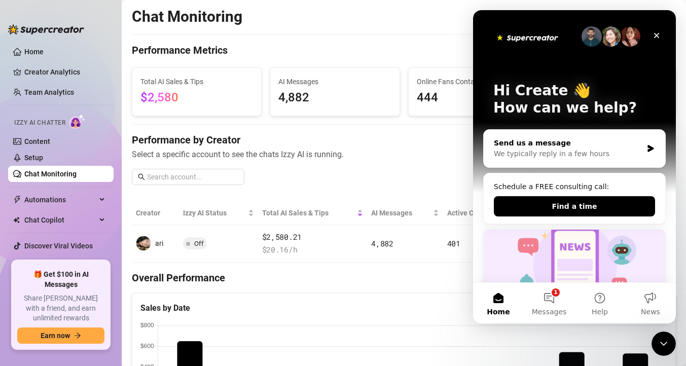
click at [511, 139] on div "Send us a message" at bounding box center [568, 143] width 149 height 11
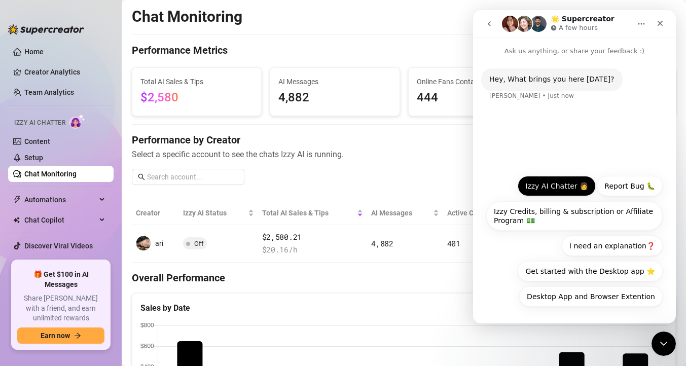
click at [547, 183] on button "Izzy AI Chatter 👩" at bounding box center [557, 186] width 78 height 20
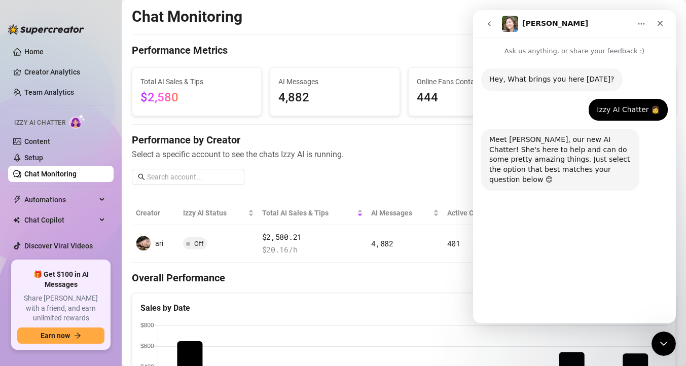
click at [488, 23] on icon "go back" at bounding box center [489, 24] width 8 height 8
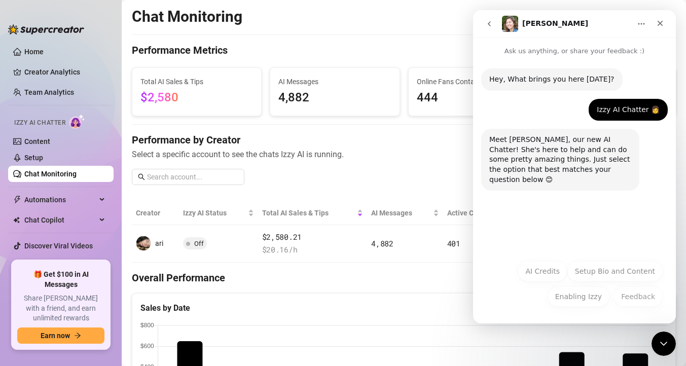
click at [535, 162] on div "Meet Izzy, our new AI Chatter! She's here to help and can do some pretty amazin…" at bounding box center [561, 160] width 142 height 50
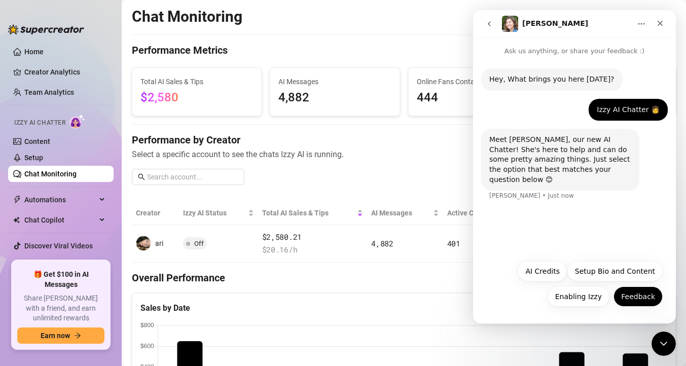
click at [625, 299] on button "Feedback" at bounding box center [638, 297] width 49 height 20
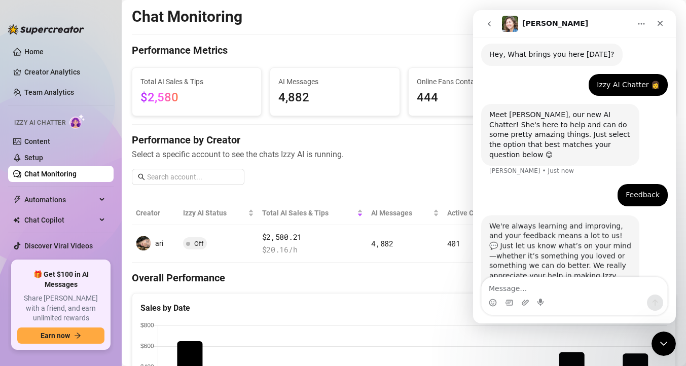
scroll to position [45, 0]
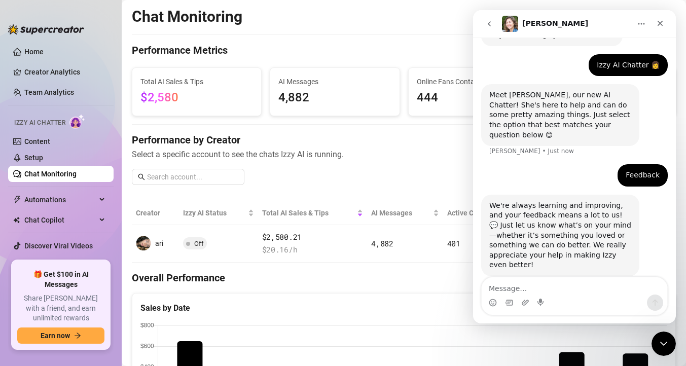
click at [493, 25] on icon "go back" at bounding box center [489, 24] width 8 height 8
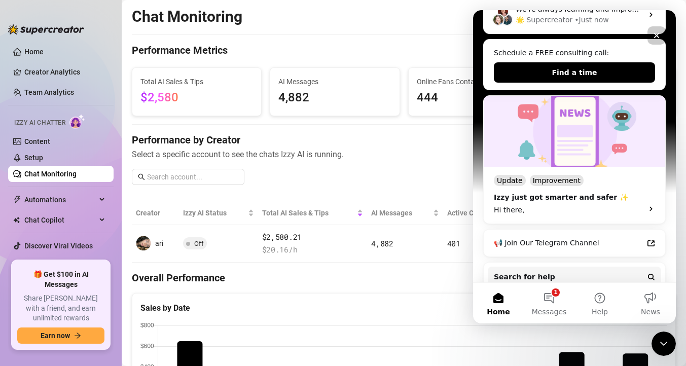
scroll to position [253, 0]
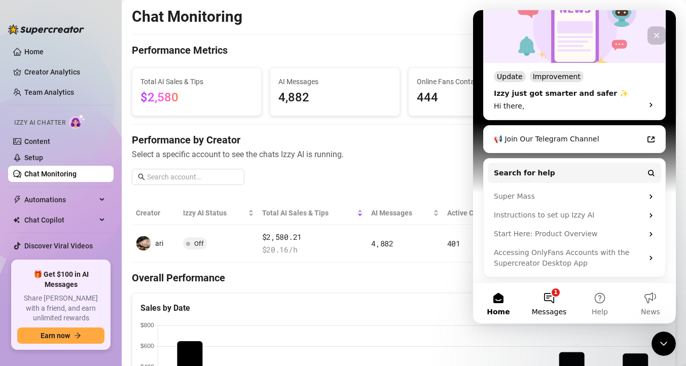
click at [542, 302] on button "1 Messages" at bounding box center [549, 303] width 51 height 41
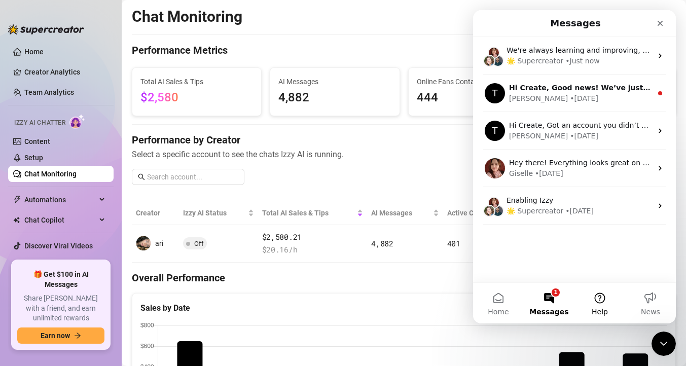
click at [595, 299] on button "Help" at bounding box center [600, 303] width 51 height 41
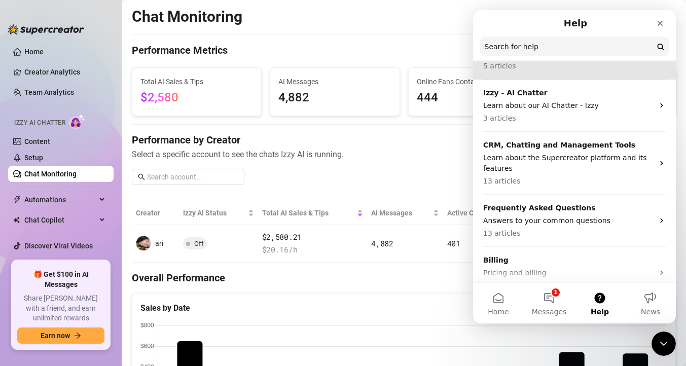
scroll to position [79, 0]
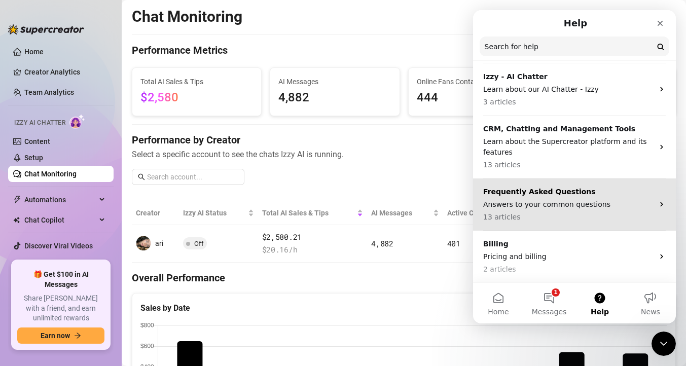
click at [504, 213] on span "13 articles" at bounding box center [501, 217] width 37 height 11
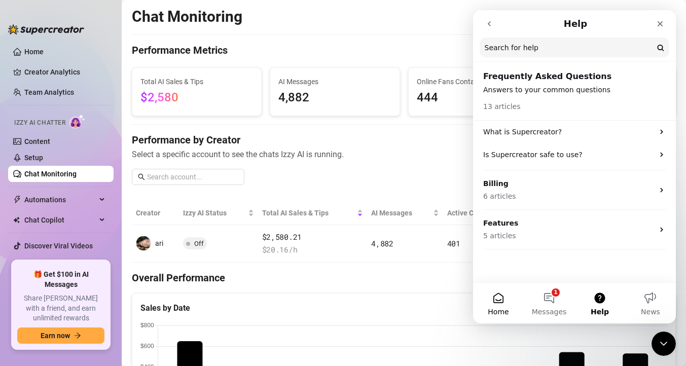
click at [497, 301] on button "Home" at bounding box center [498, 303] width 51 height 41
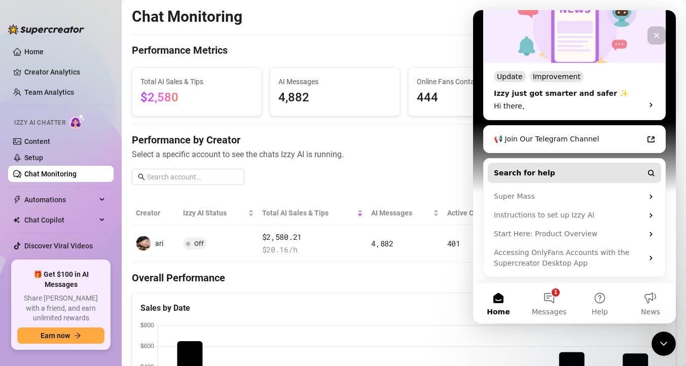
scroll to position [0, 0]
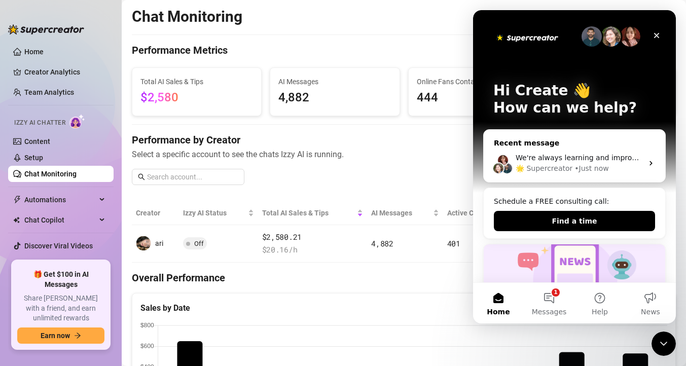
click at [523, 152] on div "We're always learning and improving, and your feedback means a lot to us! 💬 Jus…" at bounding box center [575, 164] width 182 height 38
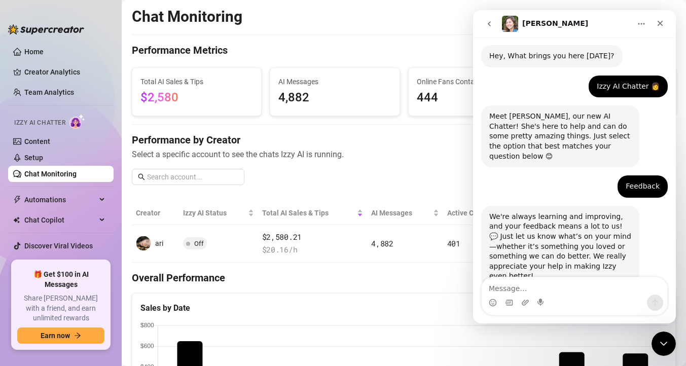
scroll to position [34, 0]
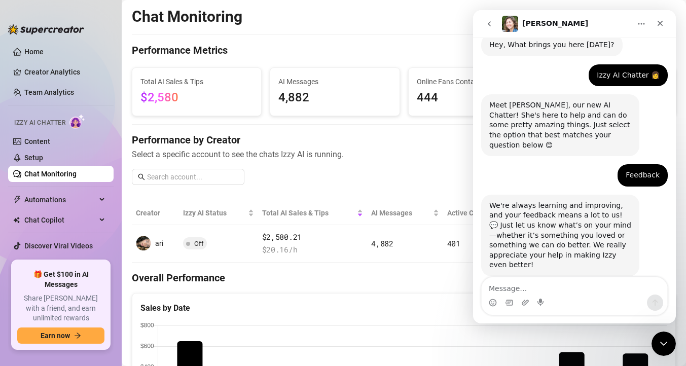
click at [489, 24] on icon "go back" at bounding box center [489, 23] width 3 height 5
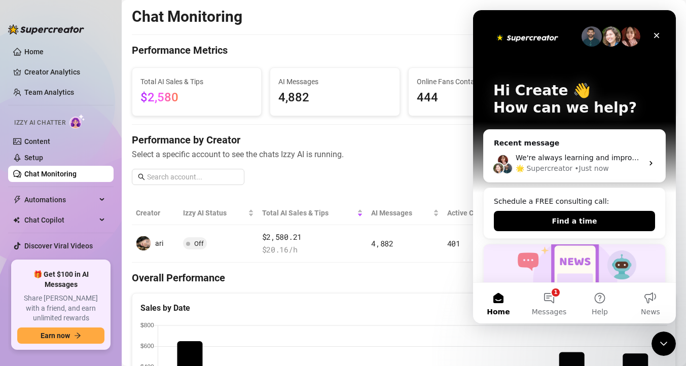
scroll to position [0, 0]
click at [555, 140] on div "Recent message" at bounding box center [574, 143] width 161 height 11
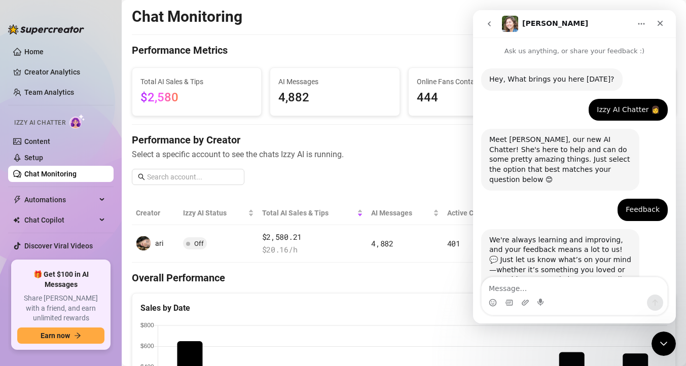
scroll to position [34, 0]
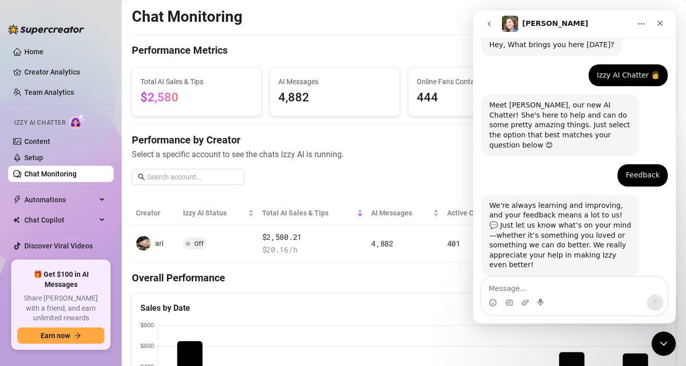
click at [644, 22] on icon "Home" at bounding box center [642, 24] width 8 height 8
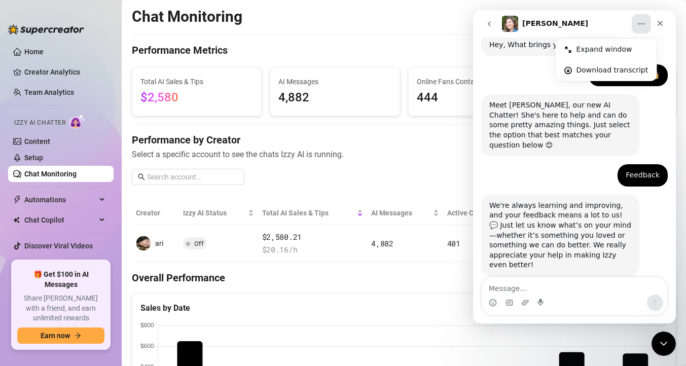
click at [495, 23] on button "go back" at bounding box center [489, 23] width 19 height 19
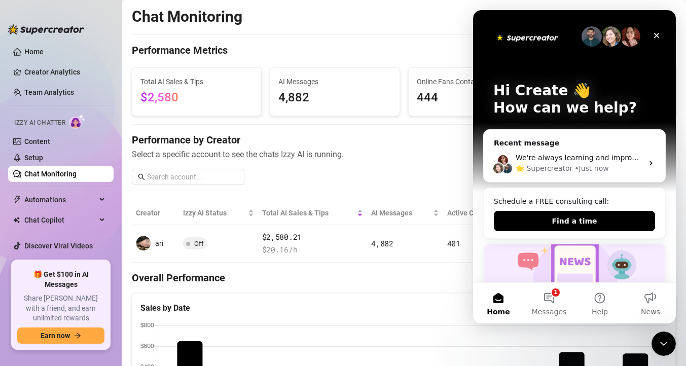
scroll to position [0, 0]
click at [558, 303] on button "1 Messages" at bounding box center [549, 303] width 51 height 41
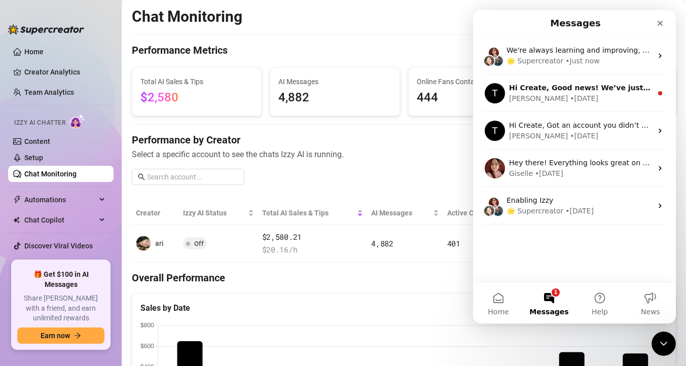
drag, startPoint x: 661, startPoint y: 53, endPoint x: 582, endPoint y: 336, distance: 293.9
click at [582, 324] on html "Messages We're always learning and improving, and your feedback means a lot to …" at bounding box center [574, 167] width 203 height 314
click at [596, 298] on button "Help" at bounding box center [600, 303] width 51 height 41
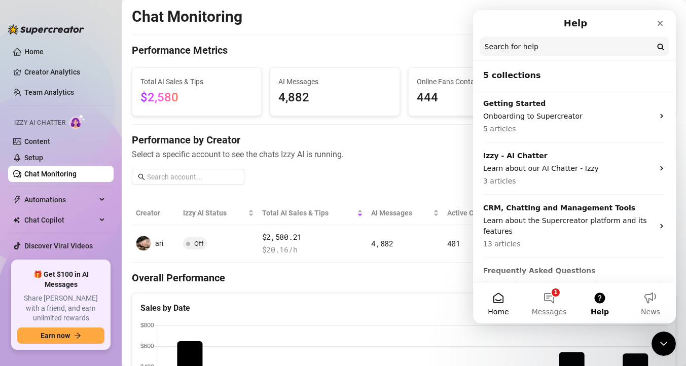
click at [503, 308] on span "Home" at bounding box center [498, 311] width 21 height 7
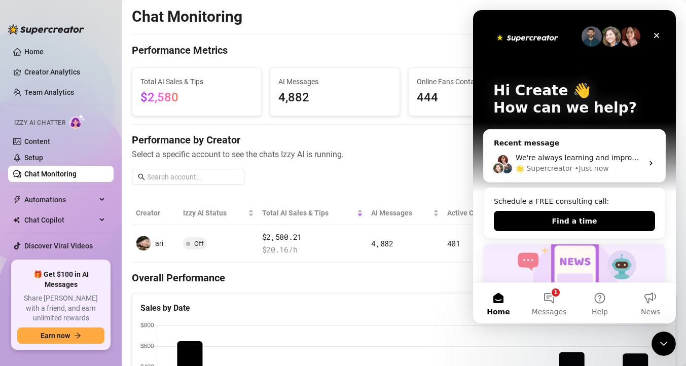
click at [536, 41] on img "Intercom messenger" at bounding box center [528, 37] width 68 height 14
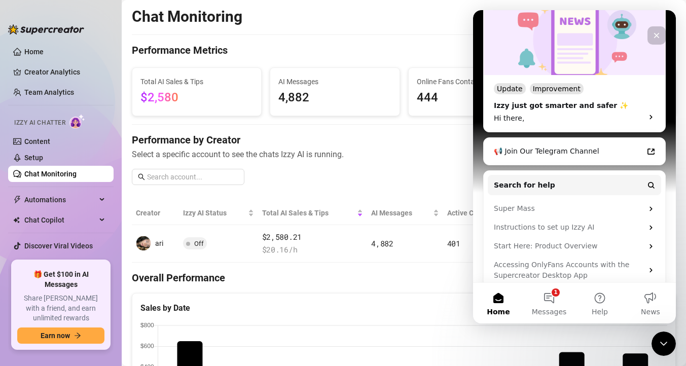
scroll to position [253, 0]
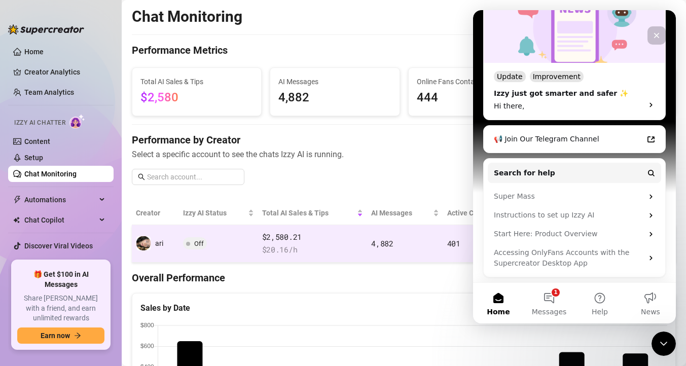
click at [195, 236] on td "Off" at bounding box center [218, 244] width 79 height 38
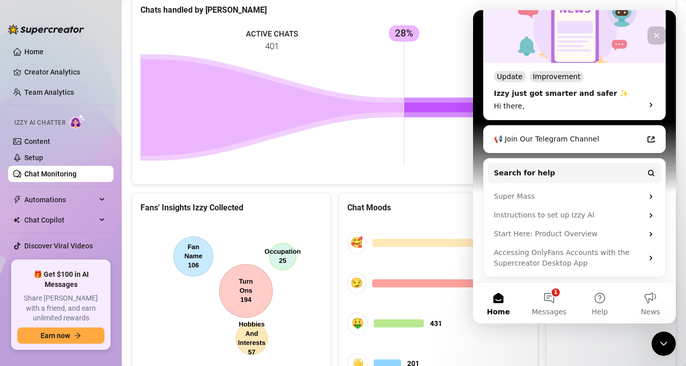
scroll to position [503, 0]
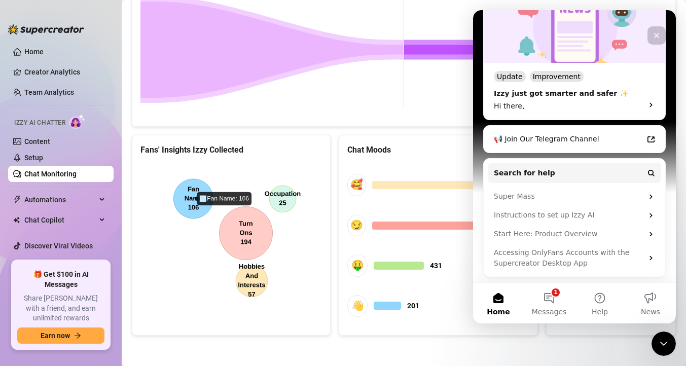
click at [654, 37] on icon "Close" at bounding box center [657, 36] width 6 height 6
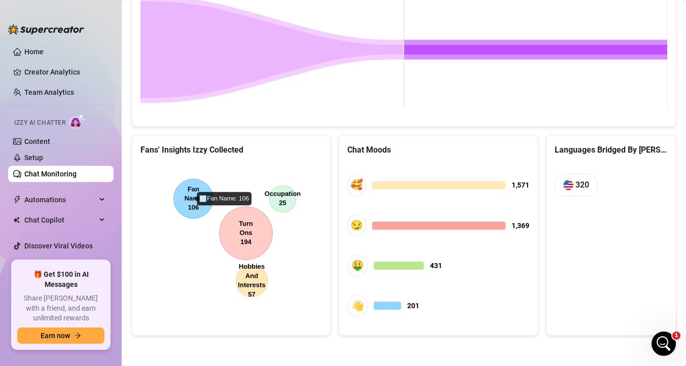
scroll to position [0, 0]
click at [43, 162] on link "Setup" at bounding box center [33, 158] width 19 height 8
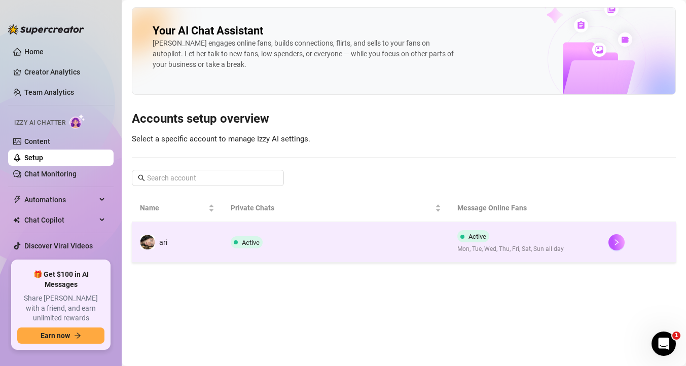
click at [186, 229] on td "ari" at bounding box center [177, 242] width 91 height 41
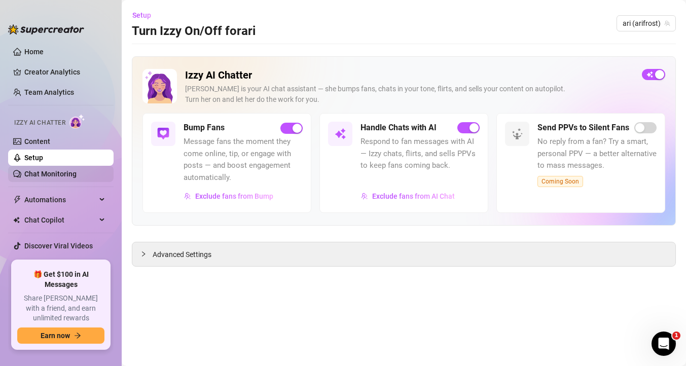
click at [62, 175] on link "Chat Monitoring" at bounding box center [50, 174] width 52 height 8
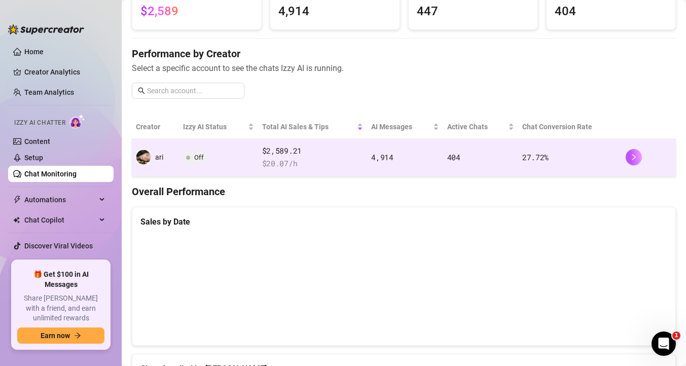
scroll to position [98, 0]
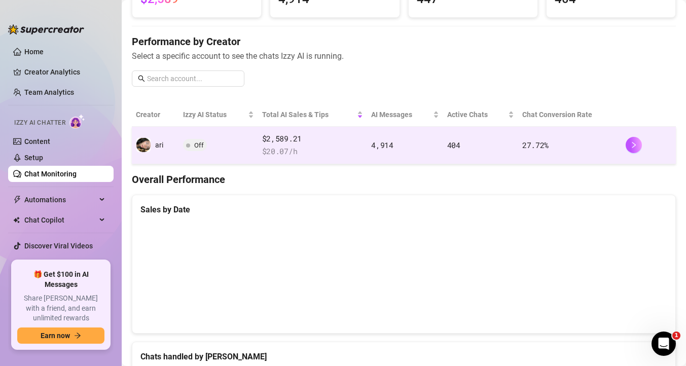
click at [274, 147] on span "$ 20.07 /h" at bounding box center [312, 152] width 101 height 12
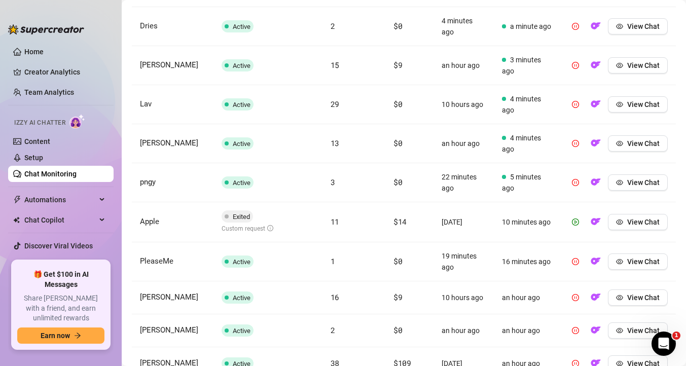
scroll to position [412, 0]
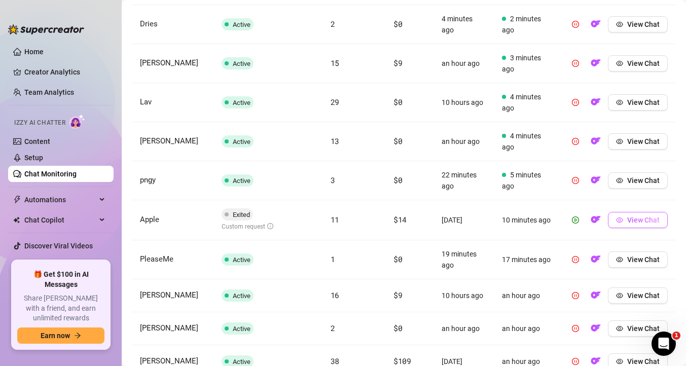
click at [616, 218] on button "View Chat" at bounding box center [638, 220] width 60 height 16
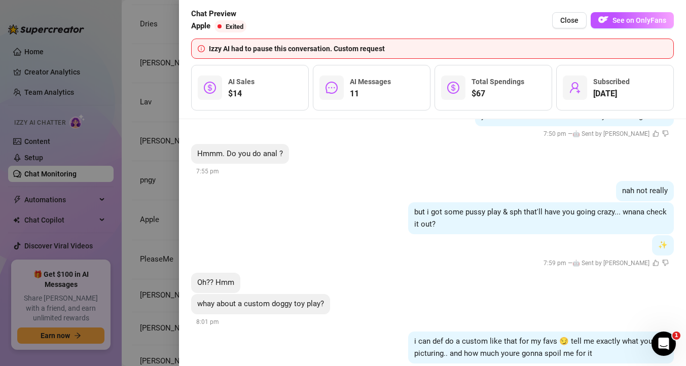
scroll to position [4125, 0]
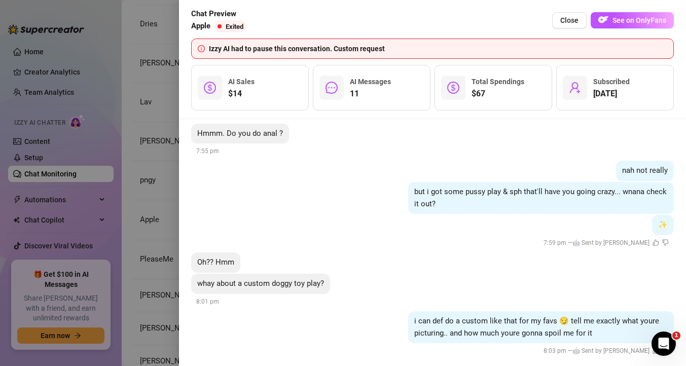
click at [150, 241] on div at bounding box center [343, 183] width 686 height 366
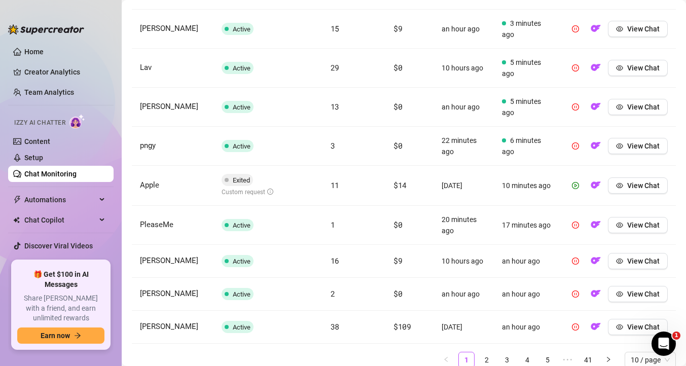
scroll to position [487, 0]
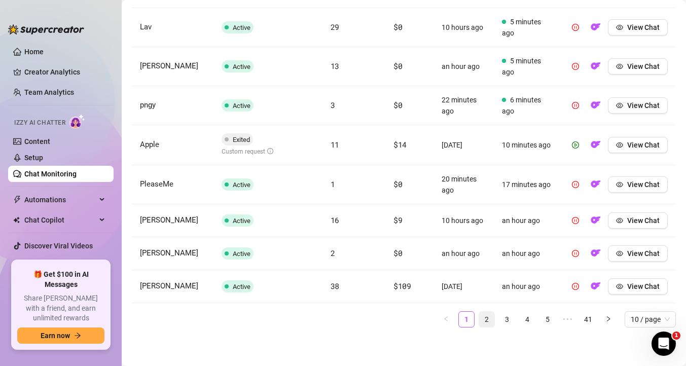
click at [486, 321] on link "2" at bounding box center [486, 319] width 15 height 15
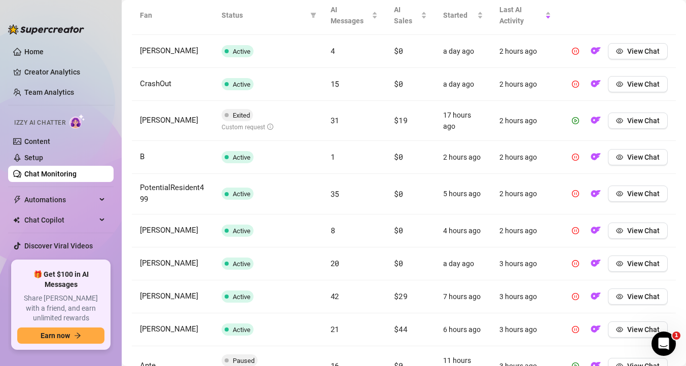
scroll to position [381, 0]
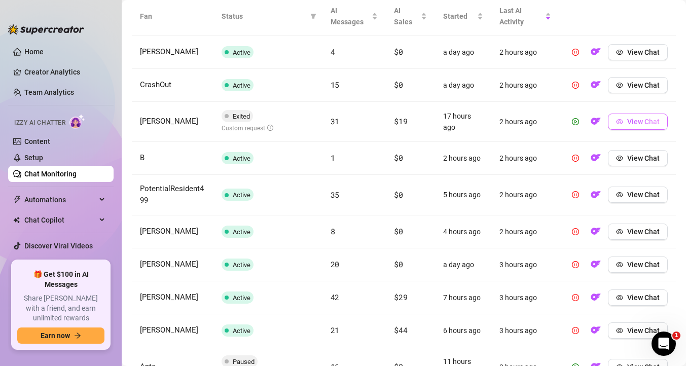
click at [621, 119] on icon "eye" at bounding box center [619, 121] width 7 height 7
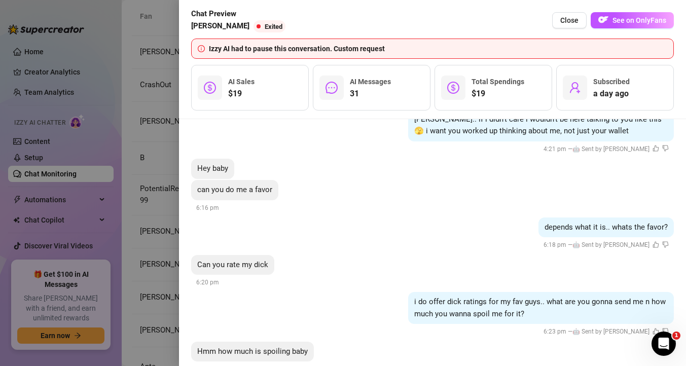
scroll to position [3007, 0]
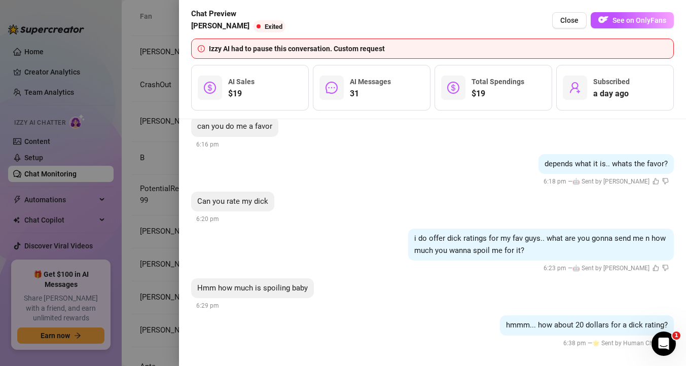
click at [130, 197] on div at bounding box center [343, 183] width 686 height 366
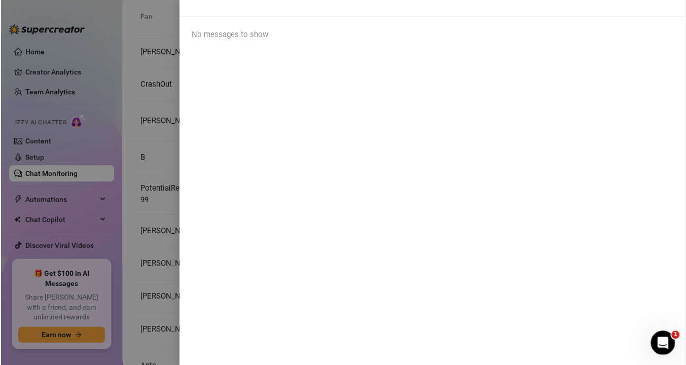
scroll to position [0, 0]
